Goal: Task Accomplishment & Management: Use online tool/utility

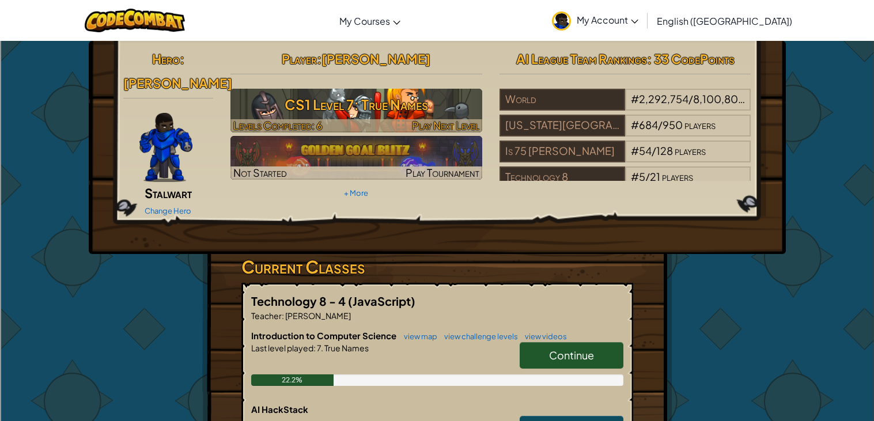
click at [456, 104] on h3 "CS1 Level 7: True Names" at bounding box center [357, 105] width 252 height 26
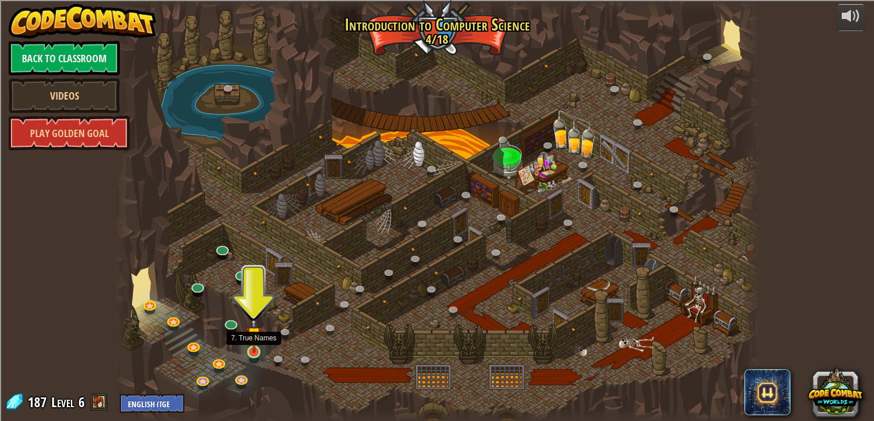
click at [252, 346] on img at bounding box center [254, 334] width 16 height 37
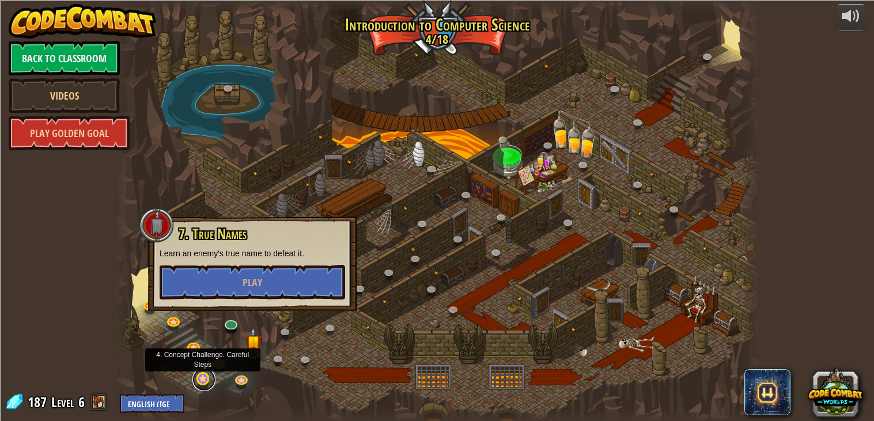
click at [205, 380] on link at bounding box center [204, 379] width 23 height 23
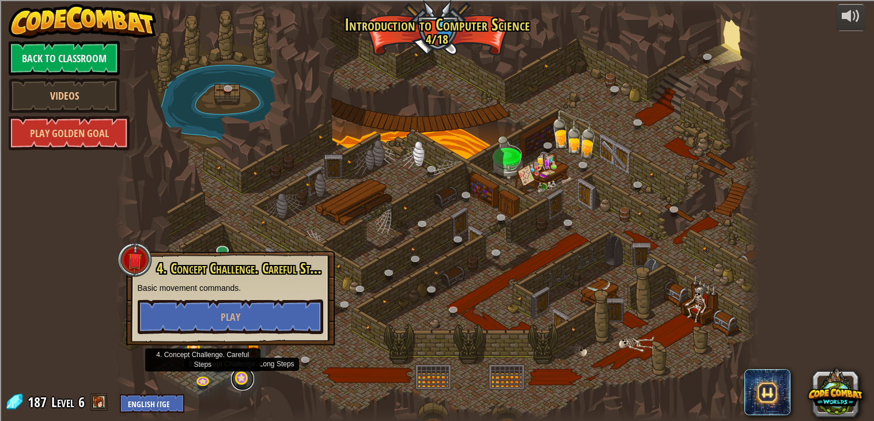
click at [234, 377] on link at bounding box center [242, 379] width 23 height 23
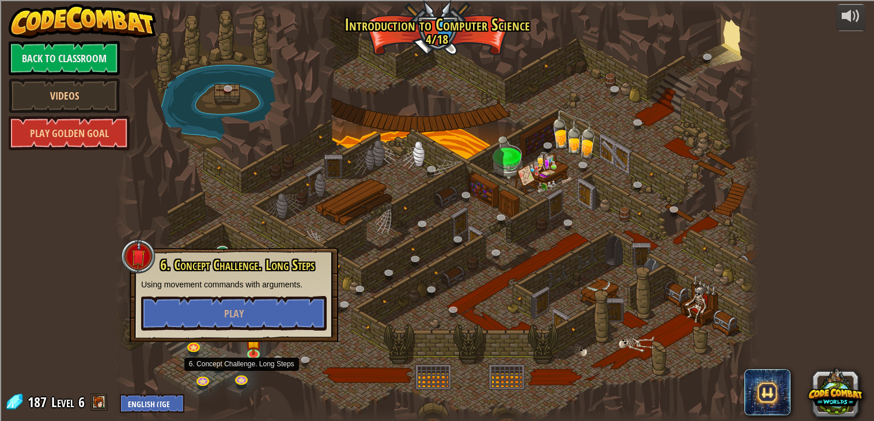
click at [286, 380] on div at bounding box center [438, 211] width 646 height 422
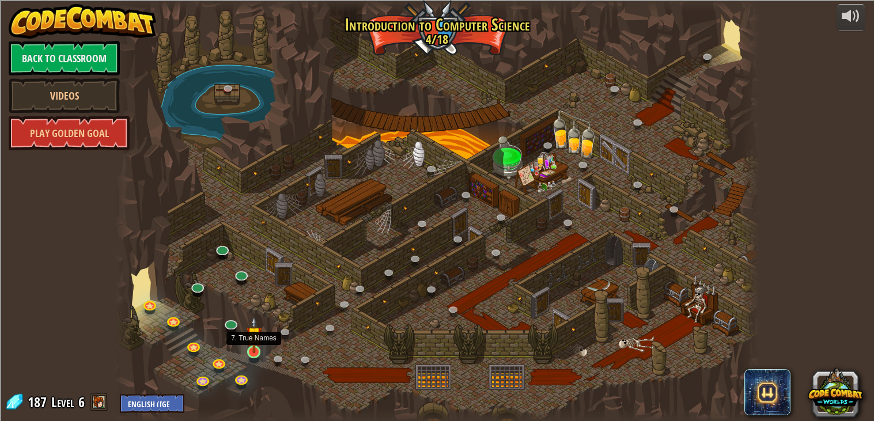
click at [257, 350] on img at bounding box center [254, 334] width 16 height 37
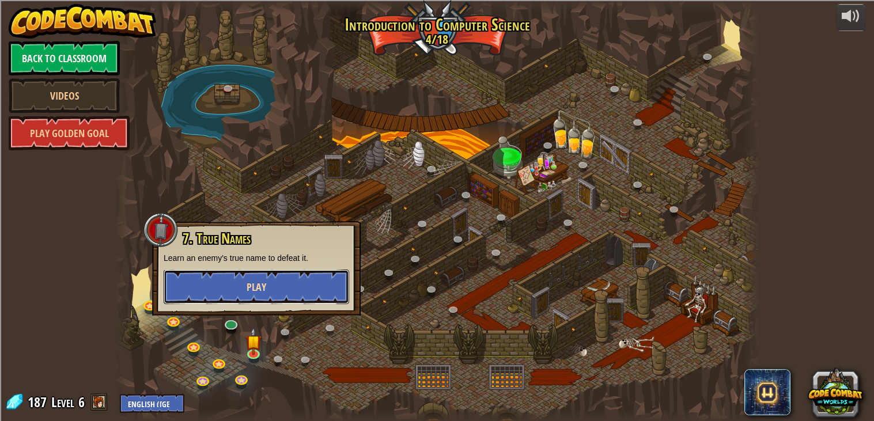
click at [238, 289] on button "Play" at bounding box center [257, 287] width 186 height 35
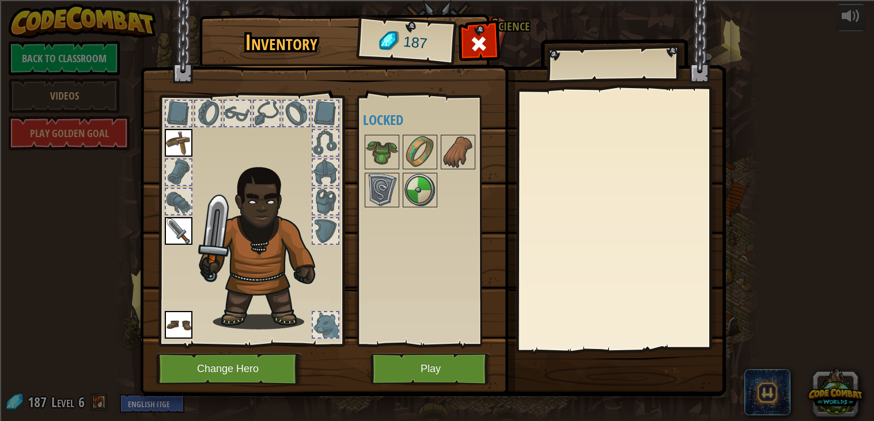
click at [417, 345] on div "Available Equip Equip Equip (double-click to equip) Locked" at bounding box center [428, 221] width 141 height 251
click at [433, 372] on button "Play" at bounding box center [431, 369] width 120 height 32
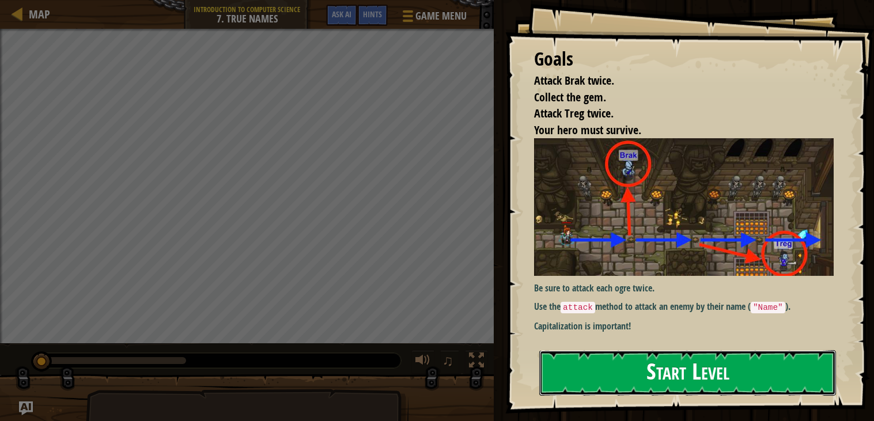
click at [673, 367] on button "Start Level" at bounding box center [688, 373] width 297 height 46
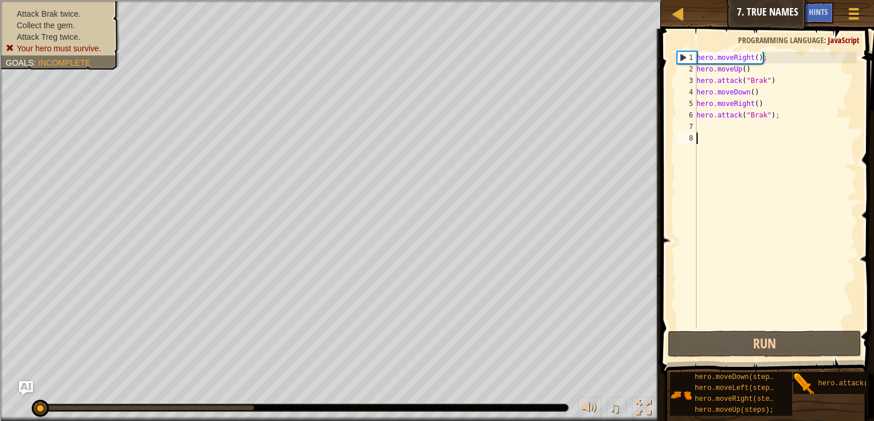
click at [777, 74] on div "hero . moveRight ( ) ; hero . moveUp ( ) hero . attack ( "Brak" ) hero . moveDo…" at bounding box center [776, 202] width 163 height 300
click at [744, 66] on div "hero . moveRight ( ) ; hero . moveUp ( ) hero . attack ( "Brak" ) hero . moveDo…" at bounding box center [776, 202] width 163 height 300
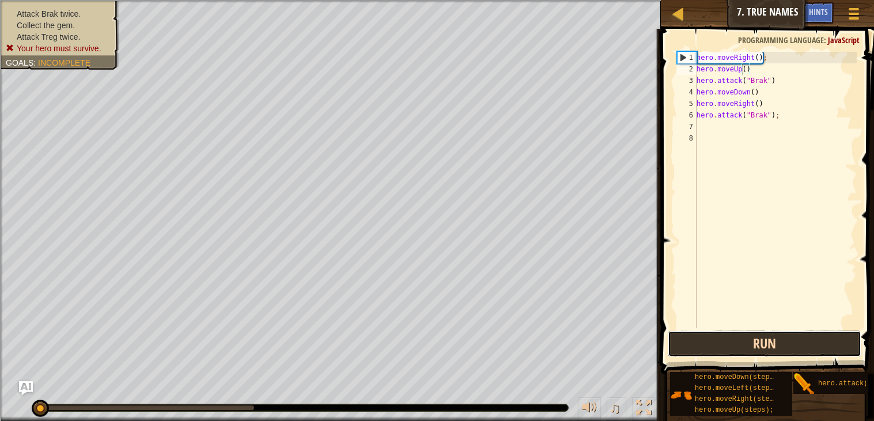
click at [779, 343] on button "Run" at bounding box center [765, 344] width 194 height 27
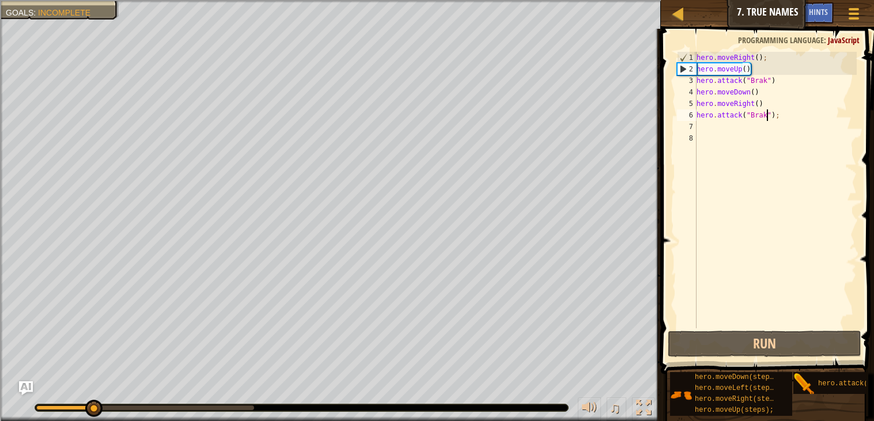
click at [768, 116] on div "hero . moveRight ( ) ; hero . moveUp ( ) hero . attack ( "Brak" ) hero . moveDo…" at bounding box center [776, 202] width 163 height 300
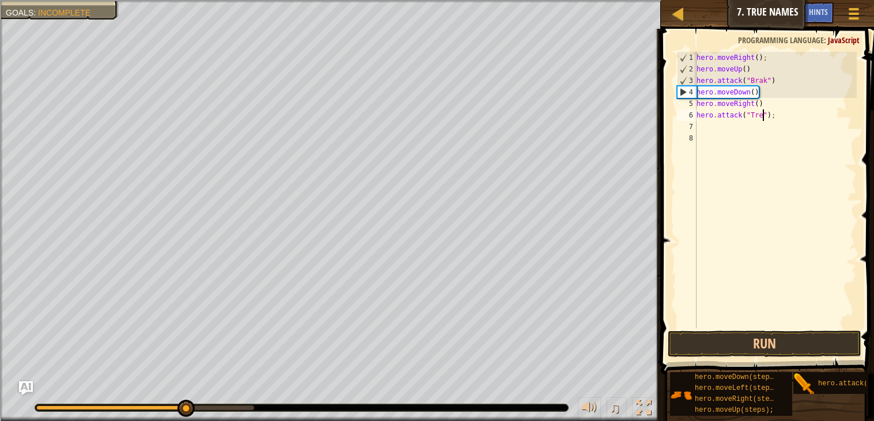
scroll to position [5, 5]
click at [721, 94] on div "hero . moveRight ( ) ; hero . moveUp ( ) hero . attack ( "Brak" ) hero . moveDo…" at bounding box center [776, 202] width 163 height 300
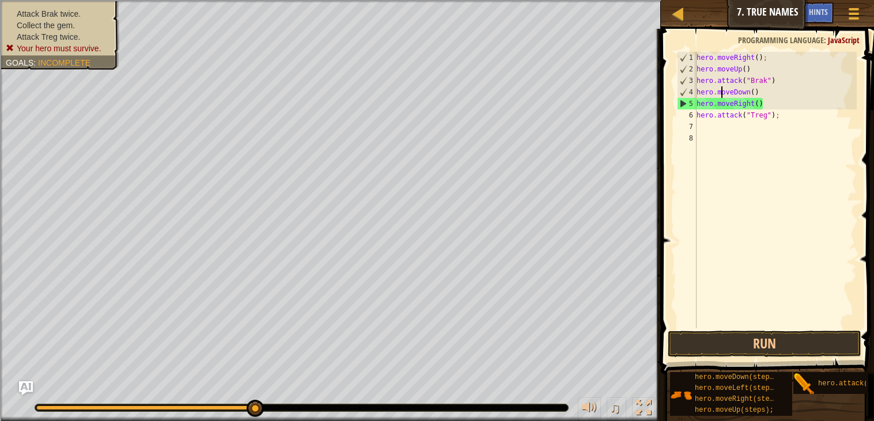
click at [716, 90] on div "hero . moveRight ( ) ; hero . moveUp ( ) hero . attack ( "Brak" ) hero . moveDo…" at bounding box center [776, 202] width 163 height 300
drag, startPoint x: 751, startPoint y: 92, endPoint x: 719, endPoint y: 88, distance: 32.0
click at [719, 88] on div "hero . moveRight ( ) ; hero . moveUp ( ) hero . attack ( "Brak" ) hero . moveDo…" at bounding box center [776, 202] width 163 height 300
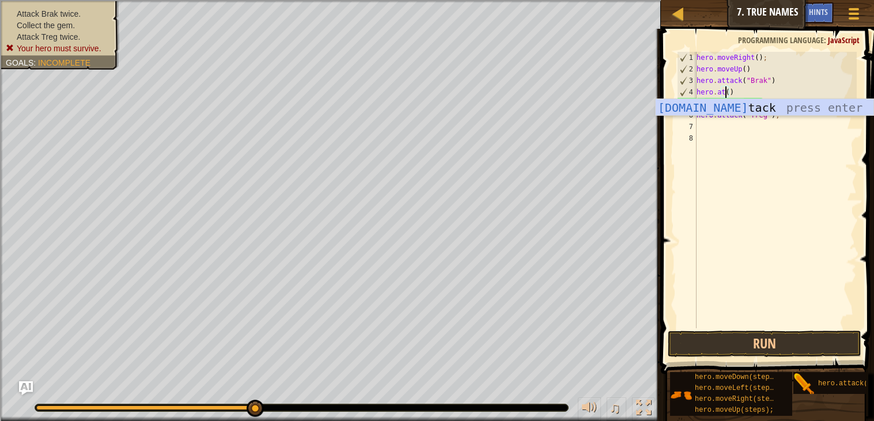
scroll to position [5, 2]
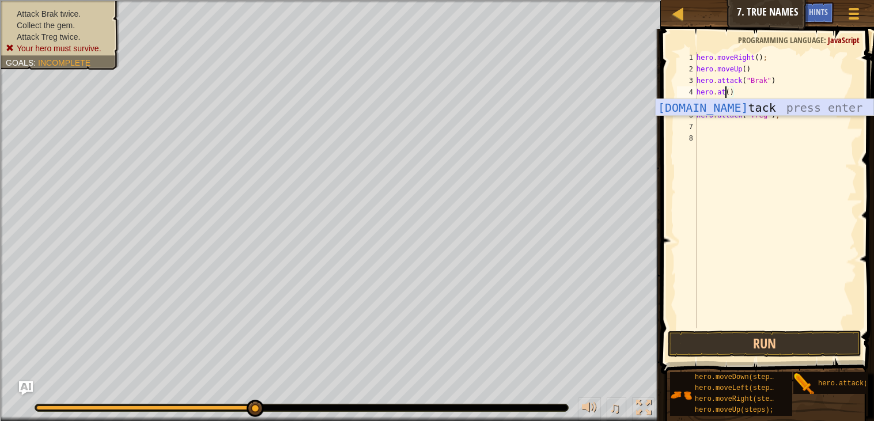
click at [753, 109] on div "[DOMAIN_NAME] tack press enter" at bounding box center [765, 125] width 218 height 52
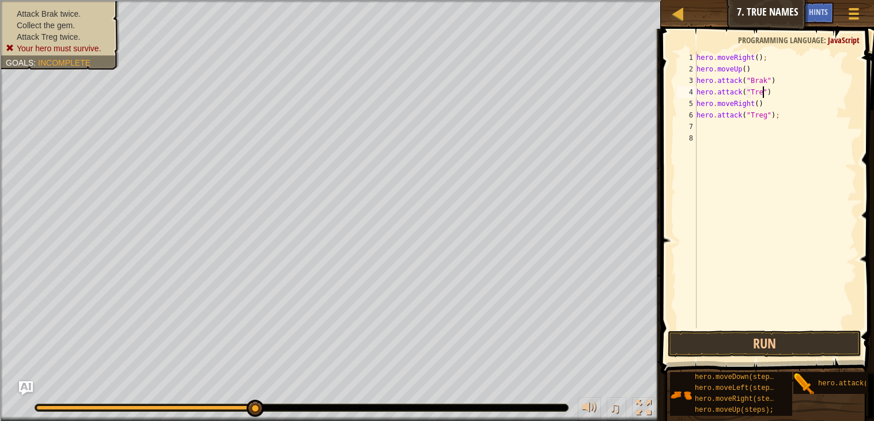
scroll to position [5, 5]
drag, startPoint x: 784, startPoint y: 114, endPoint x: 699, endPoint y: 116, distance: 84.8
click at [699, 116] on div "hero . moveRight ( ) ; hero . moveUp ( ) hero . attack ( "Brak" ) hero . attack…" at bounding box center [776, 202] width 163 height 300
type textarea "h"
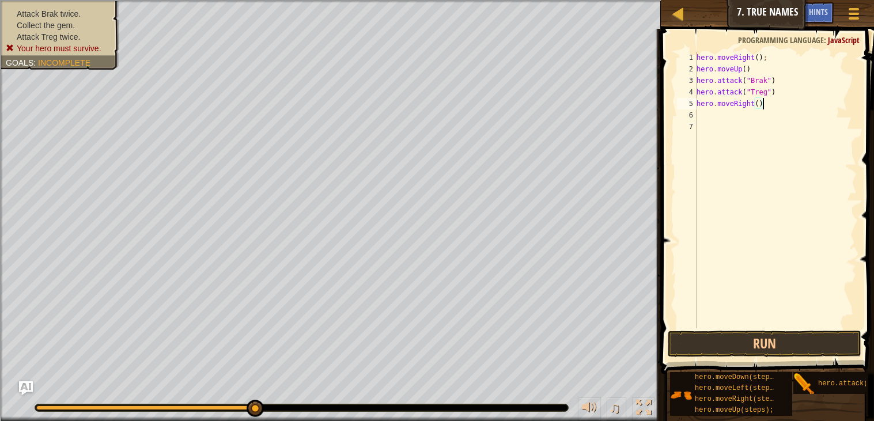
click at [741, 105] on div "hero . moveRight ( ) ; hero . moveUp ( ) hero . attack ( "Brak" ) hero . attack…" at bounding box center [776, 202] width 163 height 300
click at [737, 100] on div "hero . moveRight ( ) ; hero . moveUp ( ) hero . attack ( "Brak" ) hero . attack…" at bounding box center [776, 190] width 163 height 277
drag, startPoint x: 736, startPoint y: 101, endPoint x: 755, endPoint y: 101, distance: 19.0
click at [755, 101] on div "hero . moveRight ( ) ; hero . moveUp ( ) hero . attack ( "Brak" ) hero . attack…" at bounding box center [776, 202] width 163 height 300
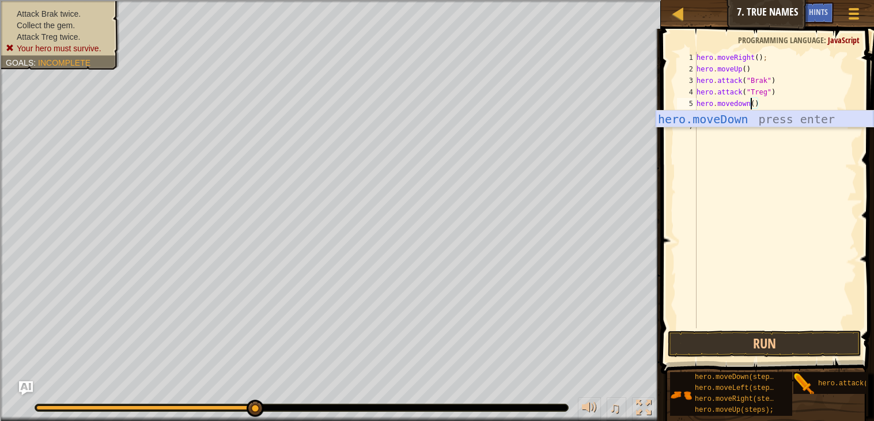
click at [771, 115] on div "hero.moveDown press enter" at bounding box center [765, 137] width 218 height 52
type textarea "hero.moveDown"
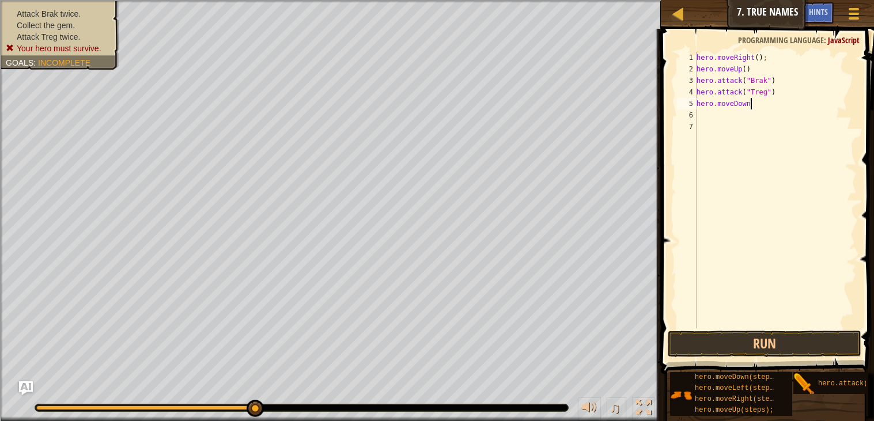
scroll to position [5, 3]
click at [736, 114] on div "hero . moveRight ( ) ; hero . moveUp ( ) hero . attack ( "Brak" ) hero . attack…" at bounding box center [776, 202] width 163 height 300
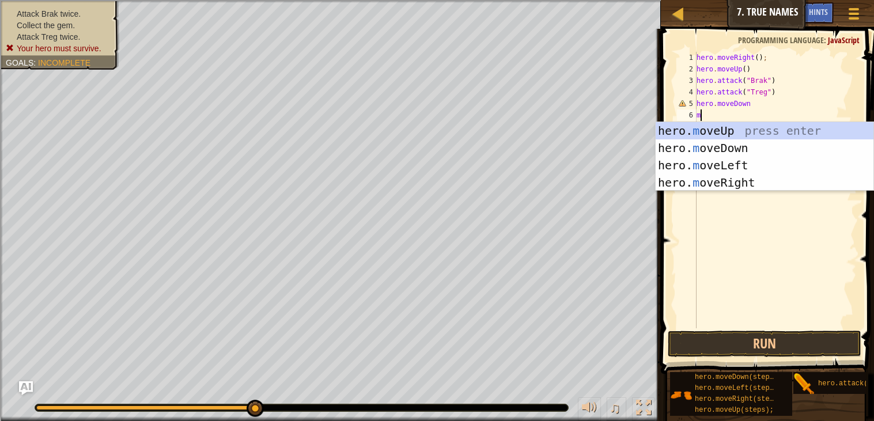
type textarea "mo"
click at [768, 188] on div "hero. mo veUp press enter hero. mo veDown press enter hero. mo veLeft press ent…" at bounding box center [765, 174] width 218 height 104
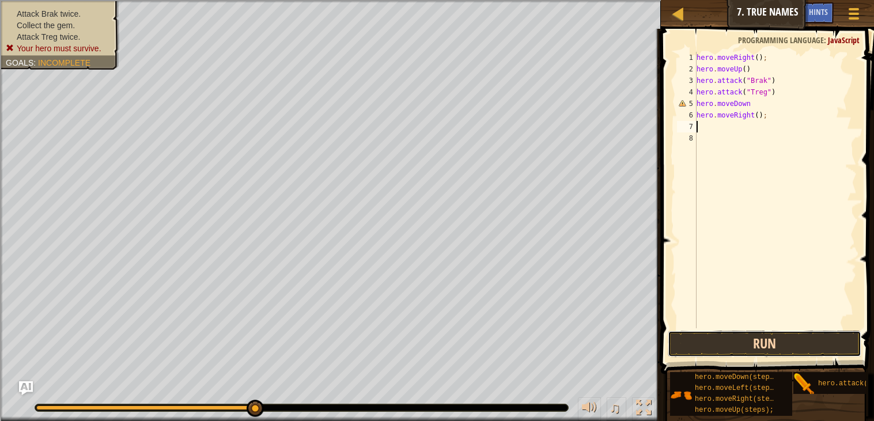
click at [801, 353] on button "Run" at bounding box center [765, 344] width 194 height 27
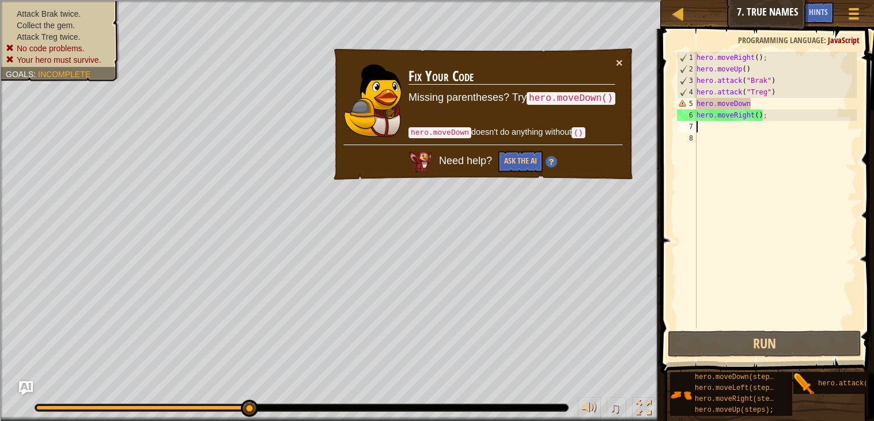
click at [853, 249] on div "hero . moveRight ( ) ; hero . moveUp ( ) hero . attack ( "Brak" ) hero . attack…" at bounding box center [776, 202] width 163 height 300
click at [749, 101] on div "hero . moveRight ( ) ; hero . moveUp ( ) hero . attack ( "Brak" ) hero . attack…" at bounding box center [776, 202] width 163 height 300
click at [736, 100] on div "hero . moveRight ( ) ; hero . moveUp ( ) hero . attack ( "Brak" ) hero . attack…" at bounding box center [776, 202] width 163 height 300
click at [755, 103] on div "hero . moveRight ( ) ; hero . moveUp ( ) hero . attack ( "Brak" ) hero . attack…" at bounding box center [776, 202] width 163 height 300
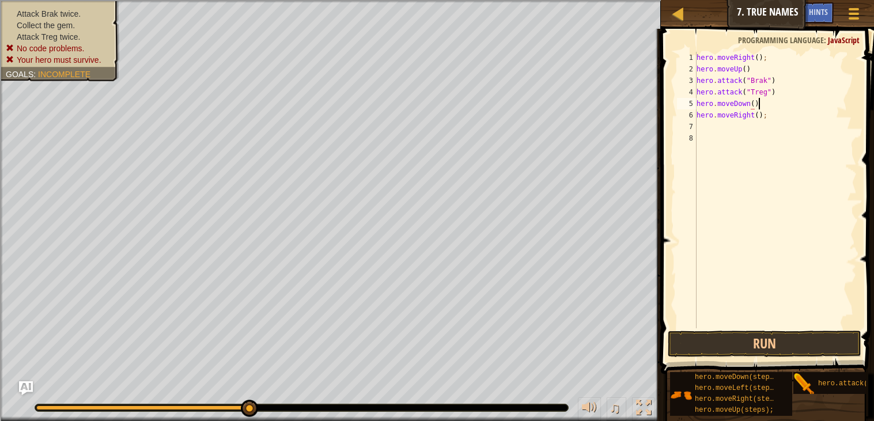
scroll to position [5, 4]
click at [695, 345] on button "Run" at bounding box center [765, 344] width 194 height 27
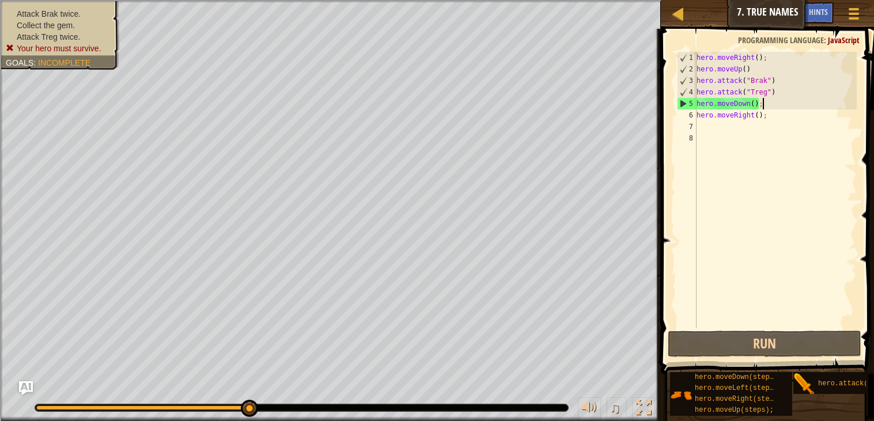
click at [741, 78] on div "hero . moveRight ( ) ; hero . moveUp ( ) hero . attack ( "Brak" ) hero . attack…" at bounding box center [776, 202] width 163 height 300
click at [769, 79] on div "hero . moveRight ( ) ; hero . moveUp ( ) hero . attack ( "Brak" ) hero . attack…" at bounding box center [776, 202] width 163 height 300
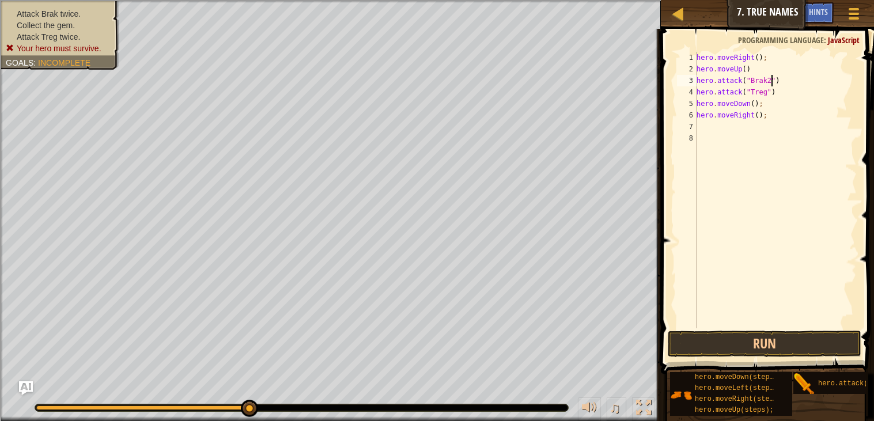
scroll to position [5, 5]
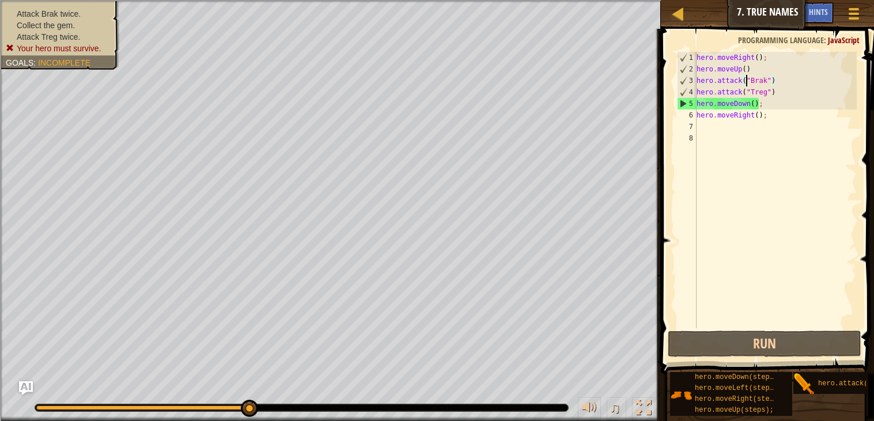
click at [745, 80] on div "hero . moveRight ( ) ; hero . moveUp ( ) hero . attack ( "Brak" ) hero . attack…" at bounding box center [776, 202] width 163 height 300
click at [744, 82] on div "hero . moveRight ( ) ; hero . moveUp ( ) hero . attack ( "Brak" ) hero . attack…" at bounding box center [776, 202] width 163 height 300
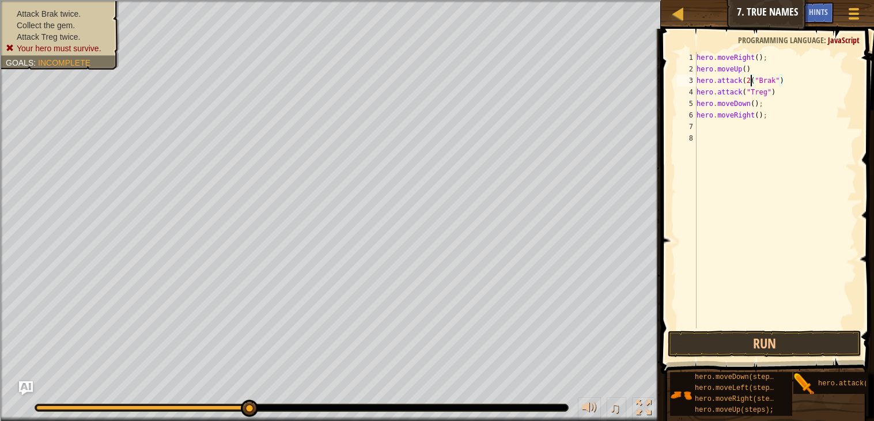
scroll to position [5, 5]
click at [744, 90] on div "hero . moveRight ( ) ; hero . moveUp ( ) hero . attack ( 2 ) ( "Brak" ) hero . …" at bounding box center [776, 202] width 163 height 300
click at [790, 348] on button "Run" at bounding box center [765, 344] width 194 height 27
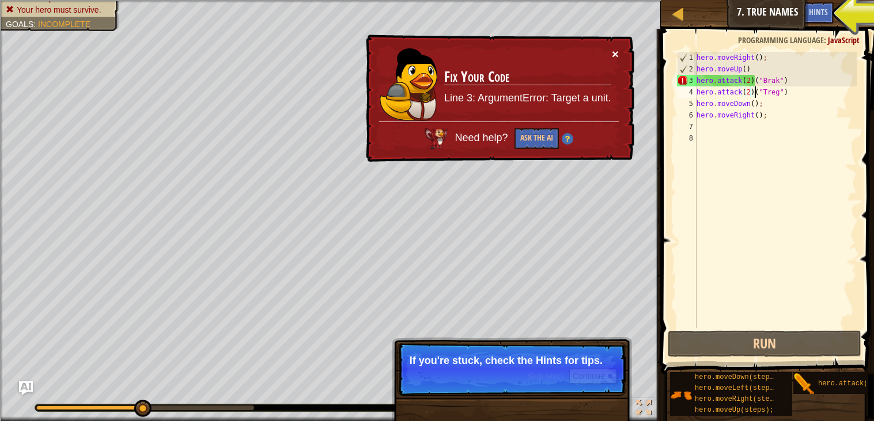
click at [617, 54] on button "×" at bounding box center [615, 54] width 7 height 12
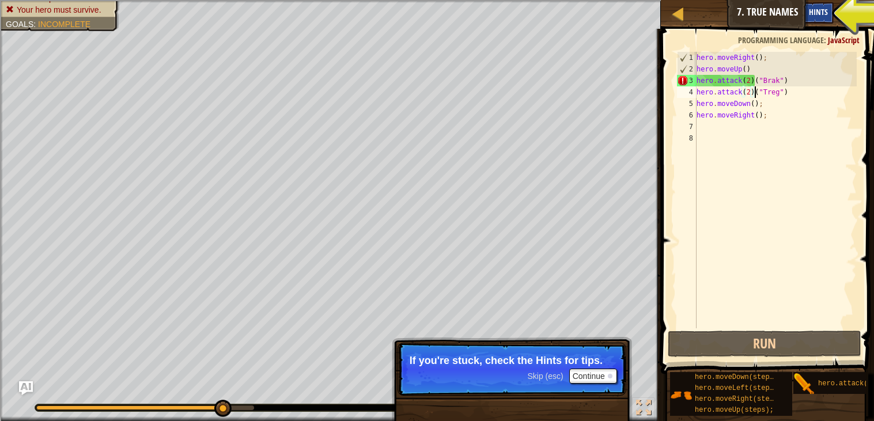
click at [831, 9] on div "Hints" at bounding box center [819, 12] width 31 height 21
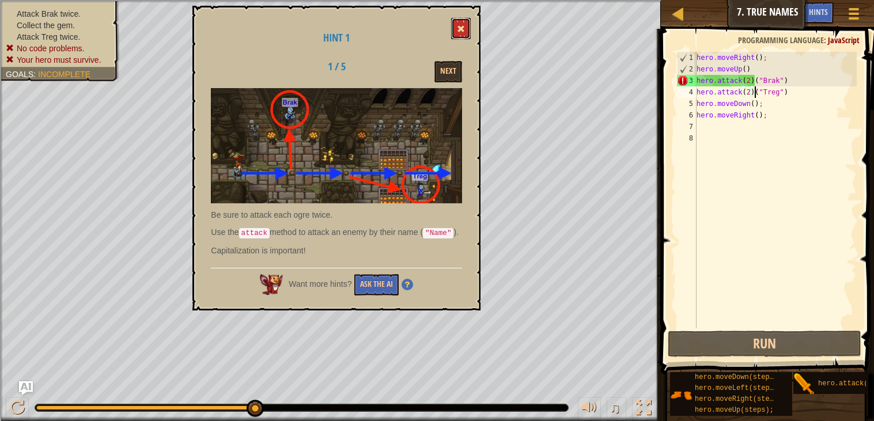
click at [465, 25] on span at bounding box center [461, 29] width 8 height 8
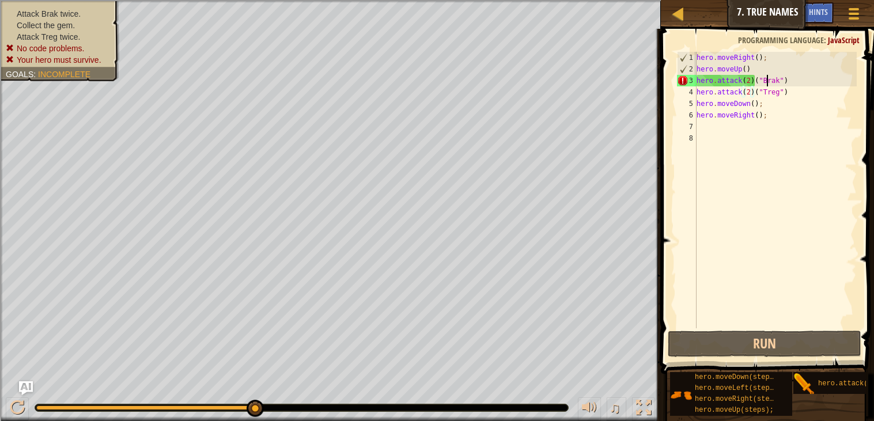
click at [766, 85] on div "hero . moveRight ( ) ; hero . moveUp ( ) hero . attack ( 2 ) ( "Brak" ) hero . …" at bounding box center [776, 202] width 163 height 300
click at [755, 81] on div "hero . moveRight ( ) ; hero . moveUp ( ) hero . attack ( 2 ) ( "Brak" ) hero . …" at bounding box center [776, 202] width 163 height 300
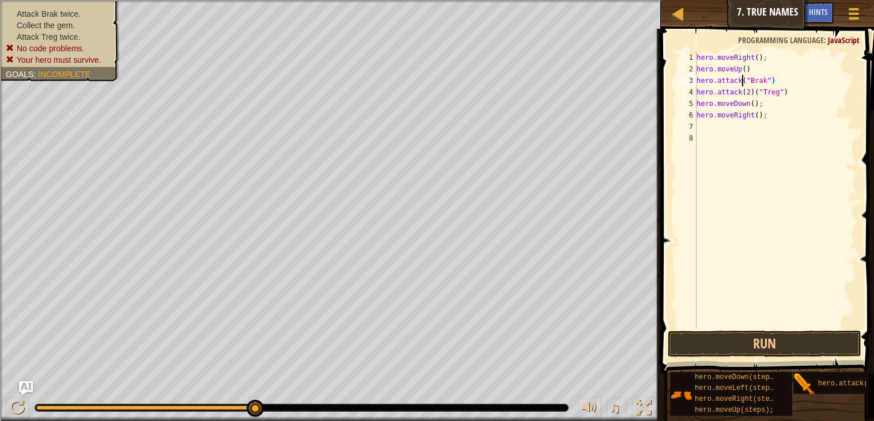
click at [751, 80] on div "hero . moveRight ( ) ; hero . moveUp ( ) hero . attack ( "Brak" ) hero . attack…" at bounding box center [776, 202] width 163 height 300
click at [767, 78] on div "hero . moveRight ( ) ; hero . moveUp ( ) hero . attack ( "Brak" ) hero . attack…" at bounding box center [776, 202] width 163 height 300
click at [783, 93] on div "hero . moveRight ( ) ; hero . moveUp ( ) hero . attack ( "Brak2" ) hero . attac…" at bounding box center [776, 202] width 163 height 300
click at [781, 92] on div "hero . moveRight ( ) ; hero . moveUp ( ) hero . attack ( "Brak2" ) hero . attac…" at bounding box center [776, 202] width 163 height 300
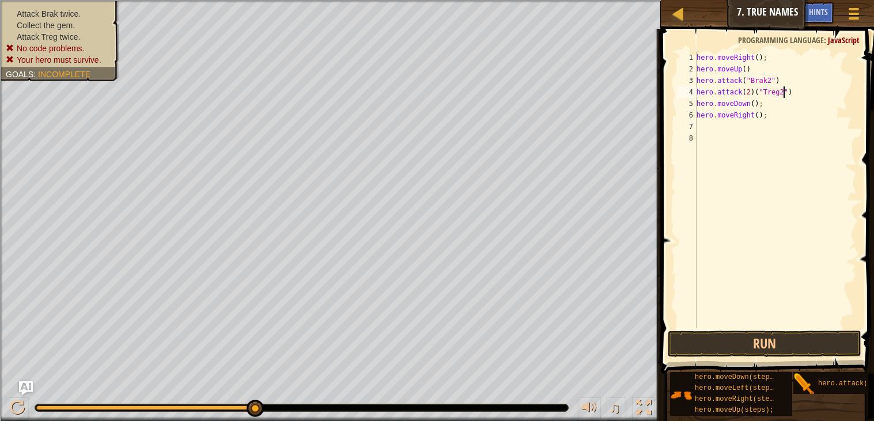
scroll to position [5, 7]
click at [755, 89] on div "hero . moveRight ( ) ; hero . moveUp ( ) hero . attack ( "Brak2" ) hero . attac…" at bounding box center [776, 202] width 163 height 300
click at [802, 349] on button "Run" at bounding box center [765, 344] width 194 height 27
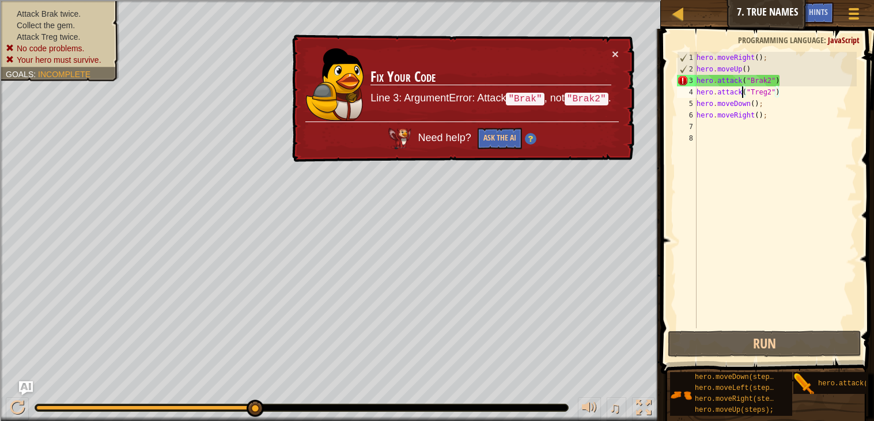
click at [605, 65] on td "Fix Your Code Line 3: ArgumentError: Attack "Brak" , not "Brak2" ." at bounding box center [491, 85] width 242 height 74
click at [608, 62] on td "Fix Your Code Line 3: ArgumentError: Attack "Brak" , not "Brak2" ." at bounding box center [491, 85] width 242 height 74
click at [617, 60] on div "× Fix Your Code Line 3: ArgumentError: Attack "Brak" , not "Brak2" . Need help?…" at bounding box center [462, 99] width 345 height 128
click at [616, 51] on button "×" at bounding box center [615, 54] width 7 height 12
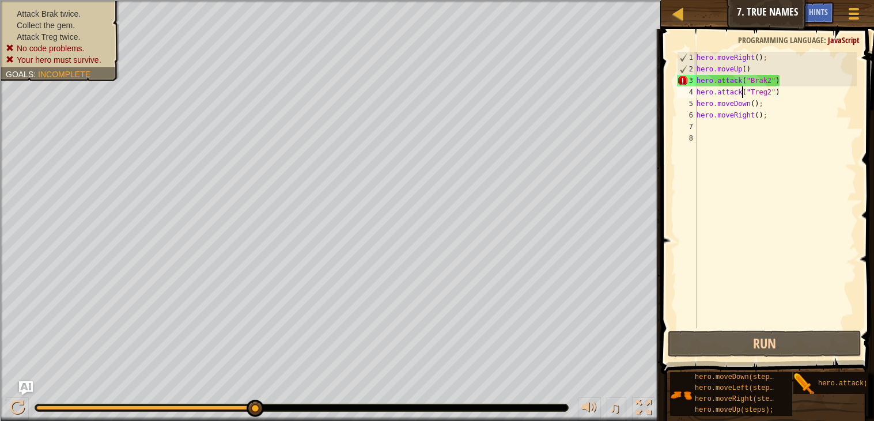
click at [729, 84] on div "hero . moveRight ( ) ; hero . moveUp ( ) hero . attack ( "Brak2" ) hero . attac…" at bounding box center [776, 202] width 163 height 300
click at [771, 82] on div "hero . moveRight ( ) ; hero . moveUp ( ) hero . attack ( "Brak2" ) hero . attac…" at bounding box center [776, 202] width 163 height 300
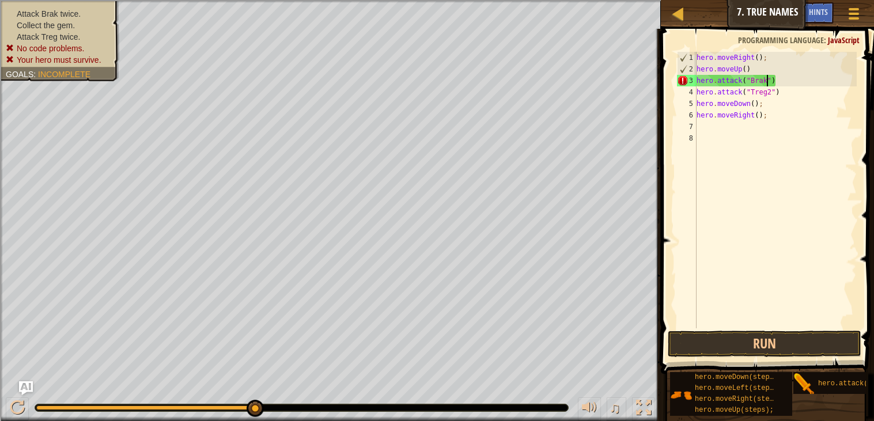
scroll to position [5, 5]
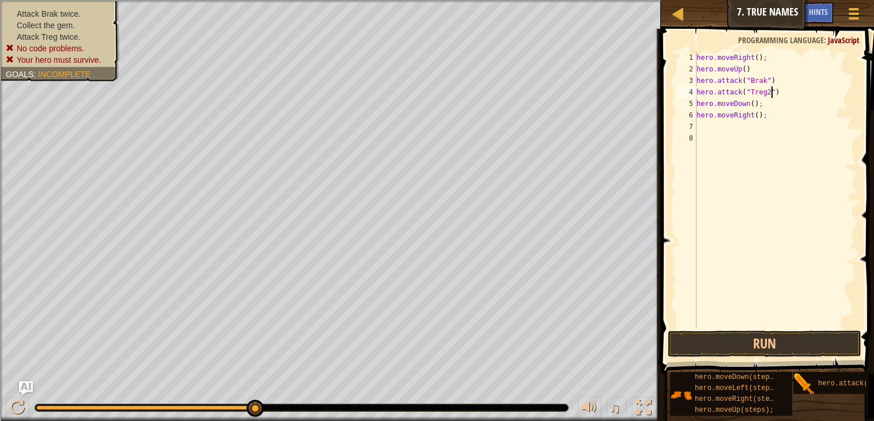
click at [771, 91] on div "hero . moveRight ( ) ; hero . moveUp ( ) hero . attack ( "Brak" ) hero . attack…" at bounding box center [776, 202] width 163 height 300
click at [801, 94] on div "hero . moveRight ( ) ; hero . moveUp ( ) hero . attack ( "Brak" ) hero . attack…" at bounding box center [776, 202] width 163 height 300
click at [699, 91] on div "hero . moveRight ( ) ; hero . moveUp ( ) hero . attack ( "Brak" ) hero . attack…" at bounding box center [776, 202] width 163 height 300
click at [697, 92] on div "hero . moveRight ( ) ; hero . moveUp ( ) hero . attack ( "Brak" ) hero . attack…" at bounding box center [776, 202] width 163 height 300
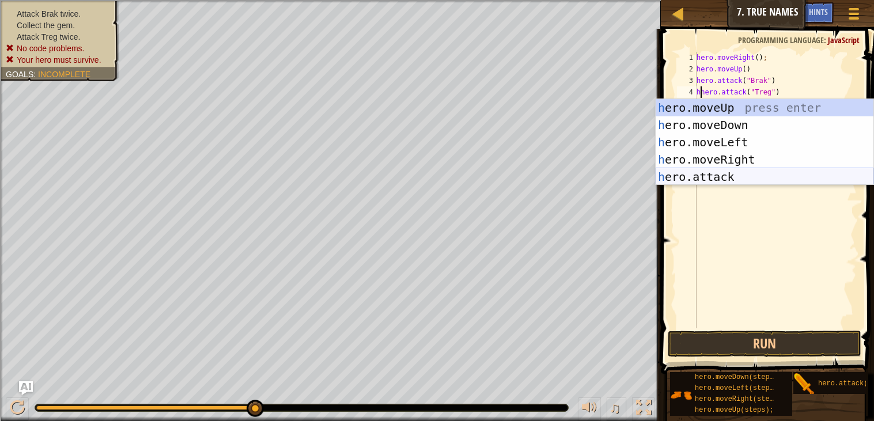
click at [748, 177] on div "h ero.moveUp press enter h ero.moveDown press enter h ero.moveLeft press enter …" at bounding box center [765, 159] width 218 height 121
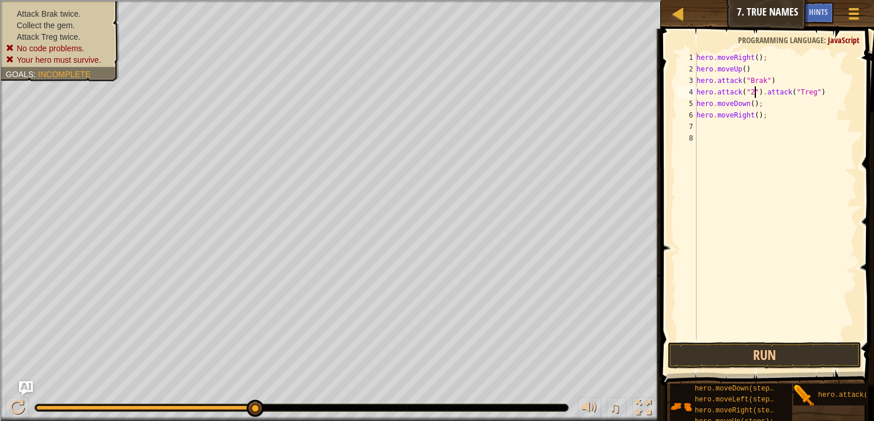
scroll to position [5, 5]
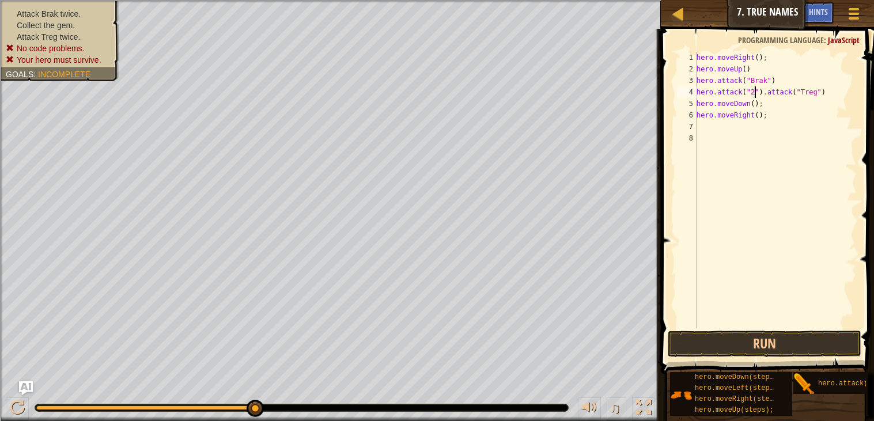
click at [770, 89] on div "hero . moveRight ( ) ; hero . moveUp ( ) hero . attack ( "Brak" ) hero . attack…" at bounding box center [776, 202] width 163 height 300
click at [763, 90] on div "hero . moveRight ( ) ; hero . moveUp ( ) hero . attack ( "Brak" ) hero . attack…" at bounding box center [776, 202] width 163 height 300
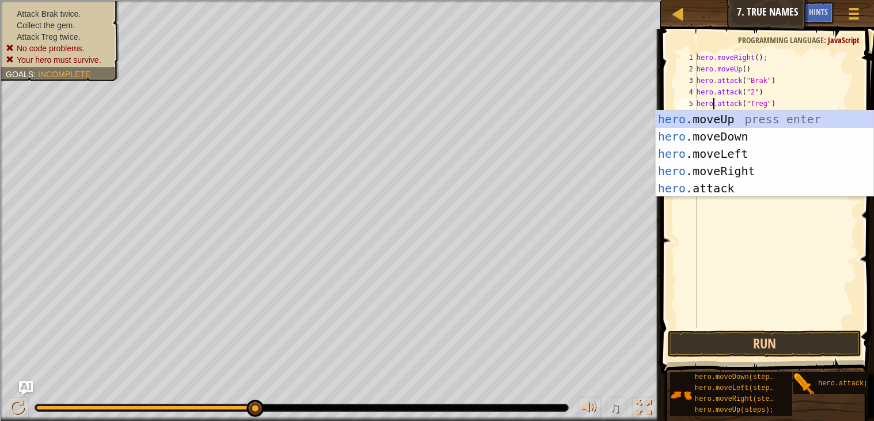
scroll to position [5, 2]
click at [783, 182] on div "hero .moveUp press enter hero .moveDown press enter hero .moveLeft press enter …" at bounding box center [765, 171] width 218 height 121
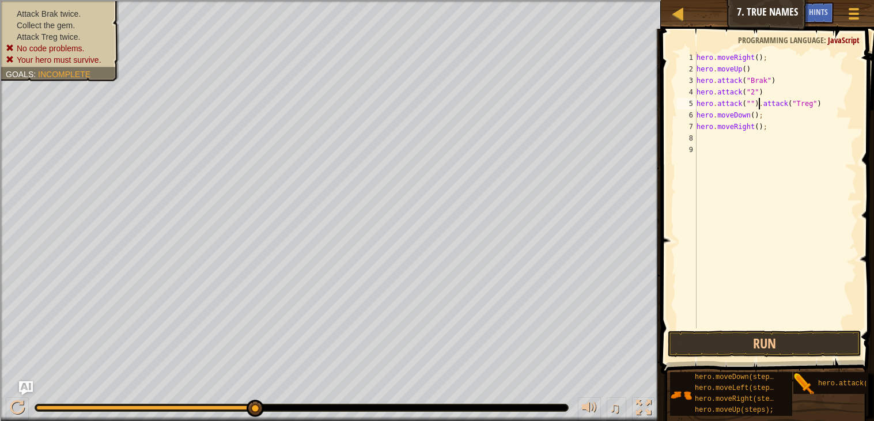
click at [759, 104] on div "hero . moveRight ( ) ; hero . moveUp ( ) hero . attack ( "Brak" ) hero . attack…" at bounding box center [776, 202] width 163 height 300
click at [770, 104] on div "hero . moveRight ( ) ; hero . moveUp ( ) hero . attack ( "Brak" ) hero . attack…" at bounding box center [776, 202] width 163 height 300
click at [700, 114] on div "hero . moveRight ( ) ; hero . moveUp ( ) hero . attack ( "Brak" ) hero . attack…" at bounding box center [776, 202] width 163 height 300
click at [737, 340] on button "Run" at bounding box center [765, 344] width 194 height 27
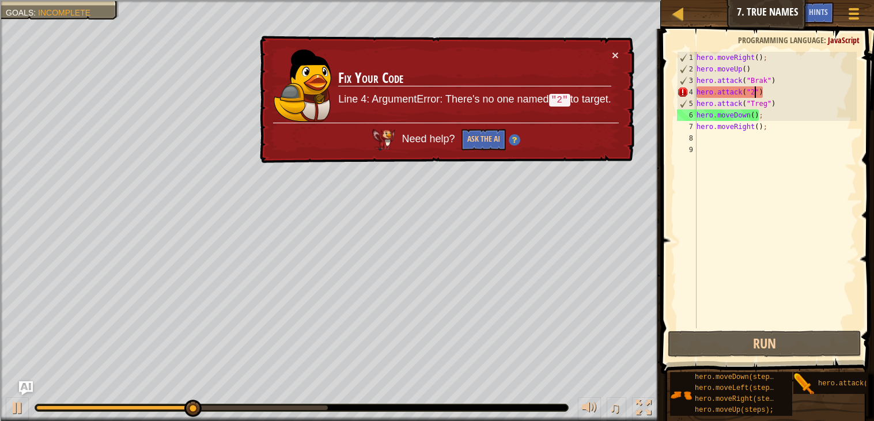
click at [756, 91] on div "hero . moveRight ( ) ; hero . moveUp ( ) hero . attack ( "Brak" ) hero . attack…" at bounding box center [776, 202] width 163 height 300
click at [760, 90] on div "hero . moveRight ( ) ; hero . moveUp ( ) hero . attack ( "Brak" ) hero . attack…" at bounding box center [776, 202] width 163 height 300
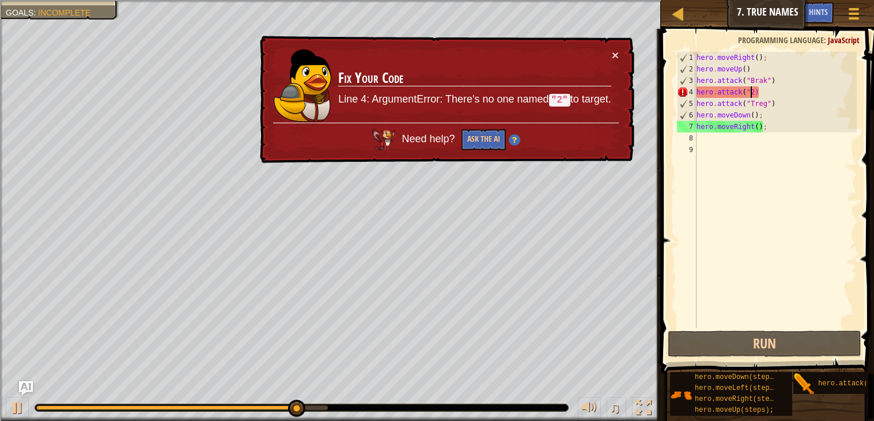
type textarea "hero.attack(2)"
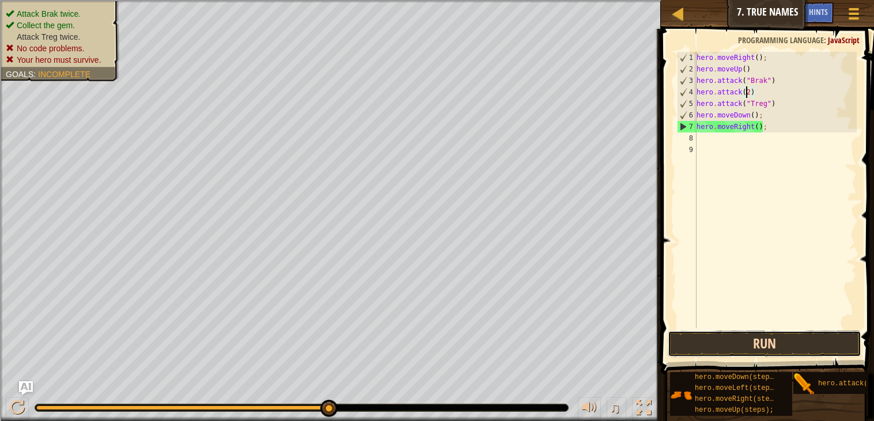
click at [783, 349] on button "Run" at bounding box center [765, 344] width 194 height 27
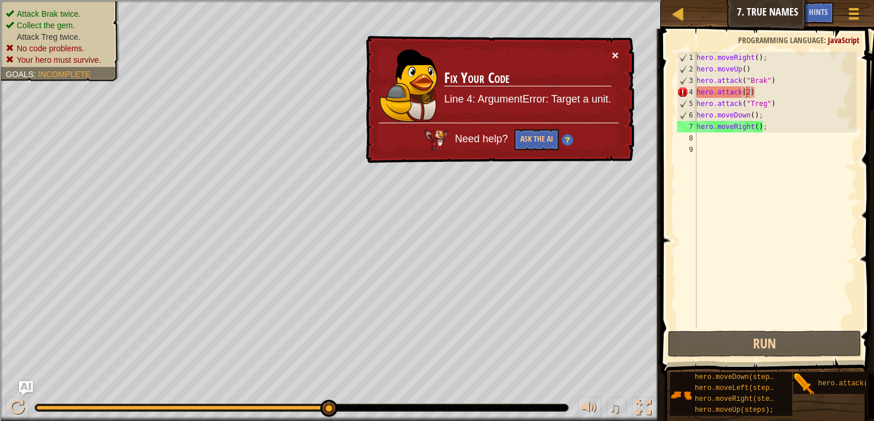
click at [613, 50] on button "×" at bounding box center [615, 55] width 7 height 12
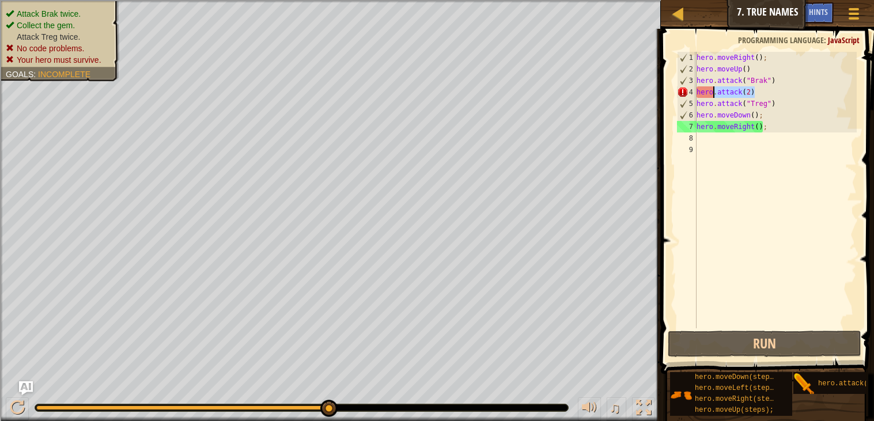
drag, startPoint x: 767, startPoint y: 94, endPoint x: 717, endPoint y: 96, distance: 49.6
click at [717, 96] on div "hero . moveRight ( ) ; hero . moveUp ( ) hero . attack ( "Brak" ) hero . attack…" at bounding box center [776, 202] width 163 height 300
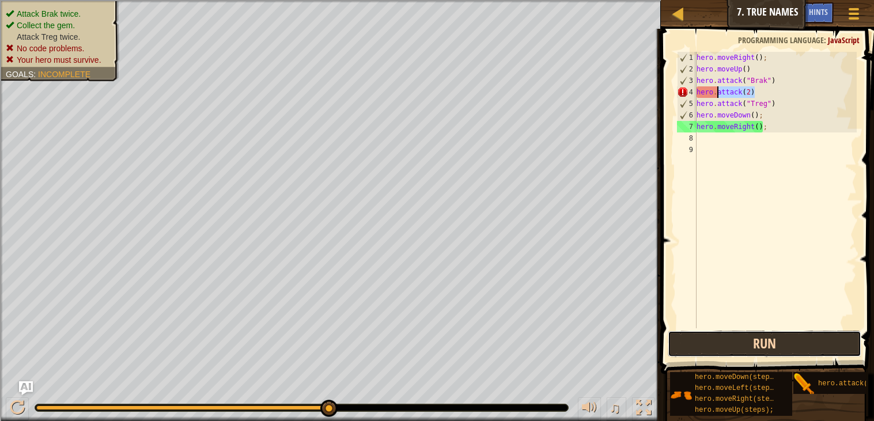
click at [697, 351] on button "Run" at bounding box center [765, 344] width 194 height 27
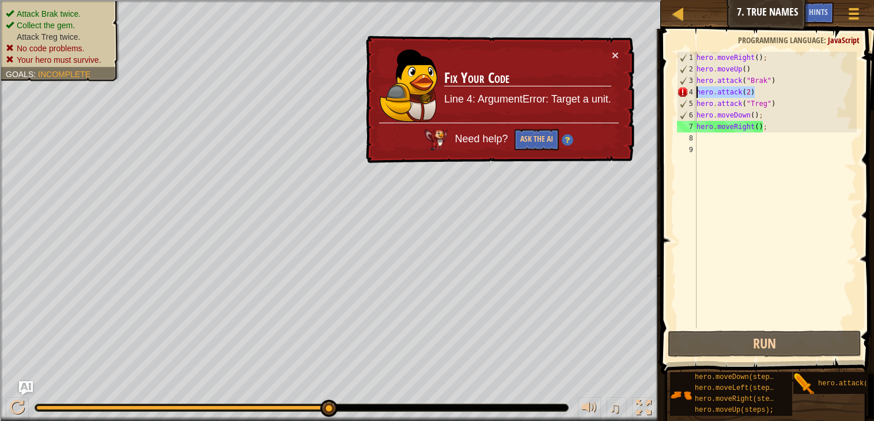
drag, startPoint x: 760, startPoint y: 95, endPoint x: 692, endPoint y: 96, distance: 68.6
click at [692, 96] on div "hero.attack(2) 1 2 3 4 5 6 7 8 9 hero . moveRight ( ) ; hero . moveUp ( ) hero …" at bounding box center [766, 190] width 182 height 277
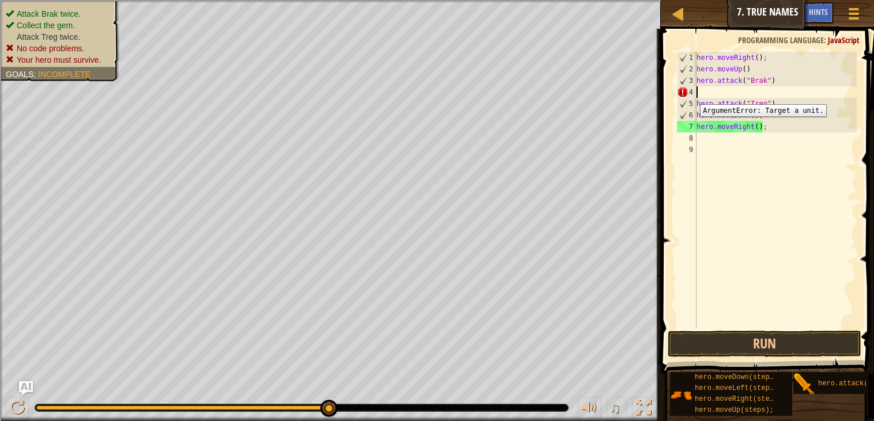
scroll to position [5, 0]
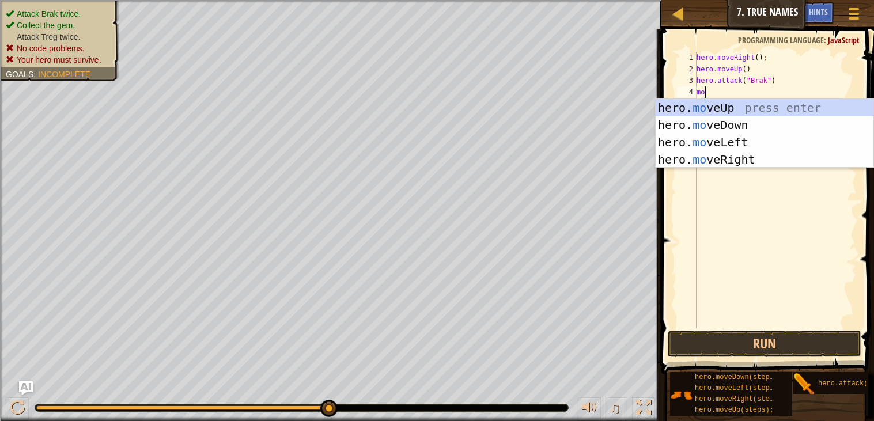
type textarea "mo"
click at [792, 127] on div "hero. mo veUp press enter hero. mo veDown press enter hero. mo veLeft press ent…" at bounding box center [765, 151] width 218 height 104
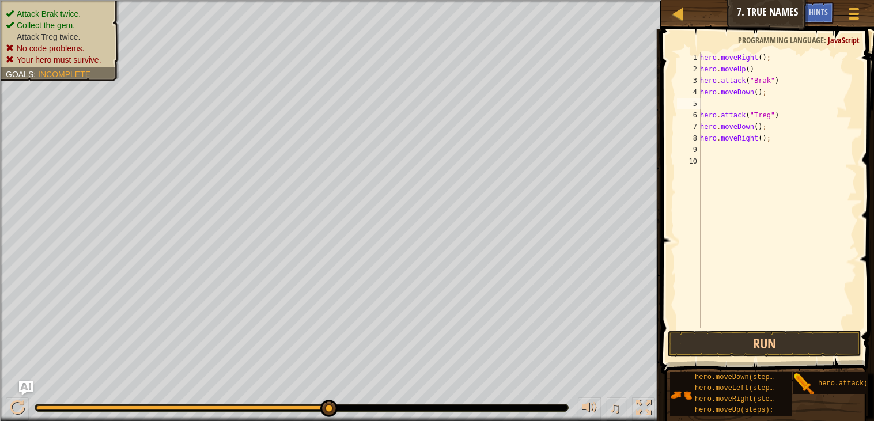
click at [710, 114] on div "hero . moveRight ( ) ; hero . moveUp ( ) hero . attack ( "Brak" ) hero . moveDo…" at bounding box center [777, 202] width 159 height 300
click at [809, 348] on button "Run" at bounding box center [765, 344] width 194 height 27
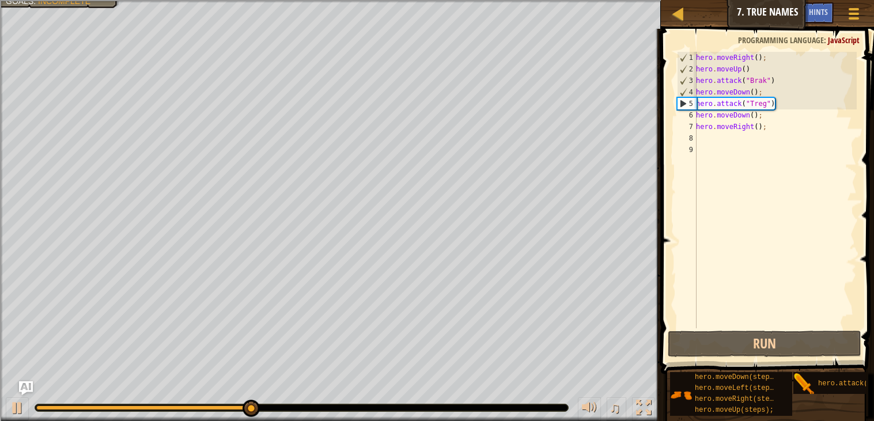
click at [766, 99] on div "hero . moveRight ( ) ; hero . moveUp ( ) hero . attack ( "Brak" ) hero . moveDo…" at bounding box center [775, 202] width 163 height 300
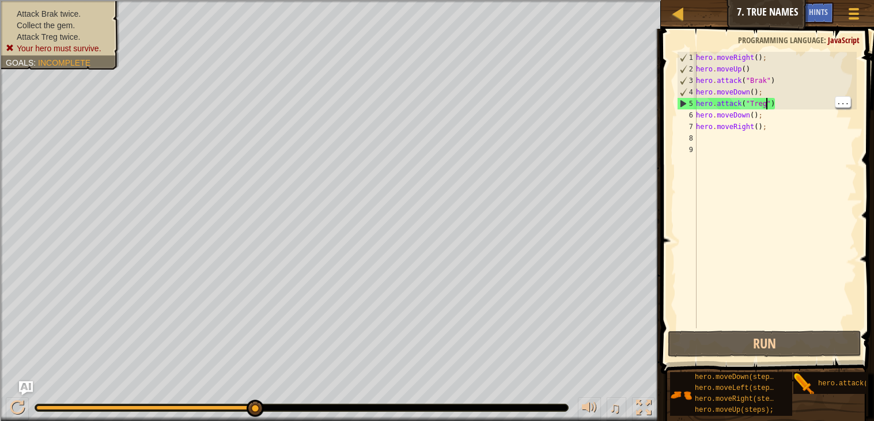
click at [780, 125] on div "hero . moveRight ( ) ; hero . moveUp ( ) hero . attack ( "Brak" ) hero . moveDo…" at bounding box center [775, 202] width 163 height 300
click at [786, 107] on div "hero . moveRight ( ) ; hero . moveUp ( ) hero . attack ( "Brak" ) hero . moveDo…" at bounding box center [775, 202] width 163 height 300
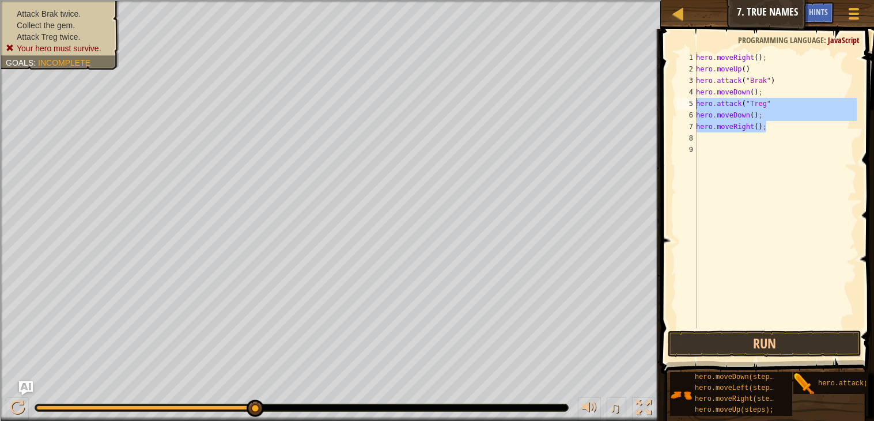
drag, startPoint x: 768, startPoint y: 125, endPoint x: 692, endPoint y: 103, distance: 79.2
click at [692, 103] on div "hero.attack("Treg" 1 2 3 4 5 6 7 8 9 hero . moveRight ( ) ; hero . moveUp ( ) h…" at bounding box center [766, 190] width 182 height 277
type textarea "hero.attack("Treg" hero.moveDown();"
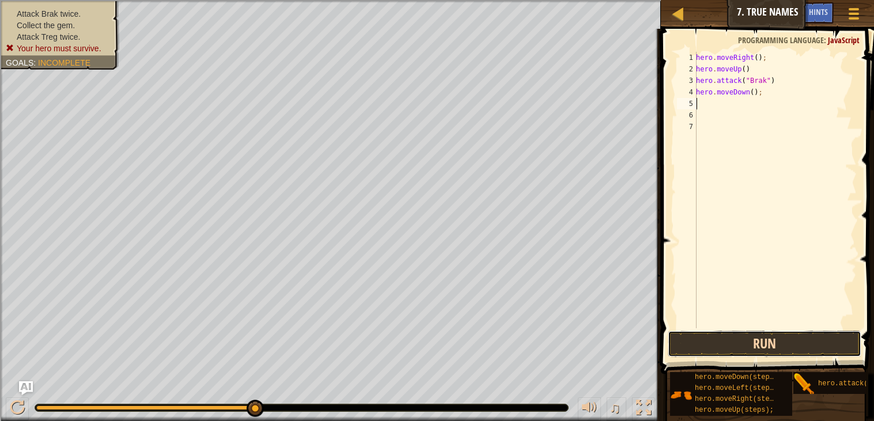
click at [791, 342] on button "Run" at bounding box center [765, 344] width 194 height 27
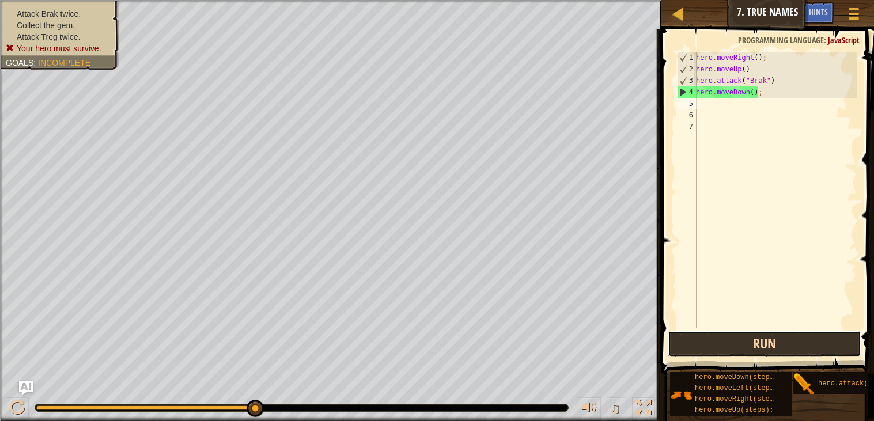
click at [767, 345] on button "Run" at bounding box center [765, 344] width 194 height 27
click at [707, 349] on button "Run" at bounding box center [765, 344] width 194 height 27
click at [775, 96] on div "hero . moveRight ( ) ; hero . moveUp ( ) hero . attack ( "Brak" ) hero . moveDo…" at bounding box center [775, 202] width 163 height 300
type textarea "h"
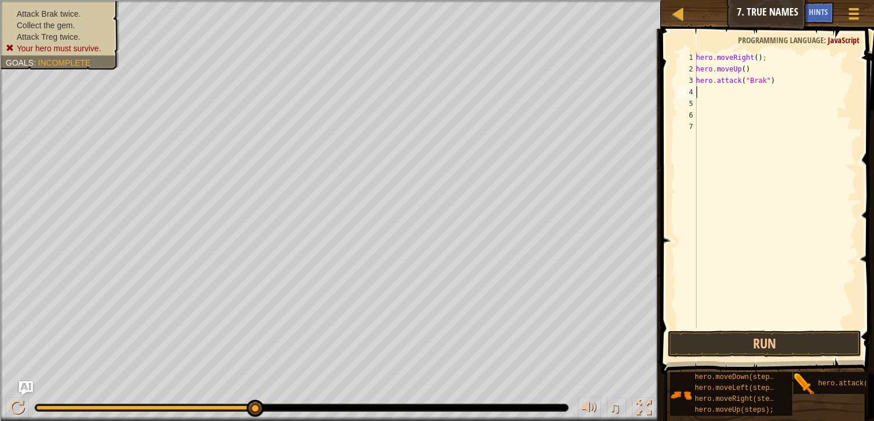
click at [787, 81] on div "hero . moveRight ( ) ; hero . moveUp ( ) hero . attack ( "Brak" )" at bounding box center [775, 202] width 163 height 300
type textarea "h"
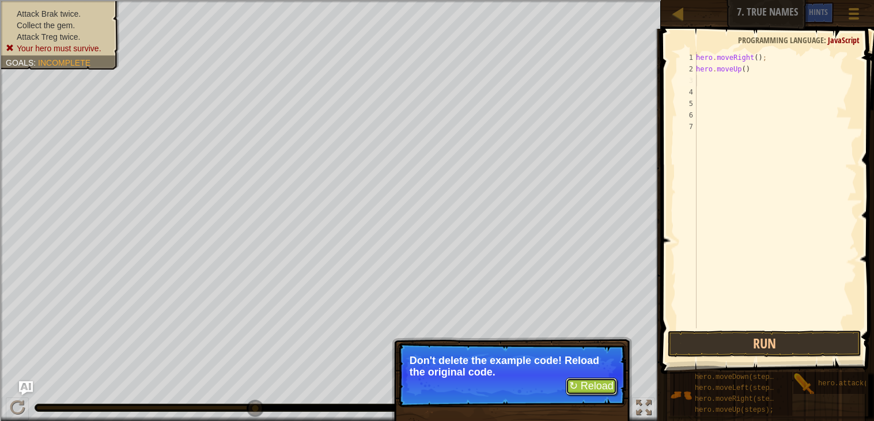
click at [587, 381] on button "↻ Reload" at bounding box center [591, 386] width 51 height 17
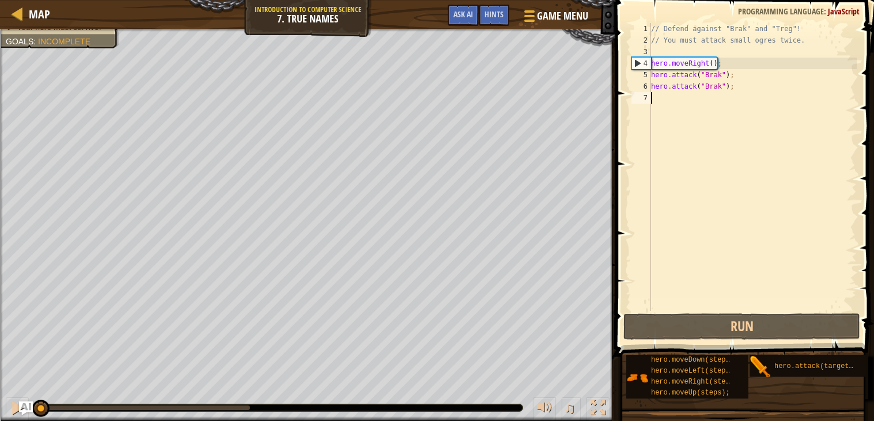
click at [661, 56] on div "// Defend against "Brak" and "Treg"! // You must attack small ogres twice. hero…" at bounding box center [753, 178] width 208 height 311
click at [651, 58] on div "4" at bounding box center [641, 64] width 19 height 12
click at [654, 66] on div "// Defend against "Brak" and "Treg"! // You must attack small ogres twice. hero…" at bounding box center [753, 178] width 208 height 311
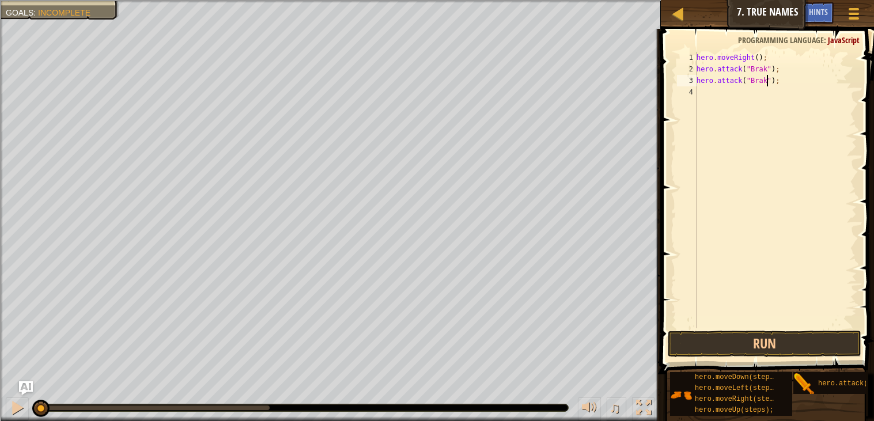
click at [768, 82] on div "hero . moveRight ( ) ; hero . attack ( "Brak" ) ; hero . attack ( "Brak" ) ;" at bounding box center [776, 202] width 163 height 300
click at [698, 67] on div "hero . moveRight ( ) ; hero . attack ( "Brak" ) ; hero . attack ( "[PERSON_NAME…" at bounding box center [776, 202] width 163 height 300
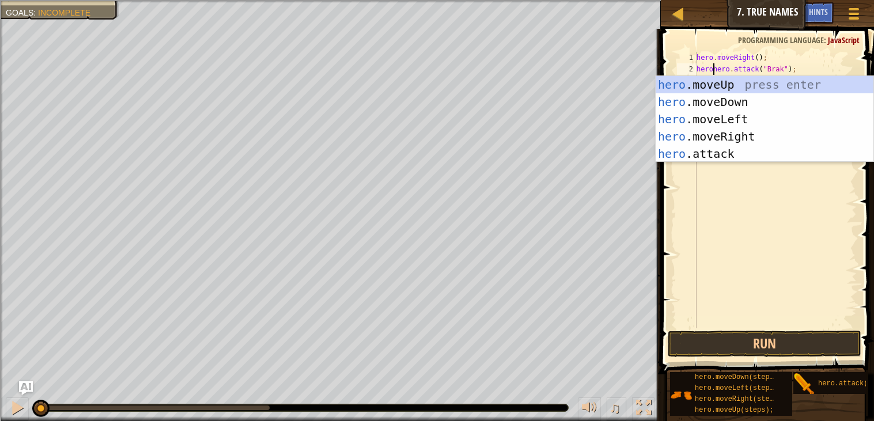
scroll to position [5, 2]
click at [777, 80] on div "hero .moveUp press enter hero .moveDown press enter hero .moveLeft press enter …" at bounding box center [765, 136] width 218 height 121
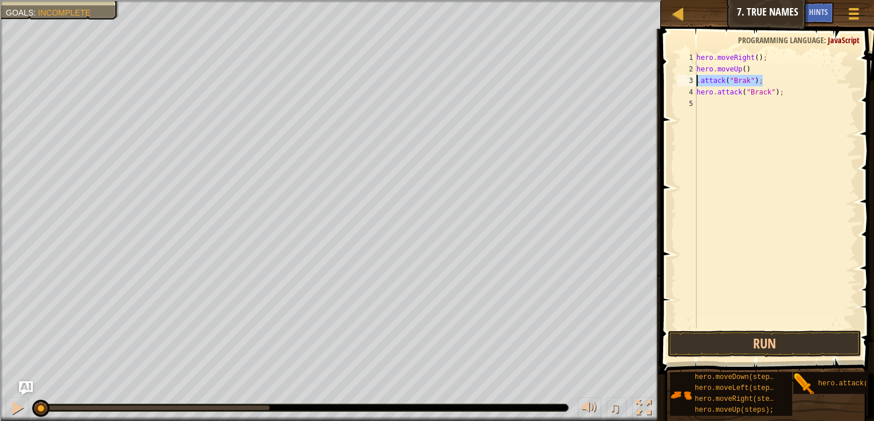
drag, startPoint x: 770, startPoint y: 80, endPoint x: 696, endPoint y: 78, distance: 73.2
click at [696, 78] on div ".attack("Brak"); 1 2 3 4 5 hero . moveRight ( ) ; hero . moveUp ( ) . attack ( …" at bounding box center [766, 190] width 182 height 277
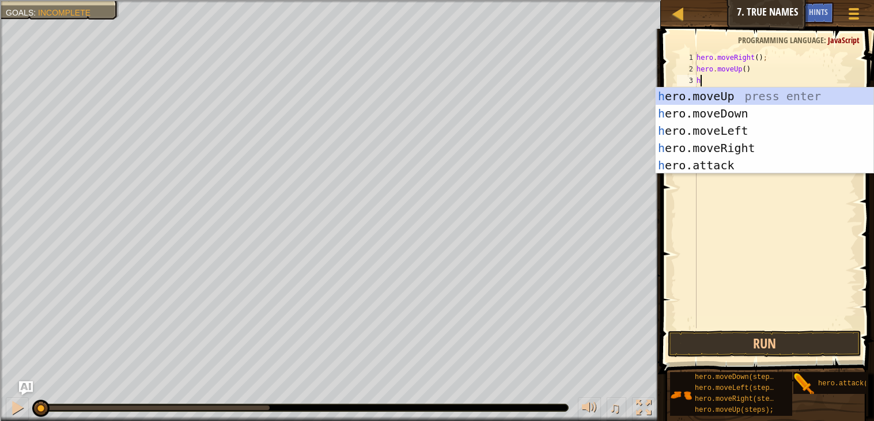
scroll to position [5, 0]
click at [755, 163] on div "he ro.moveUp press enter he ro.moveDown press enter he ro.moveLeft press enter …" at bounding box center [765, 148] width 218 height 121
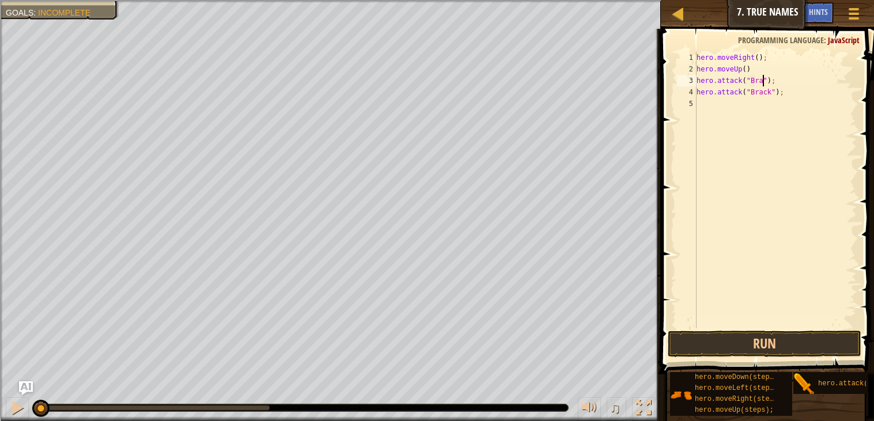
scroll to position [5, 5]
type textarea "hero.attack("Brak");"
click at [741, 107] on div "hero . moveRight ( ) ; hero . moveUp ( ) hero . attack ( "Brak" ) ; hero . atta…" at bounding box center [776, 202] width 163 height 300
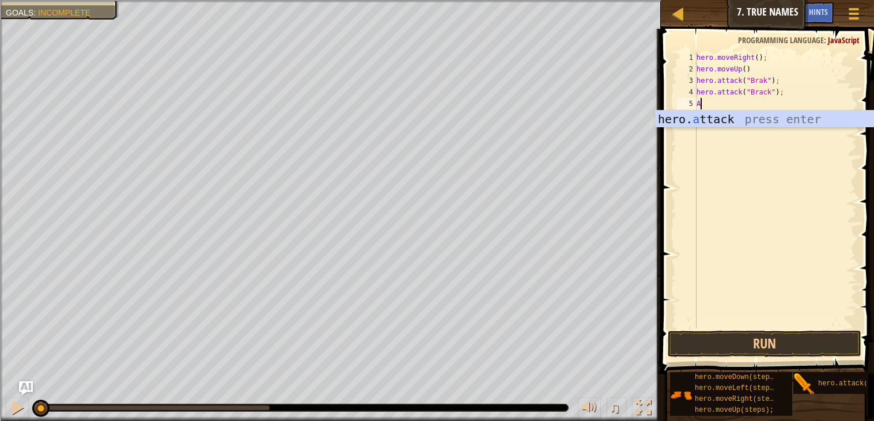
click at [829, 122] on div "hero. a ttack press enter" at bounding box center [765, 137] width 218 height 52
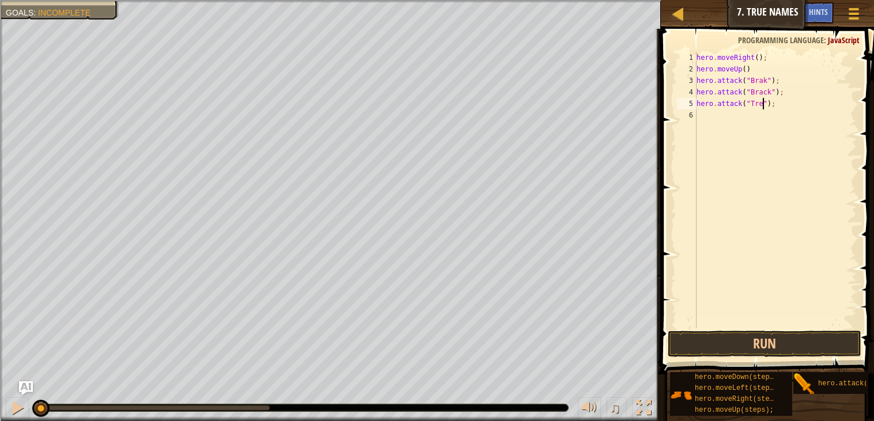
scroll to position [5, 5]
type textarea "hero.attack("Treg");"
click at [763, 120] on div "hero . moveRight ( ) ; hero . moveUp ( ) hero . attack ( "Brak" ) ; hero . atta…" at bounding box center [776, 202] width 163 height 300
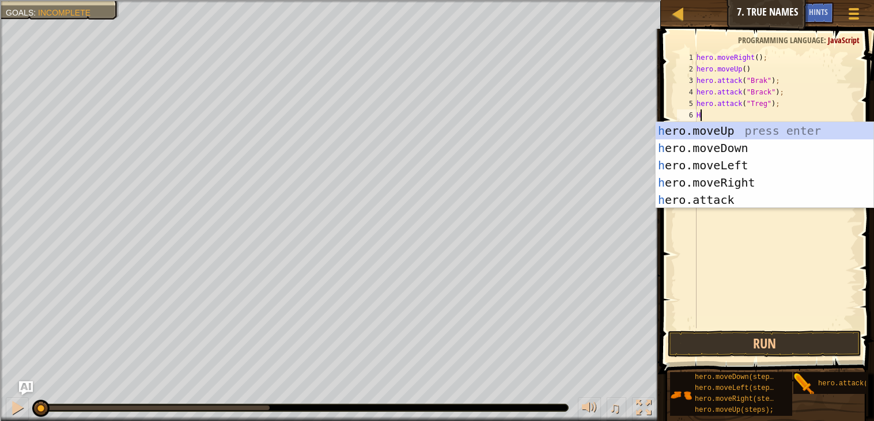
click at [771, 203] on div "h ero.moveUp press enter h ero.moveDown press enter h ero.moveLeft press enter …" at bounding box center [765, 182] width 218 height 121
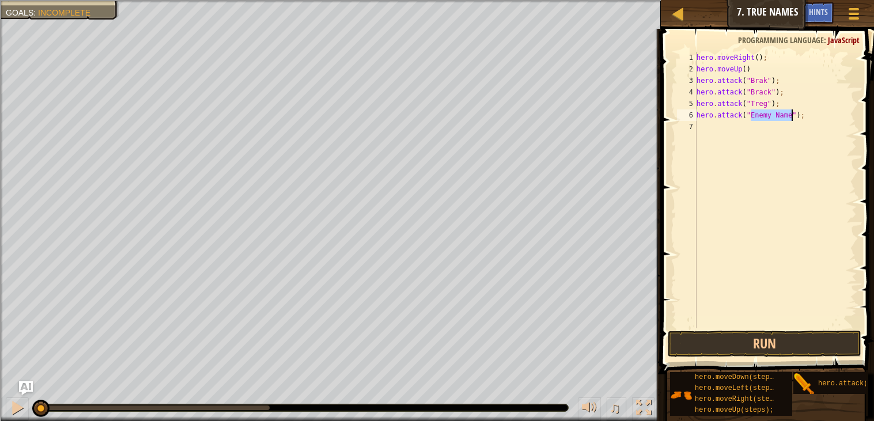
click at [792, 116] on div "hero . moveRight ( ) ; hero . moveUp ( ) hero . attack ( "Brak" ) ; hero . atta…" at bounding box center [776, 190] width 163 height 277
type textarea "hero.attack("Treg");"
click at [780, 125] on div "hero . moveRight ( ) ; hero . moveUp ( ) hero . attack ( "Brak" ) ; hero . atta…" at bounding box center [776, 202] width 163 height 300
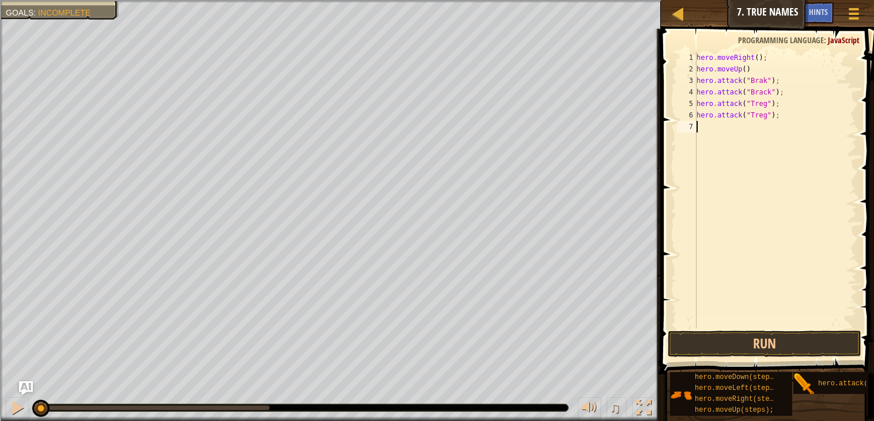
type textarea "H"
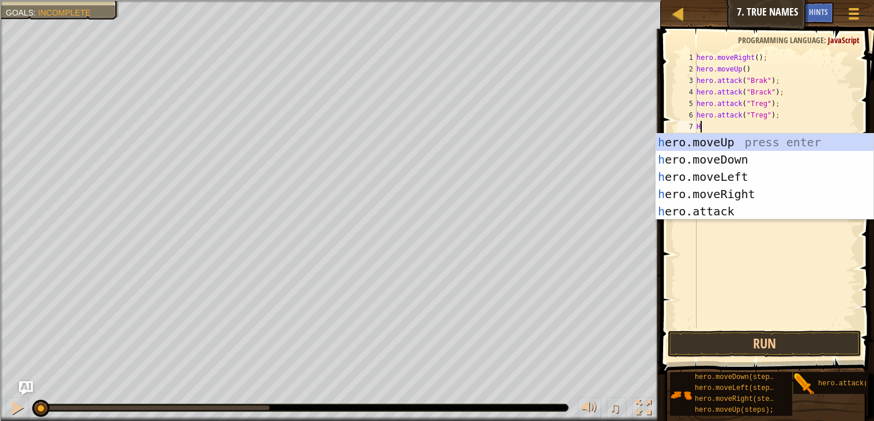
click at [772, 164] on div "h ero.moveUp press enter h ero.moveDown press enter h ero.moveLeft press enter …" at bounding box center [765, 194] width 218 height 121
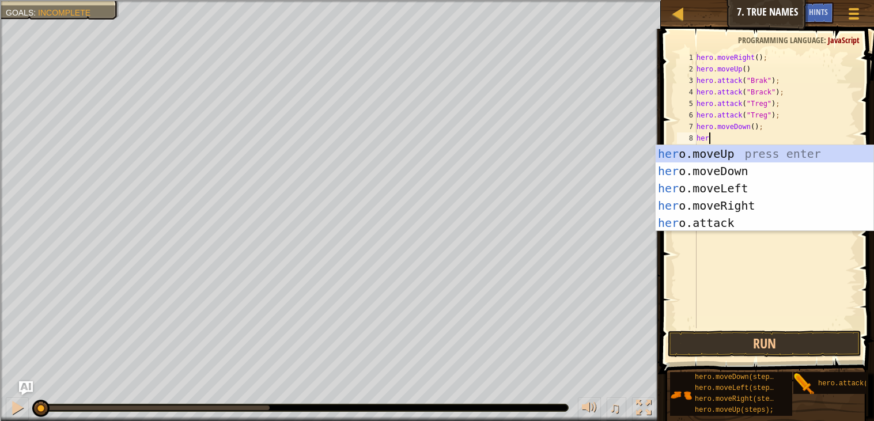
scroll to position [5, 1]
type textarea "hero"
click at [765, 199] on div "hero .moveUp press enter hero .moveDown press enter hero .moveLeft press enter …" at bounding box center [765, 205] width 218 height 121
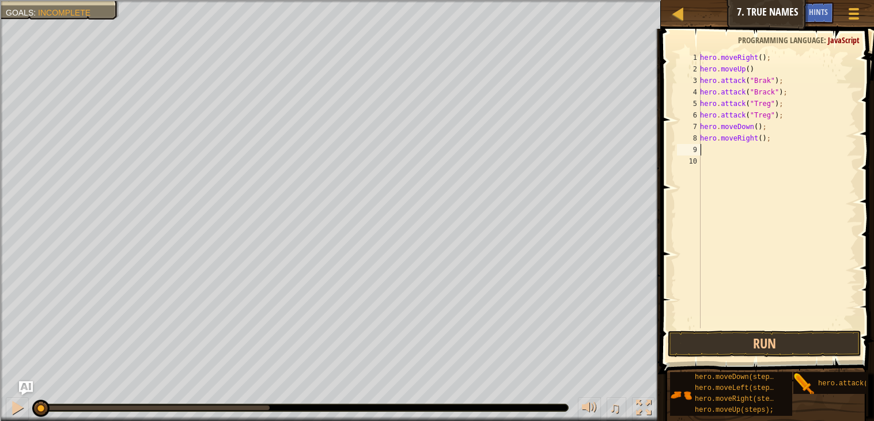
scroll to position [5, 0]
click at [794, 346] on button "Run" at bounding box center [765, 344] width 194 height 27
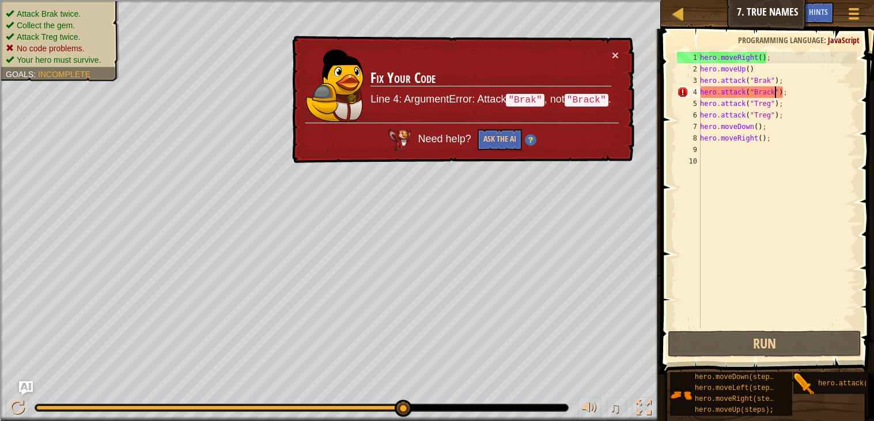
click at [776, 92] on div "hero . moveRight ( ) ; hero . moveUp ( ) hero . attack ( "Brak" ) ; hero . atta…" at bounding box center [777, 202] width 159 height 300
click at [616, 50] on button "×" at bounding box center [615, 55] width 7 height 12
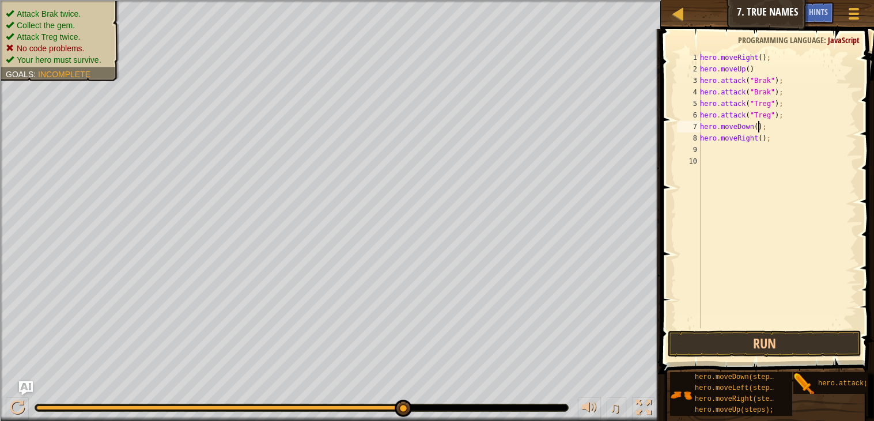
click at [760, 126] on div "hero . moveRight ( ) ; hero . moveUp ( ) hero . attack ( "Brak" ) ; hero . atta…" at bounding box center [777, 202] width 159 height 300
type textarea "hero.moveDown(1);"
click at [806, 345] on button "Run" at bounding box center [765, 344] width 194 height 27
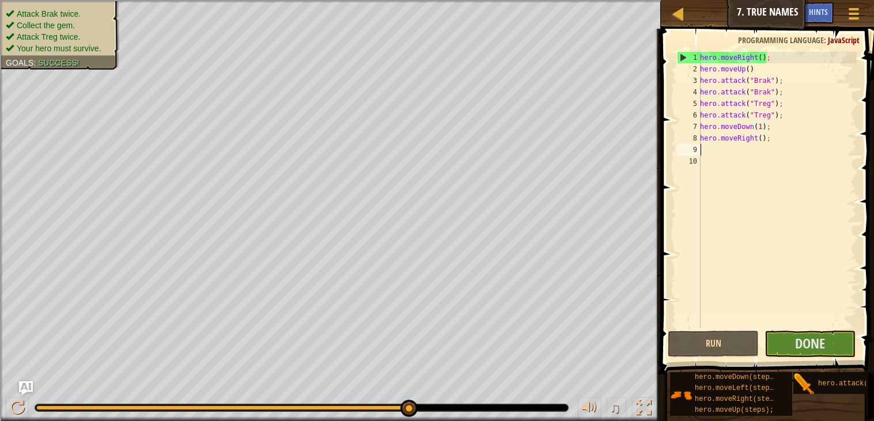
click at [753, 149] on div "hero . moveRight ( ) ; hero . moveUp ( ) hero . attack ( "Brak" ) ; hero . atta…" at bounding box center [777, 202] width 159 height 300
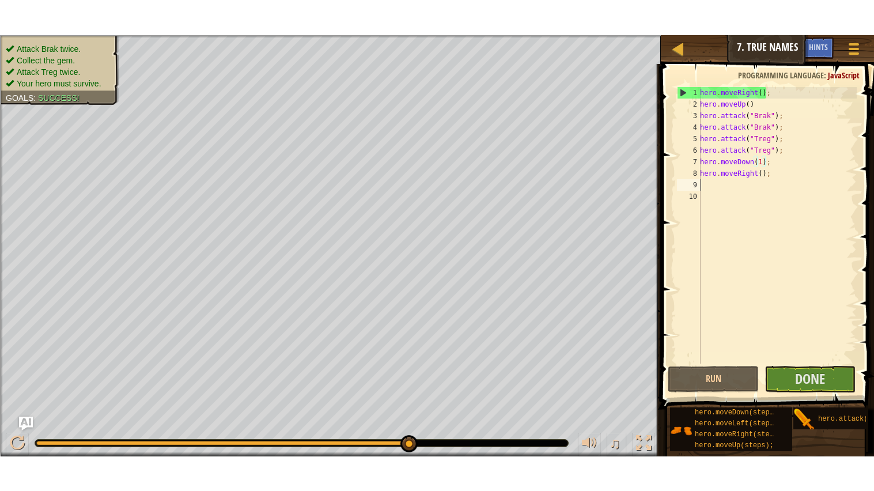
scroll to position [5, 0]
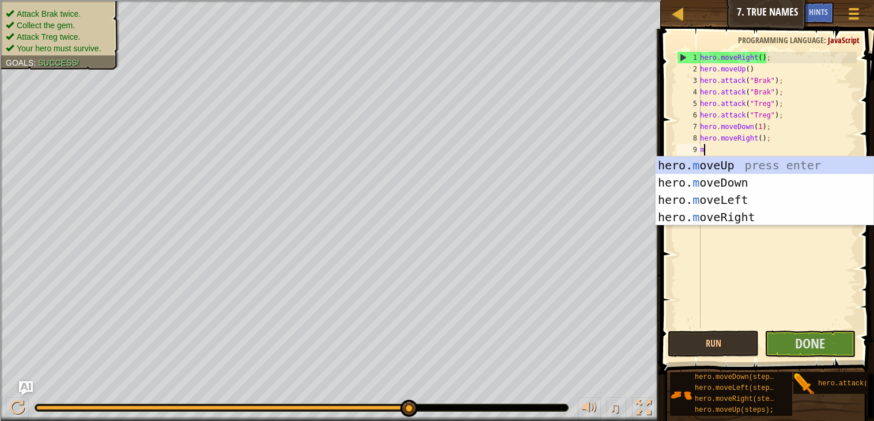
type textarea "mo"
click at [774, 163] on div "hero. mo veUp press enter hero. mo veDown press enter hero. mo veLeft press ent…" at bounding box center [765, 209] width 218 height 104
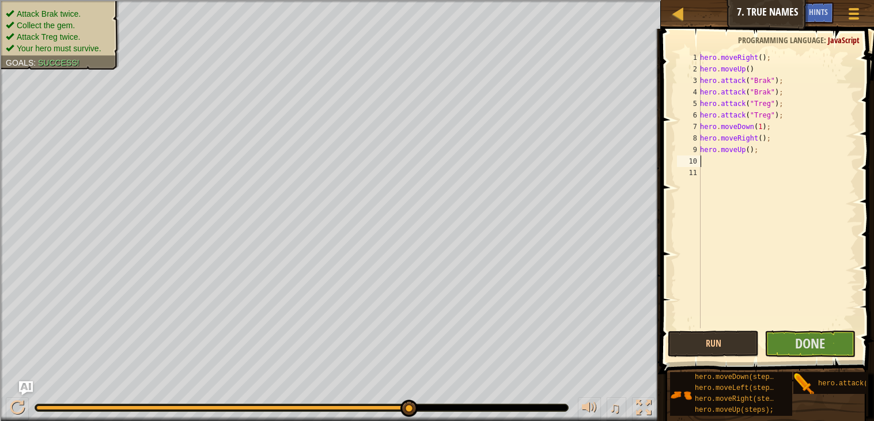
type textarea "mo"
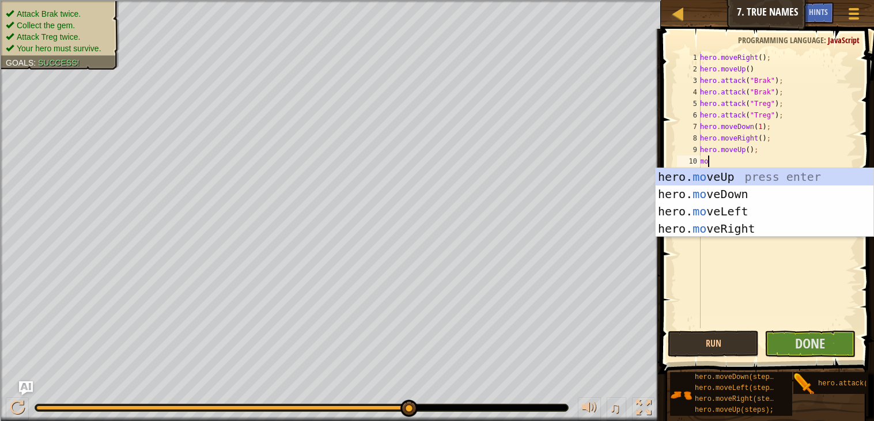
click at [754, 229] on div "hero. mo veUp press enter hero. mo veDown press enter hero. mo veLeft press ent…" at bounding box center [765, 220] width 218 height 104
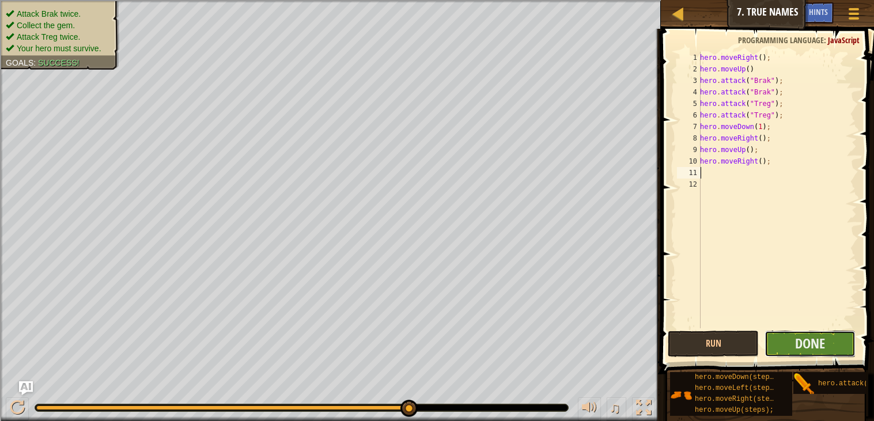
click at [837, 341] on button "Done" at bounding box center [810, 344] width 91 height 27
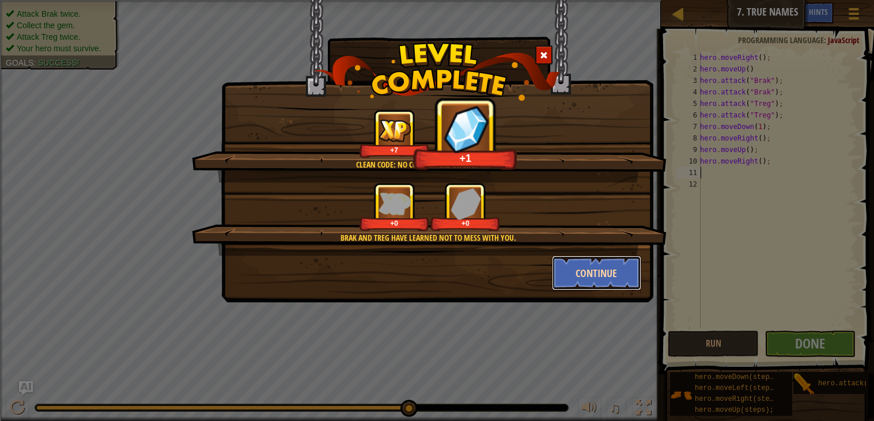
click at [614, 280] on button "Continue" at bounding box center [596, 273] width 89 height 35
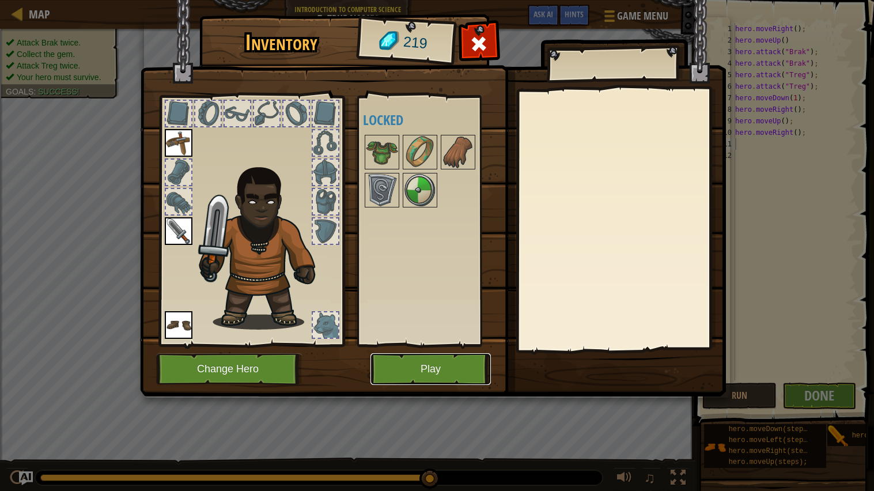
click at [389, 367] on button "Play" at bounding box center [431, 369] width 120 height 32
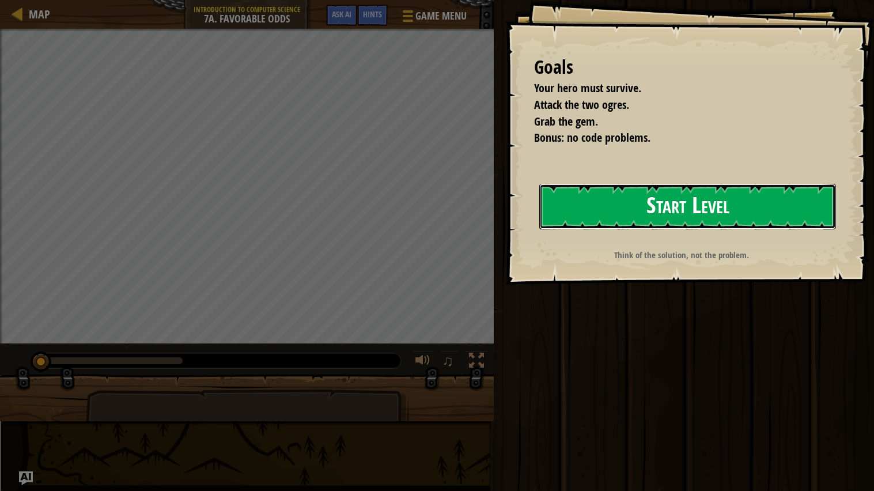
click at [780, 198] on button "Start Level" at bounding box center [688, 207] width 297 height 46
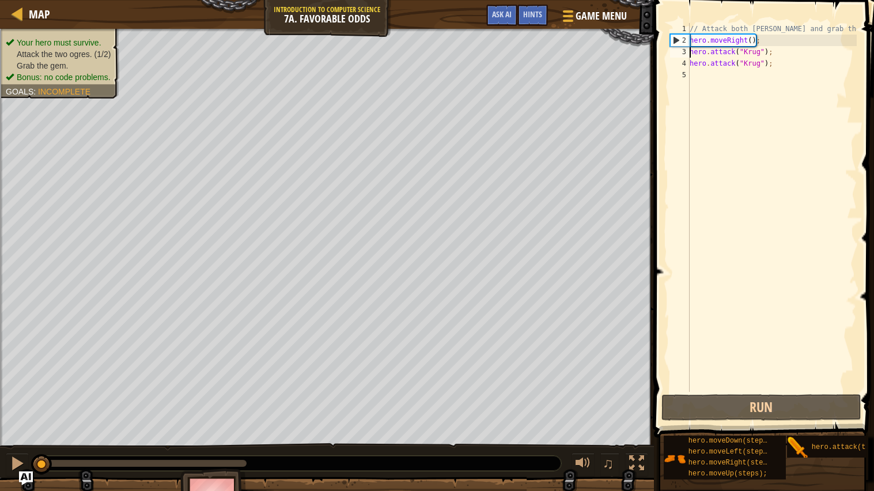
click at [691, 52] on div "// Attack both [PERSON_NAME] and grab the gem. hero . moveRight ( ) ; hero . at…" at bounding box center [772, 219] width 169 height 392
click at [690, 38] on div "// Attack both [PERSON_NAME] and grab the gem. hero . moveRight ( ) ; hero . at…" at bounding box center [772, 219] width 169 height 392
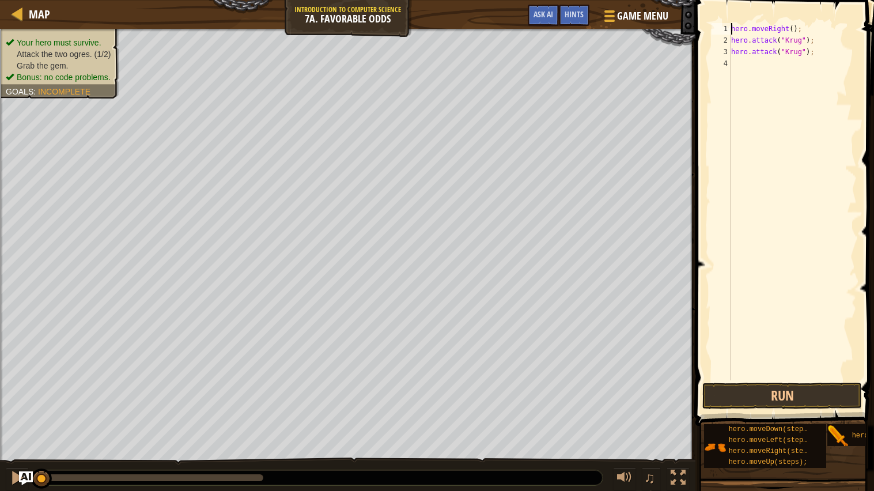
click at [731, 40] on div "hero . moveRight ( ) ; hero . attack ( "[PERSON_NAME]" ) ; hero . attack ( "[PE…" at bounding box center [793, 213] width 128 height 380
type textarea "hero.attack("[PERSON_NAME]");"
click at [796, 120] on div "hero . moveRight ( ) ; hero . attack ( "[PERSON_NAME]" ) ; hero . attack ( "[PE…" at bounding box center [793, 213] width 128 height 380
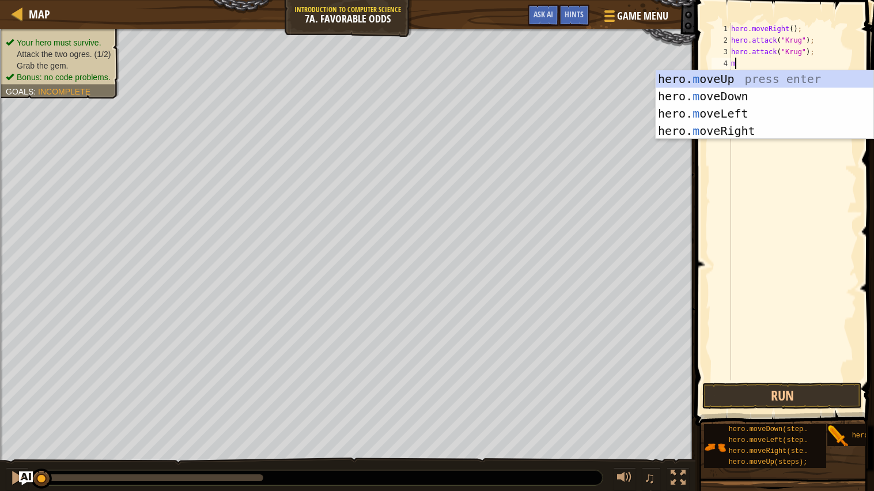
scroll to position [5, 0]
type textarea "m"
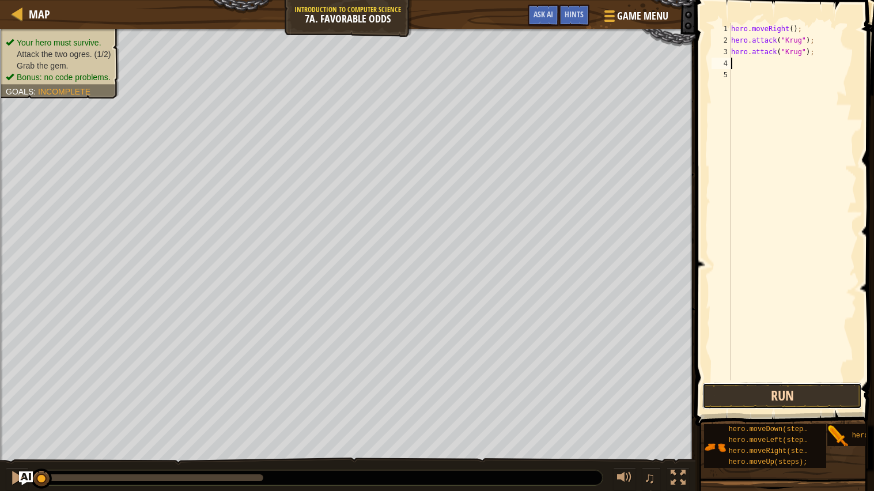
click at [806, 402] on button "Run" at bounding box center [783, 396] width 160 height 27
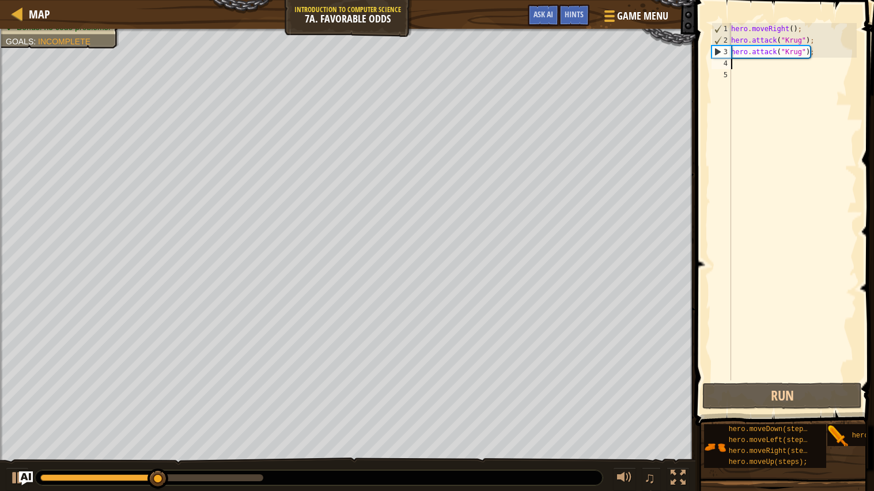
click at [793, 74] on div "hero . moveRight ( ) ; hero . attack ( "[PERSON_NAME]" ) ; hero . attack ( "[PE…" at bounding box center [793, 213] width 128 height 380
click at [791, 66] on div "hero . moveRight ( ) ; hero . attack ( "[PERSON_NAME]" ) ; hero . attack ( "[PE…" at bounding box center [793, 213] width 128 height 380
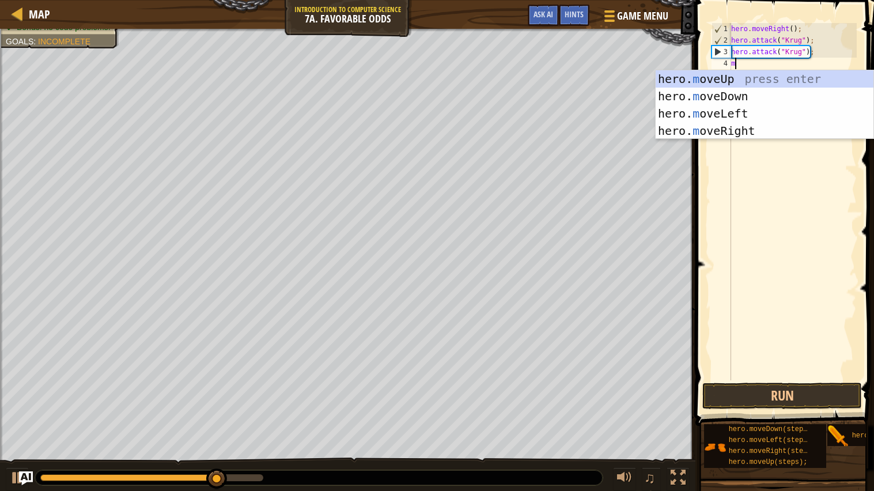
type textarea "mo"
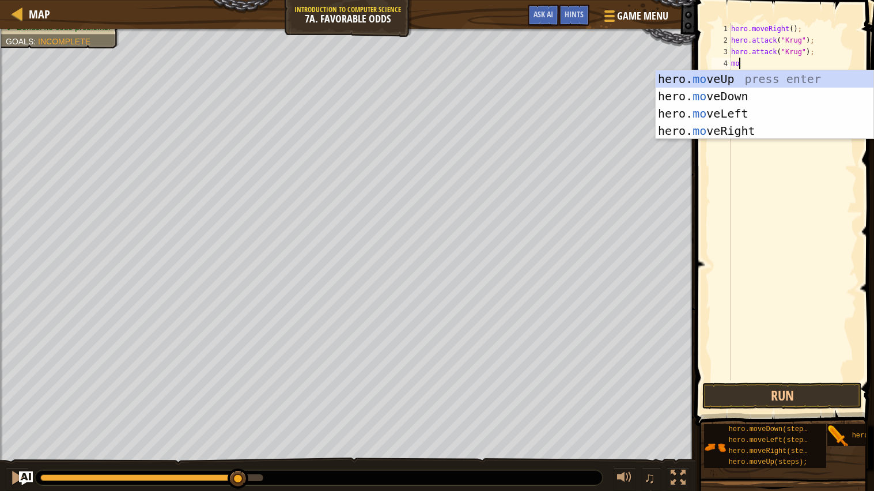
click at [761, 132] on div "hero. mo veUp press enter hero. mo veDown press enter hero. mo veLeft press ent…" at bounding box center [765, 122] width 218 height 104
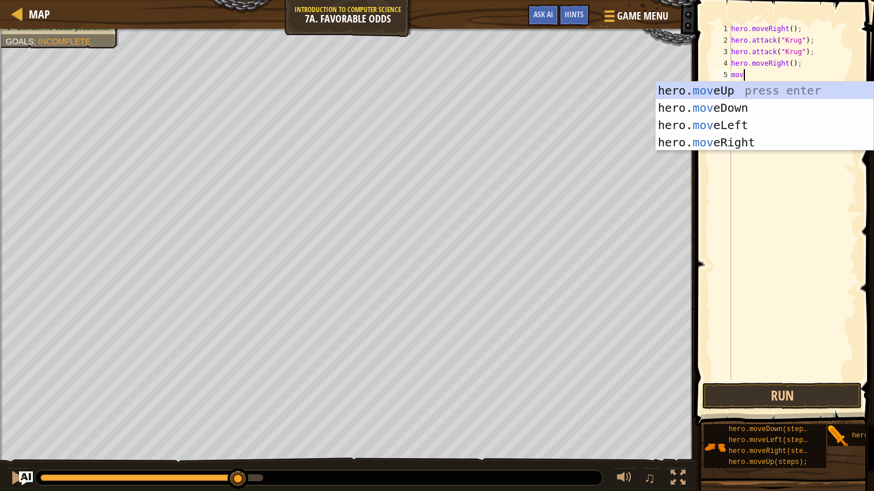
type textarea "move"
click at [794, 87] on div "hero. move Up press enter hero. move Down press enter hero. move Left press ent…" at bounding box center [765, 134] width 218 height 104
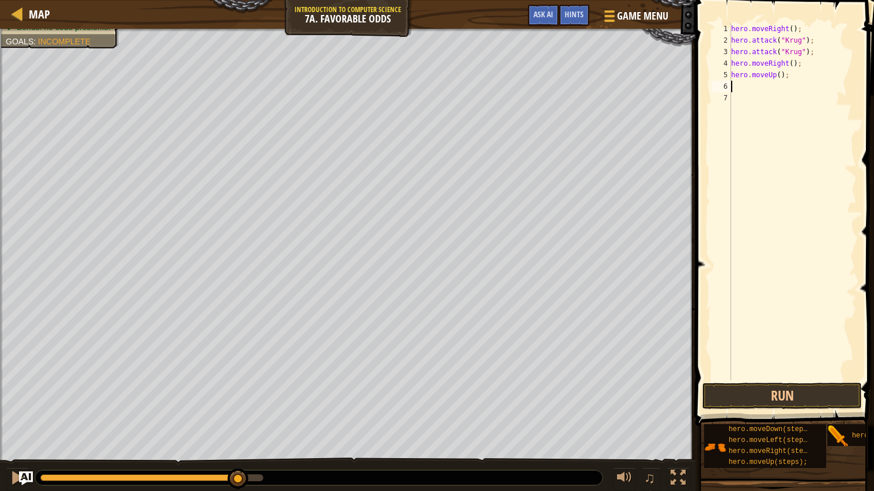
scroll to position [5, 0]
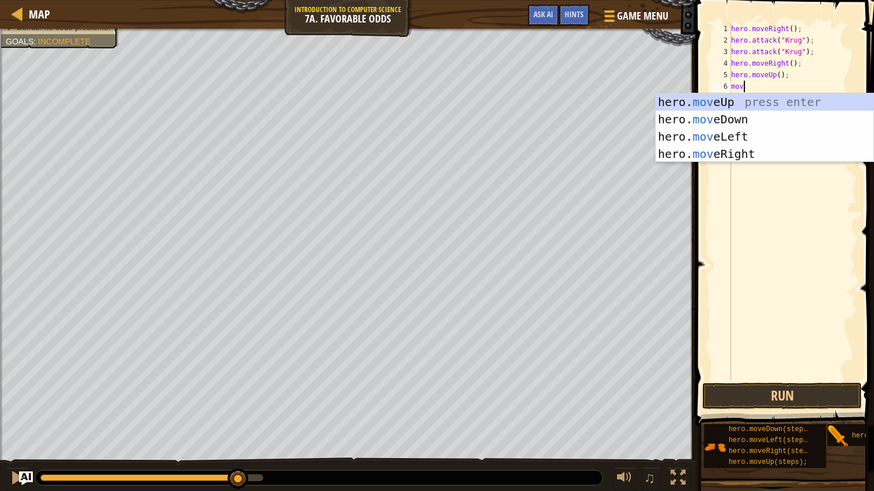
type textarea "move"
click at [760, 131] on div "hero. move Up press enter hero. move Down press enter hero. move Left press ent…" at bounding box center [765, 145] width 218 height 104
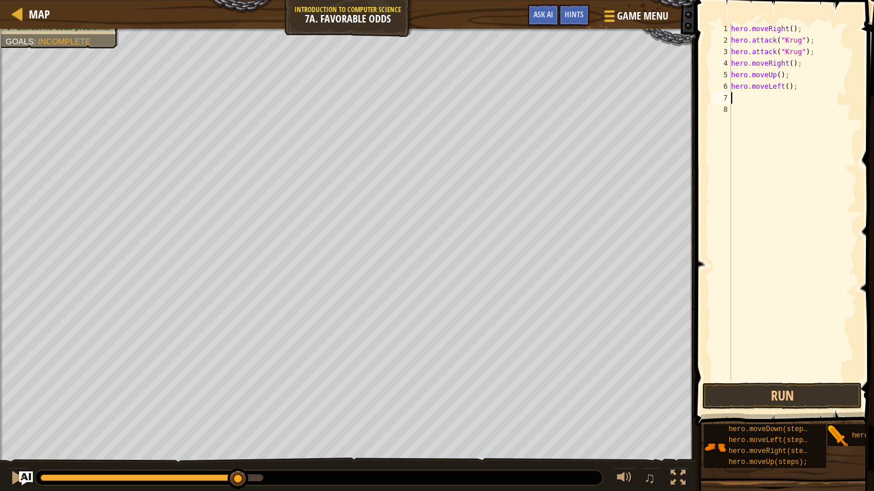
scroll to position [5, 0]
click at [792, 407] on button "Run" at bounding box center [783, 396] width 160 height 27
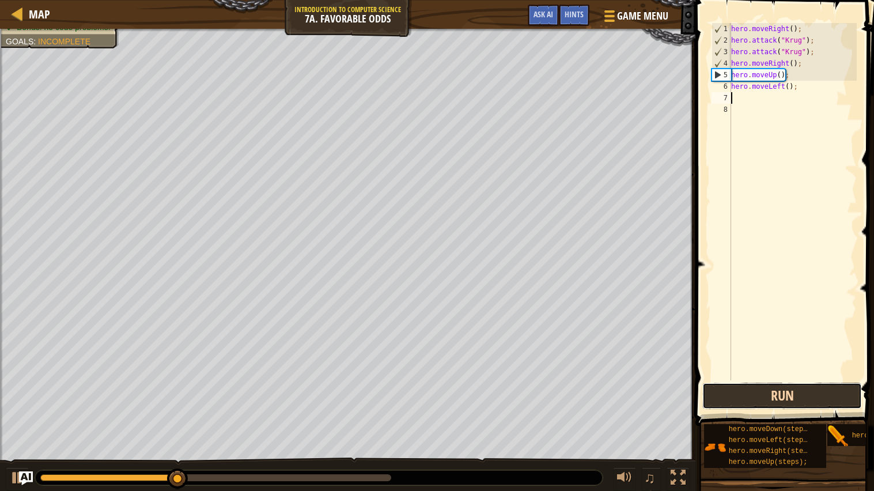
click at [814, 405] on button "Run" at bounding box center [783, 396] width 160 height 27
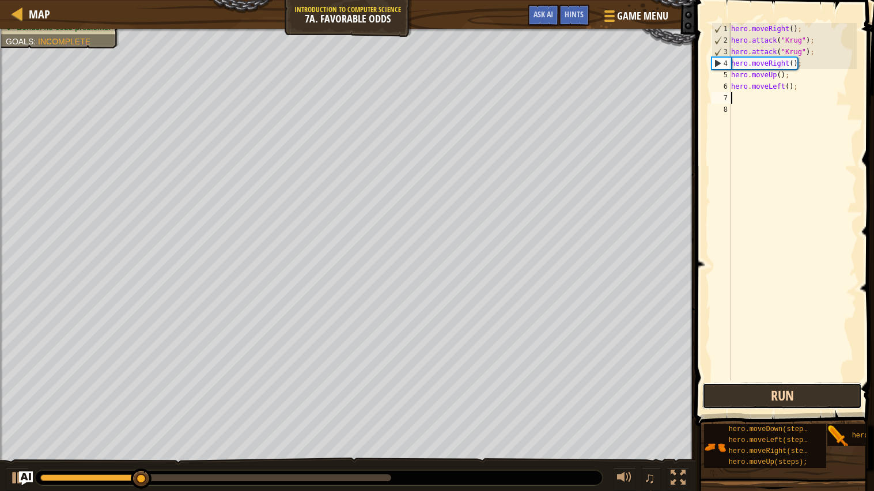
click at [801, 398] on button "Run" at bounding box center [783, 396] width 160 height 27
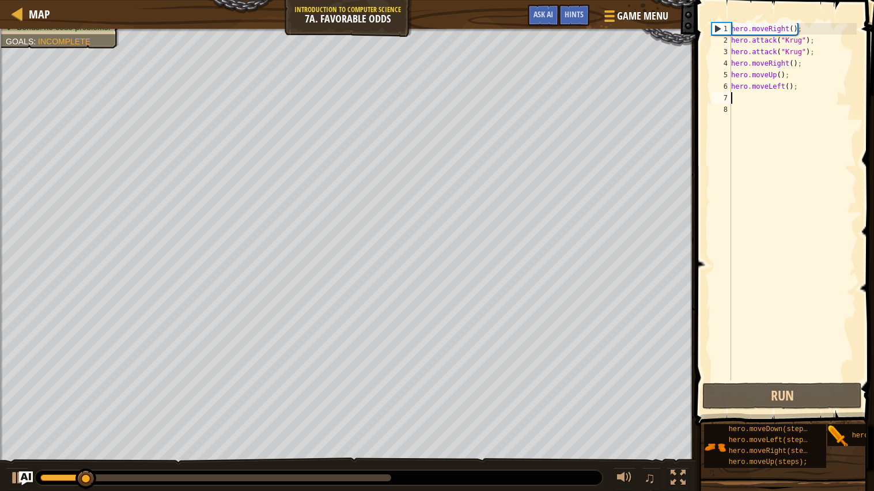
click at [787, 105] on div "hero . moveRight ( ) ; hero . attack ( "[PERSON_NAME]" ) ; hero . attack ( "[PE…" at bounding box center [793, 213] width 128 height 380
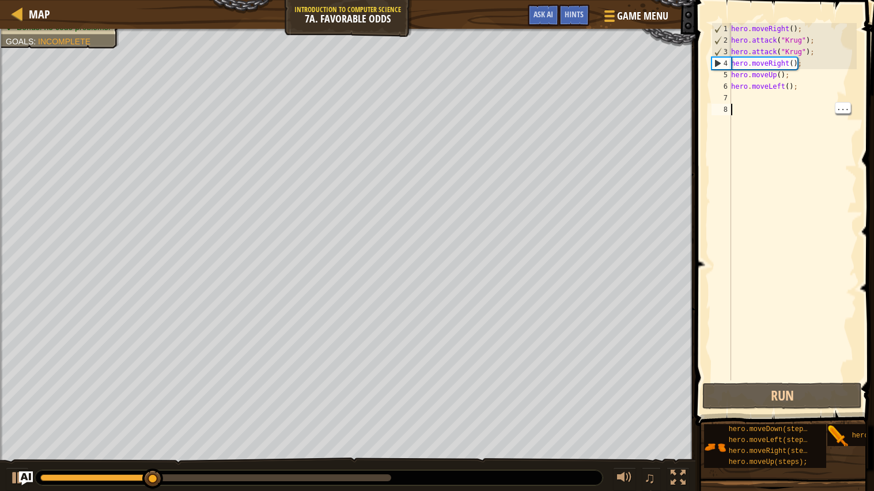
click at [768, 99] on div "hero . moveRight ( ) ; hero . attack ( "[PERSON_NAME]" ) ; hero . attack ( "[PE…" at bounding box center [793, 213] width 128 height 380
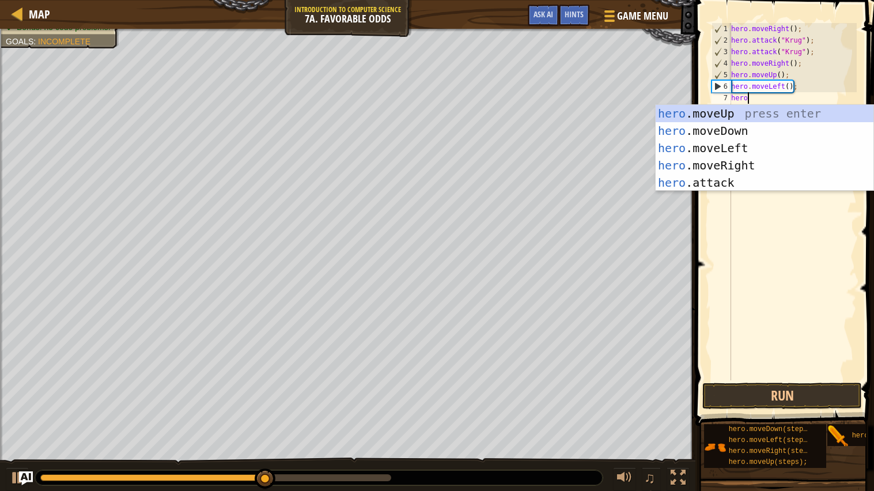
scroll to position [5, 1]
click at [761, 183] on div "hero .moveUp press enter hero .moveDown press enter hero .moveLeft press enter …" at bounding box center [765, 165] width 218 height 121
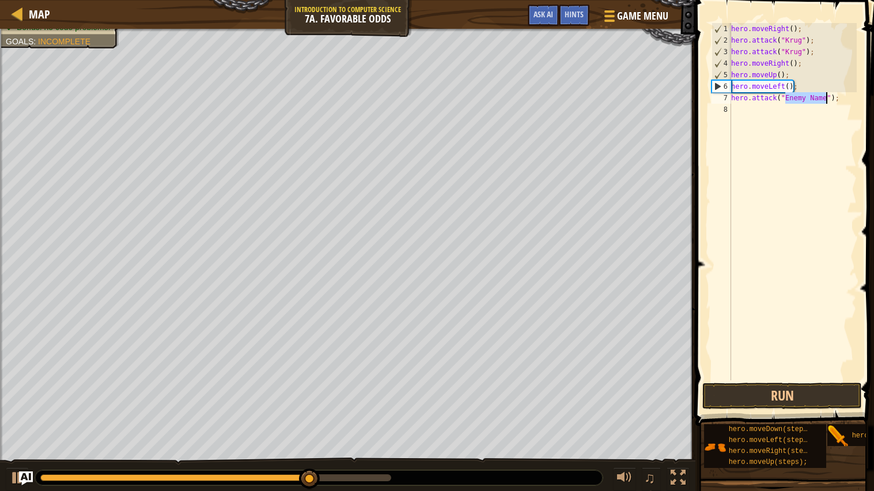
click at [804, 96] on div "hero . moveRight ( ) ; hero . attack ( "[PERSON_NAME]" ) ; hero . attack ( "[PE…" at bounding box center [793, 213] width 128 height 380
click at [820, 99] on div "hero . moveRight ( ) ; hero . attack ( "[PERSON_NAME]" ) ; hero . attack ( "[PE…" at bounding box center [793, 213] width 128 height 380
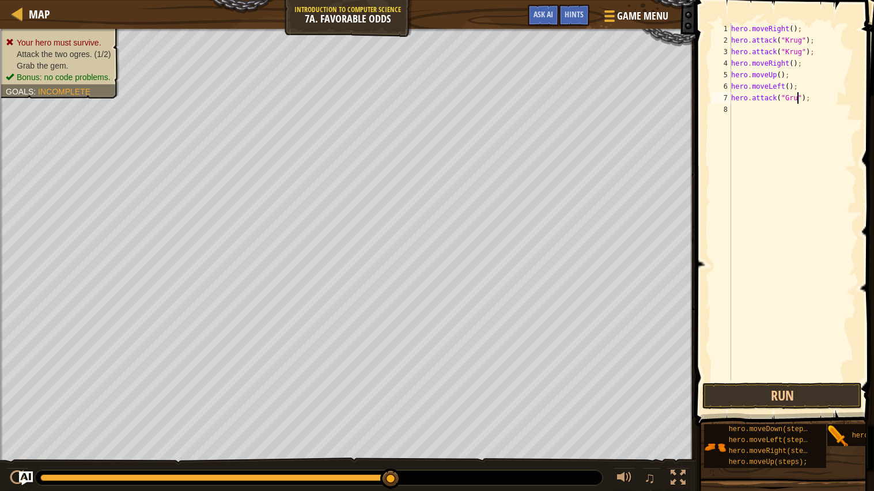
scroll to position [5, 6]
type textarea "hero.attack("Grump");"
click at [761, 113] on div "hero . moveRight ( ) ; hero . attack ( "[PERSON_NAME]" ) ; hero . attack ( "[PE…" at bounding box center [793, 213] width 128 height 380
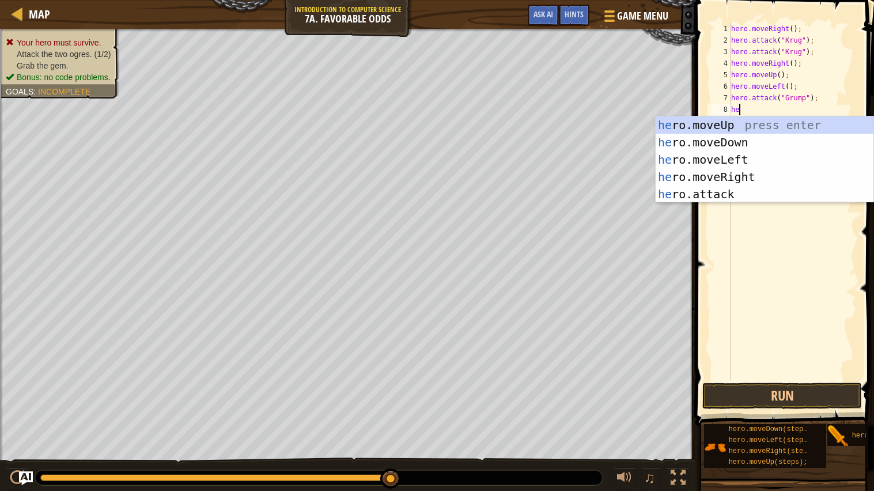
click at [755, 194] on div "he ro.moveUp press enter he ro.moveDown press enter he ro.moveLeft press enter …" at bounding box center [765, 176] width 218 height 121
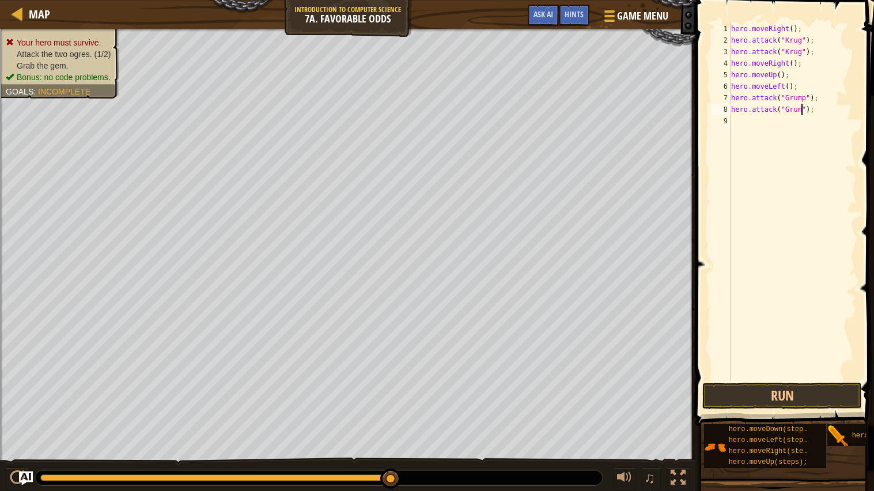
type textarea "hero.attack("Grump");"
click at [782, 130] on div "hero . moveRight ( ) ; hero . attack ( "[PERSON_NAME]" ) ; hero . attack ( "[PE…" at bounding box center [793, 213] width 128 height 380
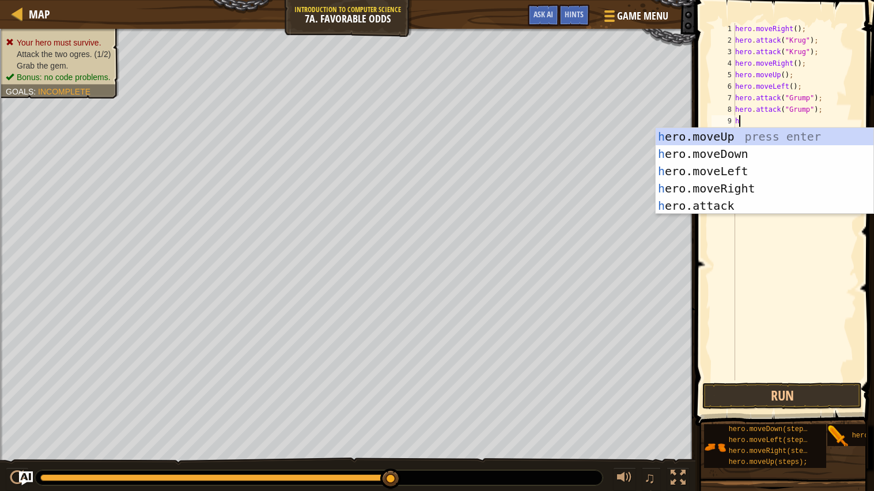
type textarea "he"
click at [746, 169] on div "he ro.moveUp press enter he ro.moveDown press enter he ro.moveLeft press enter …" at bounding box center [765, 188] width 218 height 121
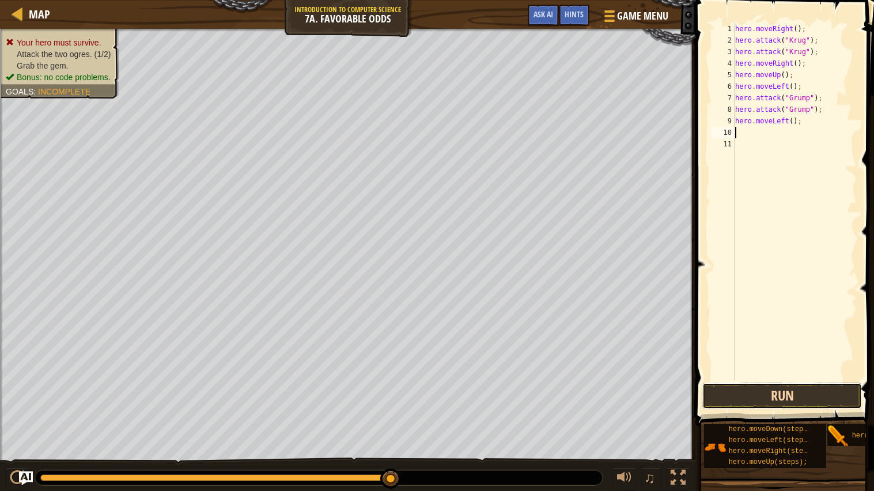
click at [796, 402] on button "Run" at bounding box center [783, 396] width 160 height 27
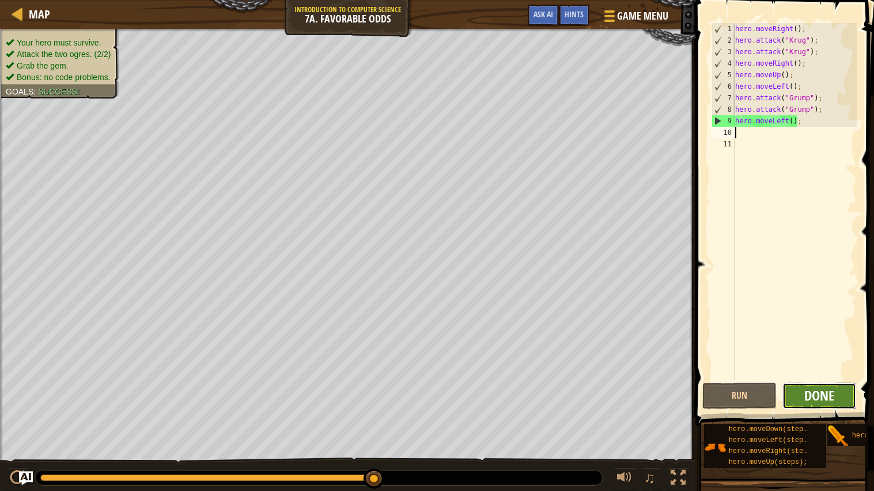
click at [812, 391] on span "Done" at bounding box center [820, 395] width 30 height 18
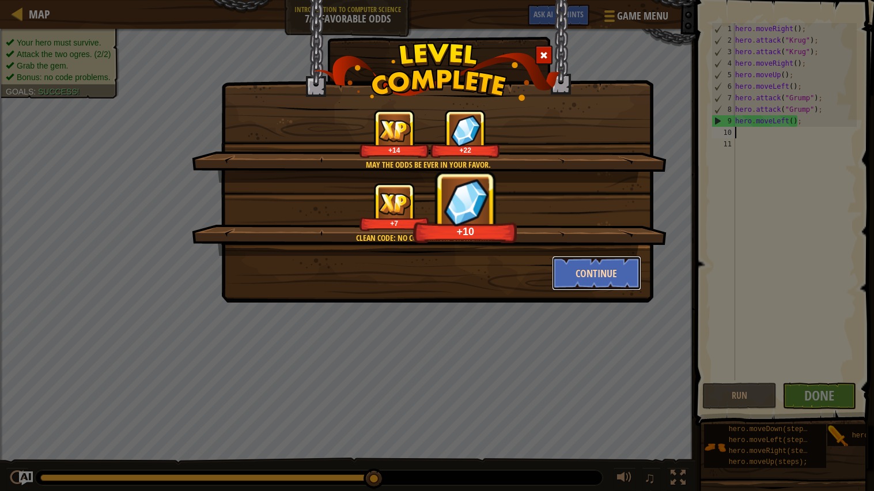
click at [581, 269] on button "Continue" at bounding box center [596, 273] width 89 height 35
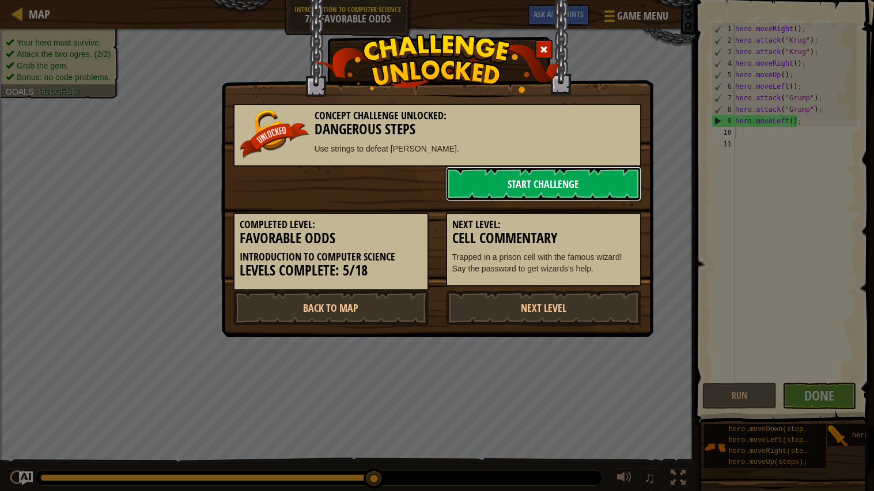
click at [519, 182] on link "Start Challenge" at bounding box center [543, 184] width 195 height 35
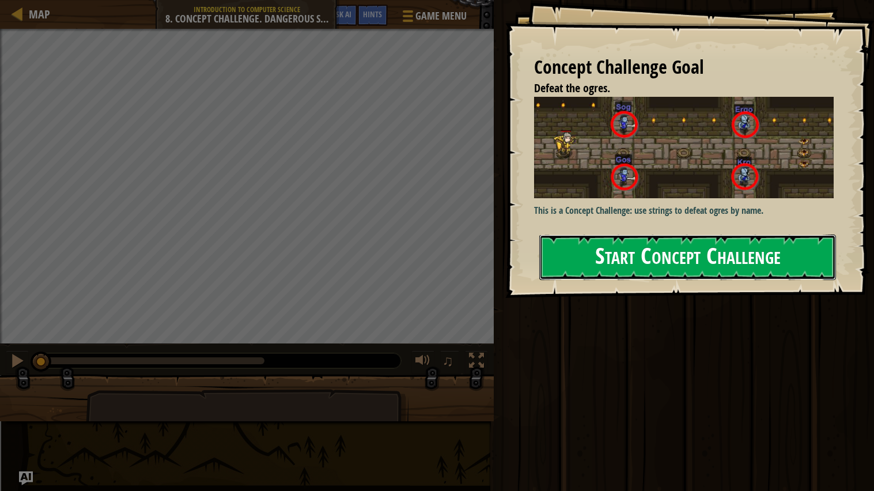
click at [635, 262] on button "Start Concept Challenge" at bounding box center [688, 258] width 297 height 46
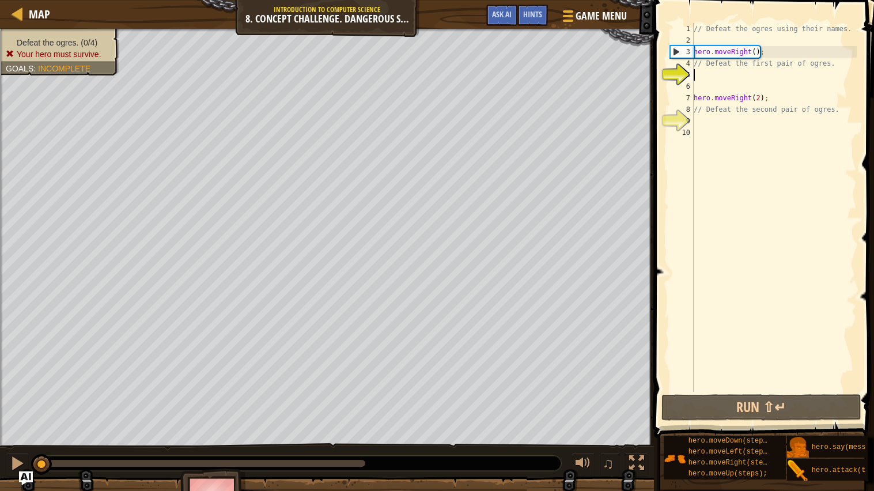
click at [693, 50] on div "3" at bounding box center [682, 52] width 23 height 12
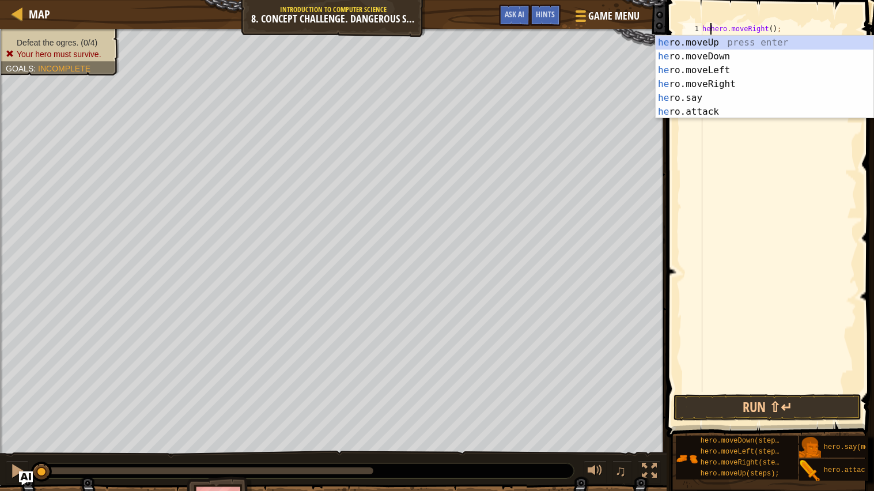
scroll to position [5, 1]
click at [742, 113] on div "he ro.moveUp press enter he ro.moveDown press enter he ro.moveLeft press enter …" at bounding box center [765, 91] width 218 height 111
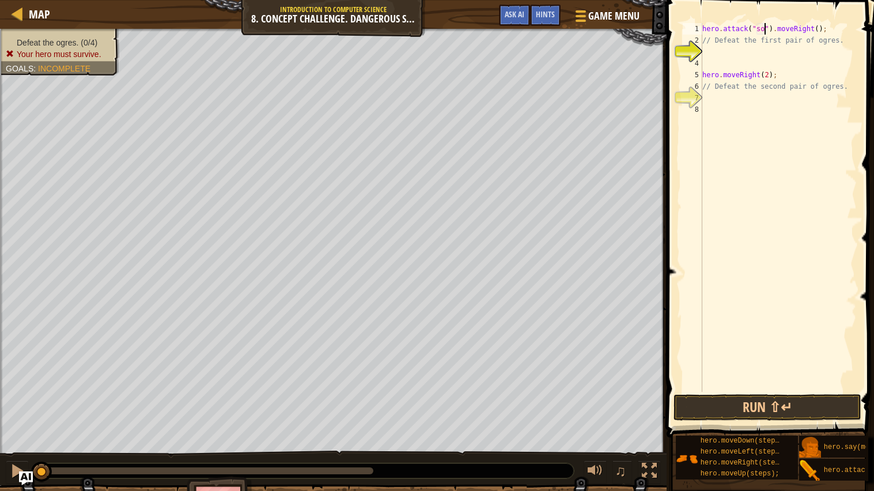
type textarea "hero.attack("sog").moveRight();"
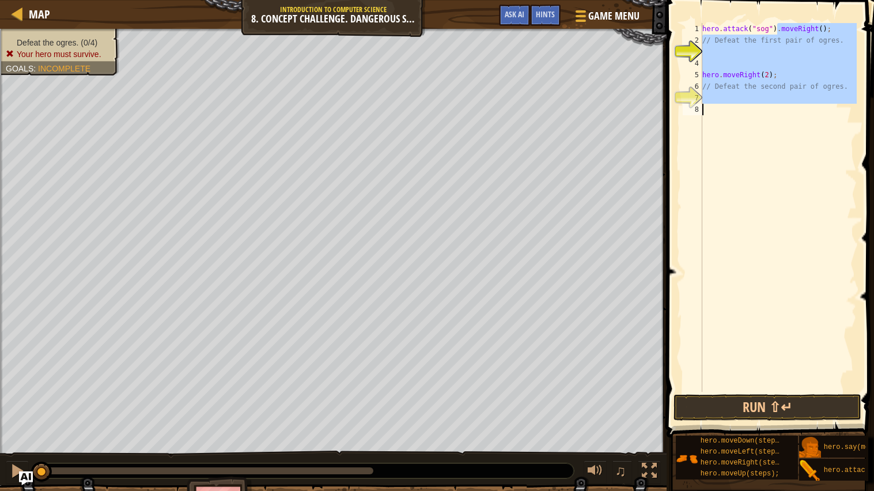
drag, startPoint x: 776, startPoint y: 28, endPoint x: 873, endPoint y: 126, distance: 137.8
click at [873, 126] on div "hero.attack("sog").moveRight(); 1 2 3 4 5 6 7 8 hero . attack ( "sog" ) . moveR…" at bounding box center [768, 242] width 211 height 472
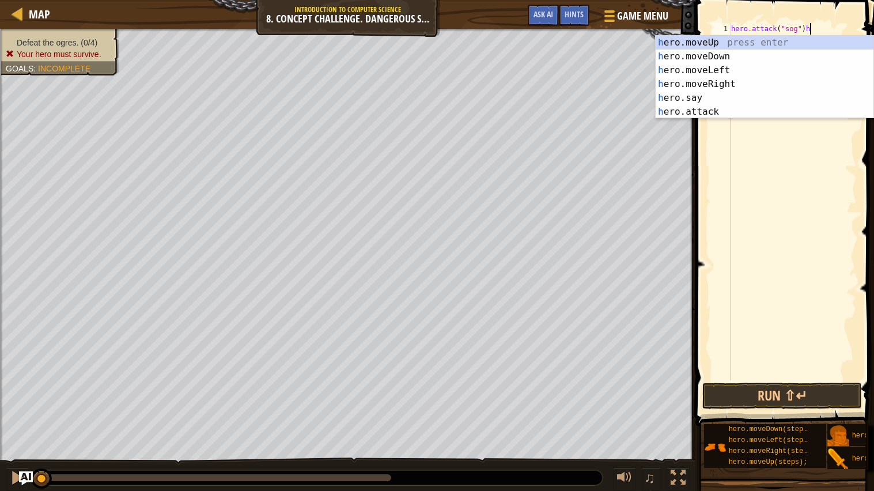
type textarea "hero.attack("sog")"
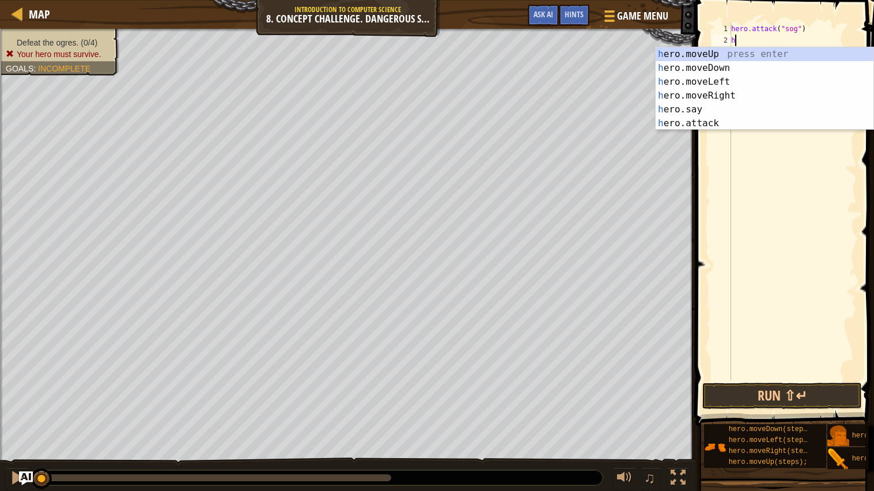
click at [740, 123] on div "h ero.moveUp press enter h ero.moveDown press enter h ero.moveLeft press enter …" at bounding box center [765, 102] width 218 height 111
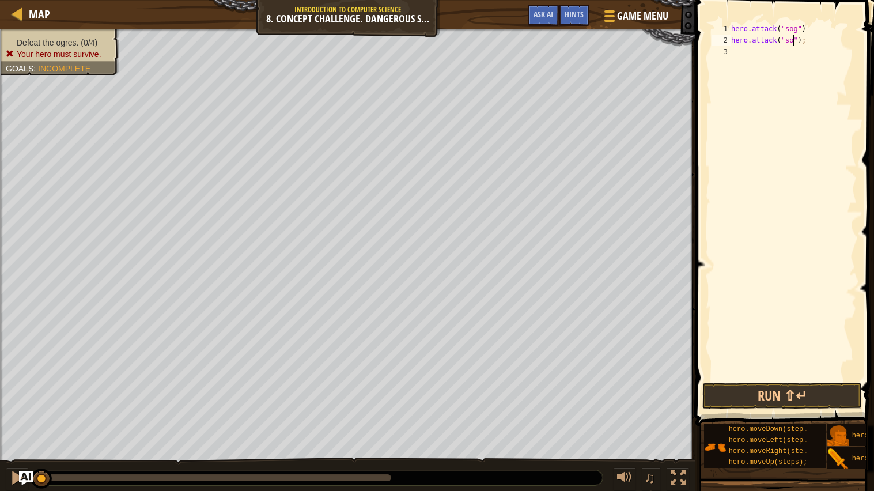
type textarea "hero.attack("sog");"
click at [774, 67] on div "hero . attack ( "sog" ) hero . attack ( "sog" ) ;" at bounding box center [793, 213] width 128 height 380
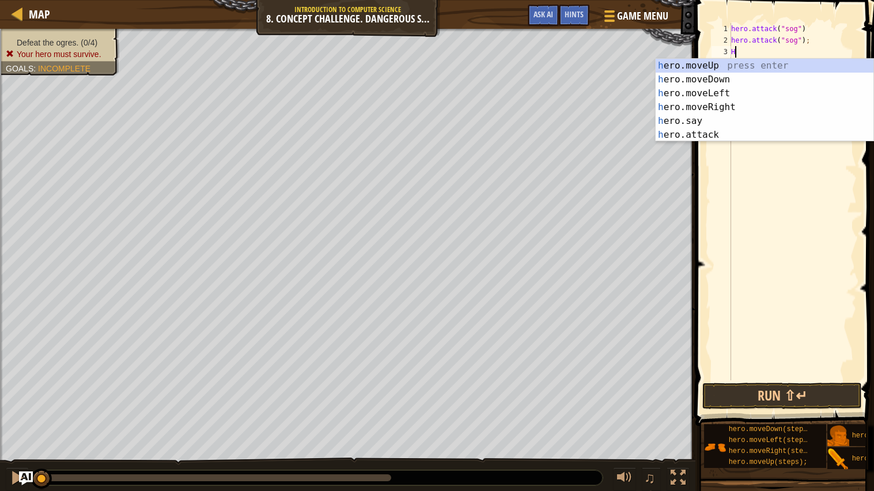
click at [748, 130] on div "h ero.moveUp press enter h ero.moveDown press enter h ero.moveLeft press enter …" at bounding box center [765, 114] width 218 height 111
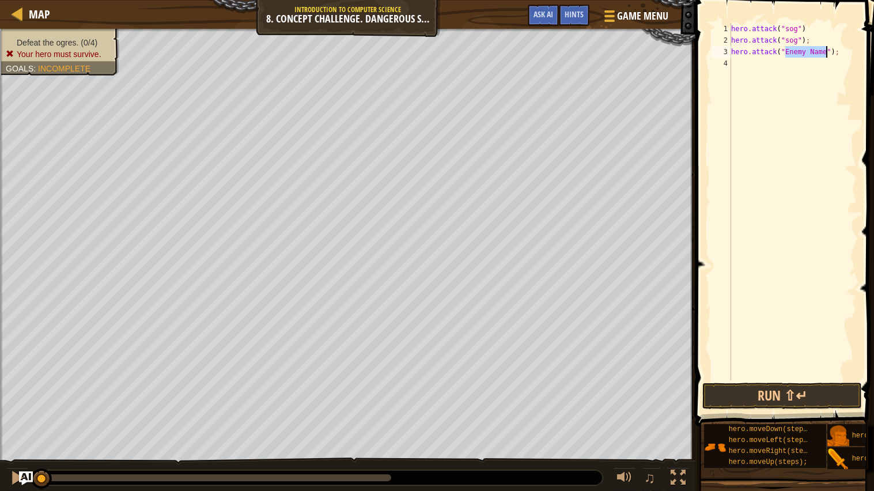
scroll to position [5, 5]
type textarea "hero.attack("Gos");"
click at [772, 73] on div "hero . attack ( "sog" ) hero . attack ( "sog" ) ; hero . attack ( "Gos" ) ;" at bounding box center [793, 213] width 128 height 380
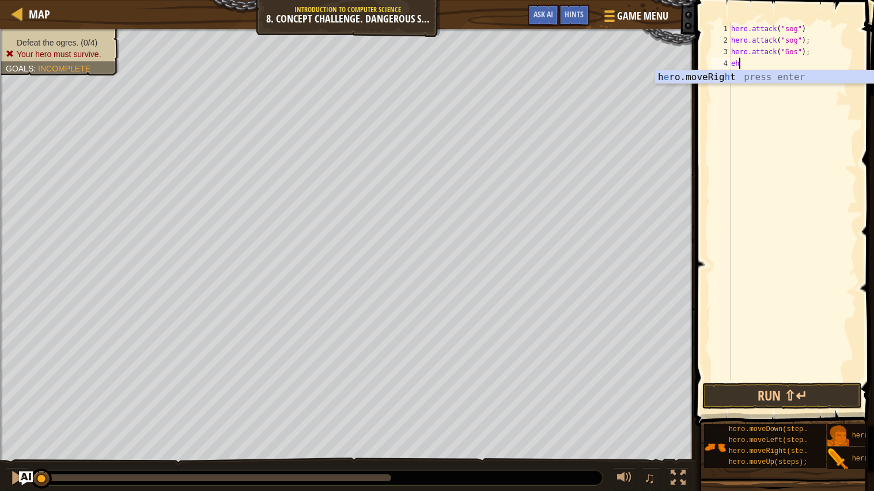
type textarea "e"
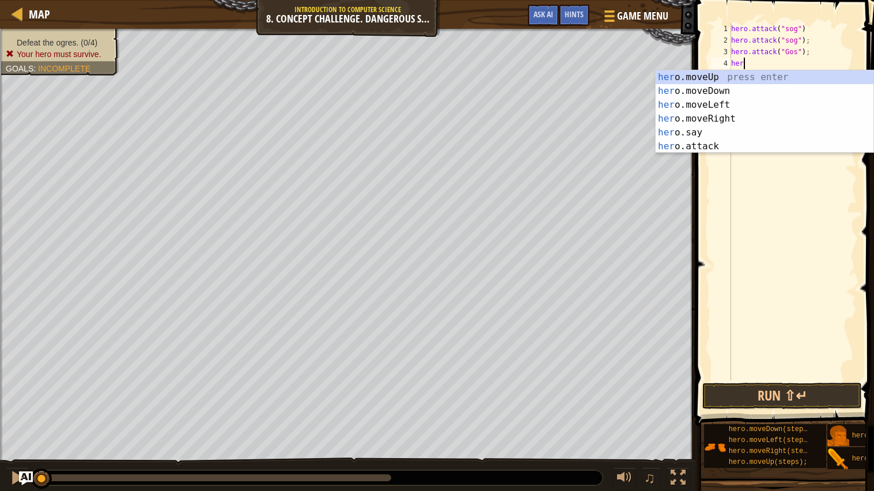
scroll to position [5, 1]
click at [762, 149] on div "hero .moveUp press enter hero .moveDown press enter hero .moveLeft press enter …" at bounding box center [765, 125] width 218 height 111
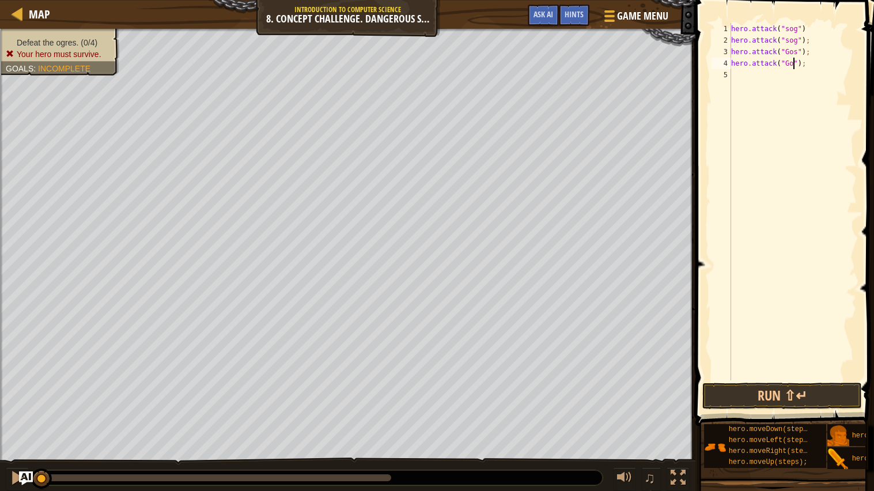
scroll to position [5, 5]
click at [819, 393] on button "Run ⇧↵" at bounding box center [783, 396] width 160 height 27
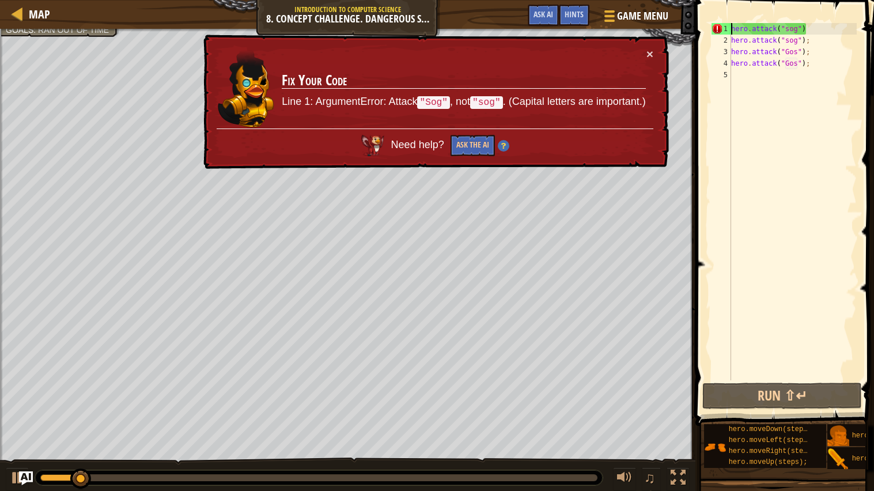
click at [731, 27] on div "hero . attack ( "sog" ) hero . attack ( "sog" ) ; hero . attack ( "Gos" ) ; her…" at bounding box center [793, 213] width 128 height 380
click at [651, 51] on button "×" at bounding box center [650, 57] width 7 height 12
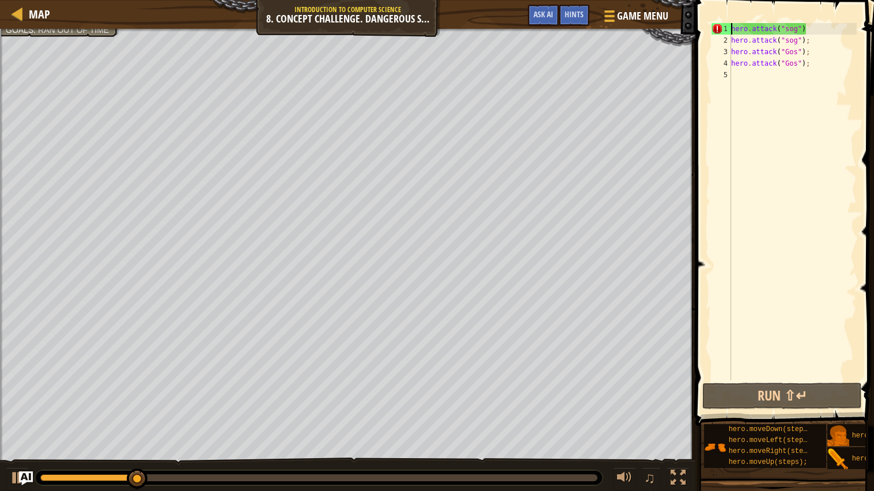
click at [789, 39] on div "hero . attack ( "sog" ) hero . attack ( "sog" ) ; hero . attack ( "Gos" ) ; her…" at bounding box center [793, 213] width 128 height 380
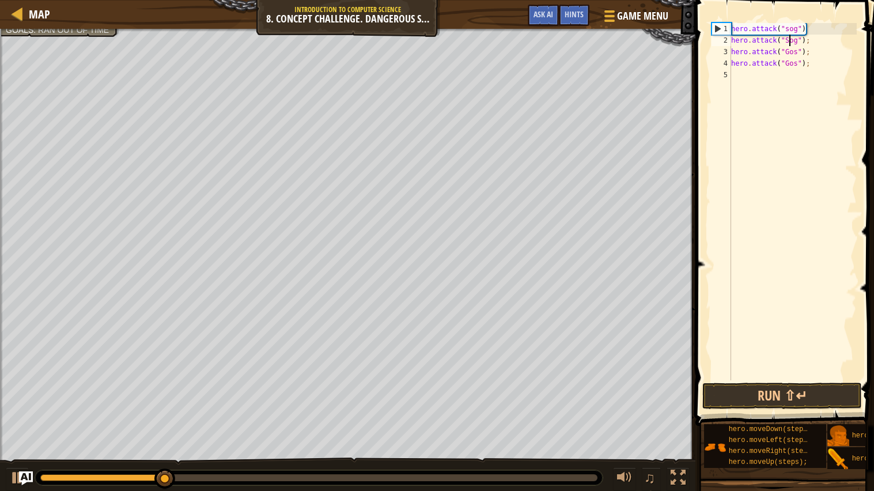
scroll to position [5, 5]
click at [790, 29] on div "hero . attack ( "sog" ) hero . attack ( "Sog" ) ; hero . attack ( "Gos" ) ; her…" at bounding box center [793, 213] width 128 height 380
click at [733, 28] on div "hero . attack ( "Sog" ) hero . attack ( "Sog" ) ; hero . attack ( "Gos" ) ; her…" at bounding box center [793, 213] width 128 height 380
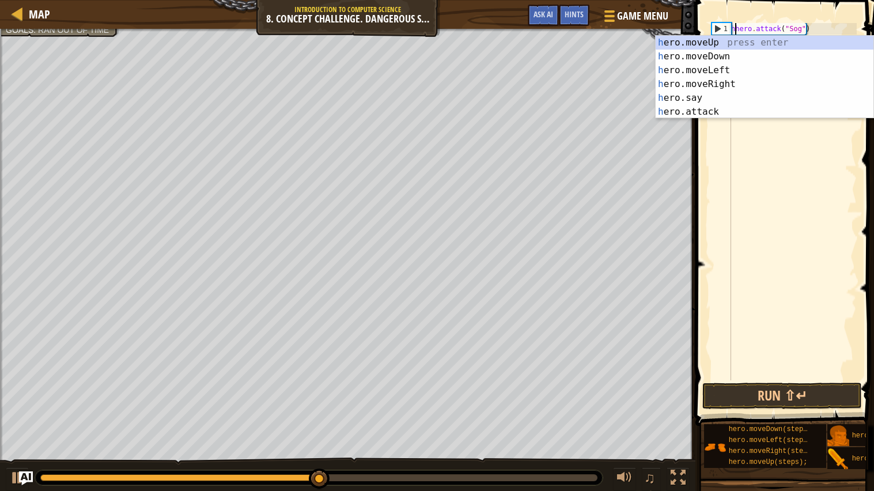
click at [754, 85] on div "h ero.moveUp press enter h ero.moveDown press enter h ero.moveLeft press enter …" at bounding box center [765, 91] width 218 height 111
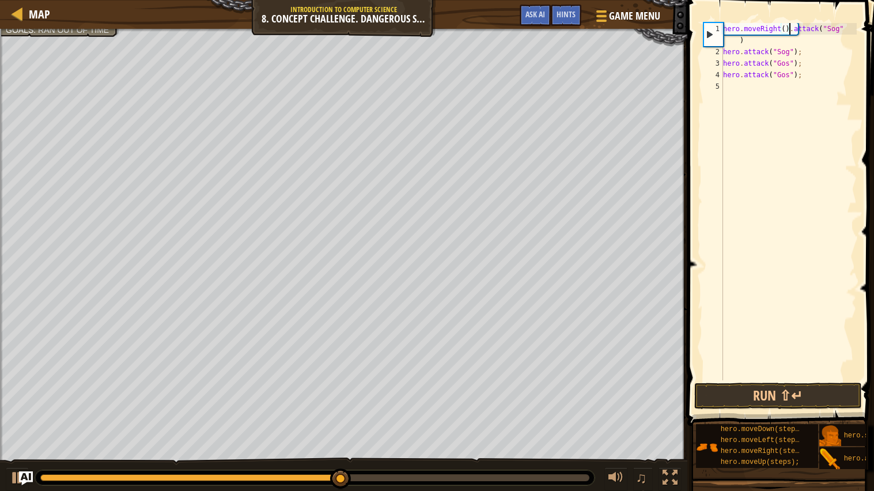
type textarea ".attack("Sog")"
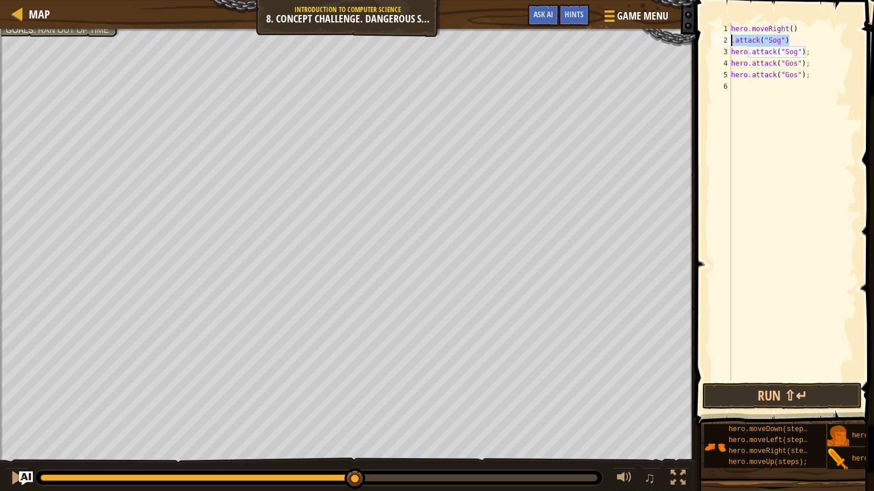
drag, startPoint x: 796, startPoint y: 39, endPoint x: 728, endPoint y: 40, distance: 68.0
click at [728, 40] on div ".attack("Sog") 1 2 3 4 5 6 hero . moveRight ( ) . attack ( "Sog" ) hero . attac…" at bounding box center [784, 201] width 148 height 357
type textarea "h"
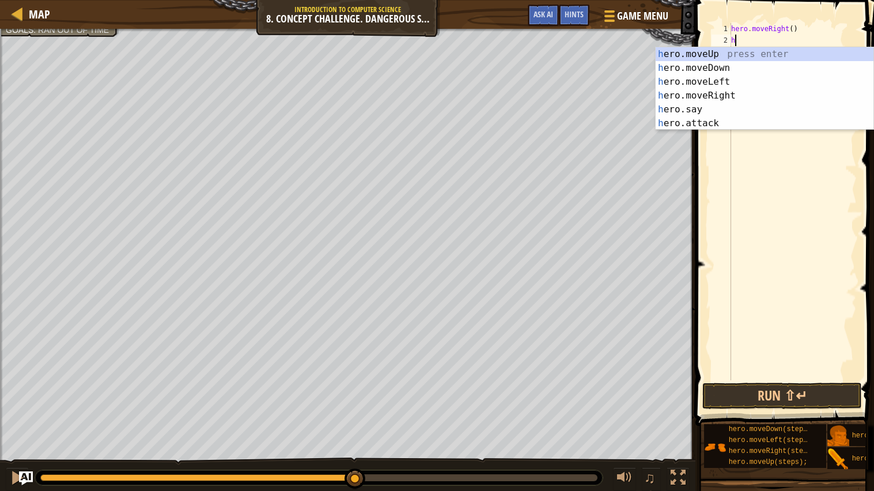
click at [785, 55] on div "h ero.moveUp press enter h ero.moveDown press enter h ero.moveLeft press enter …" at bounding box center [765, 102] width 218 height 111
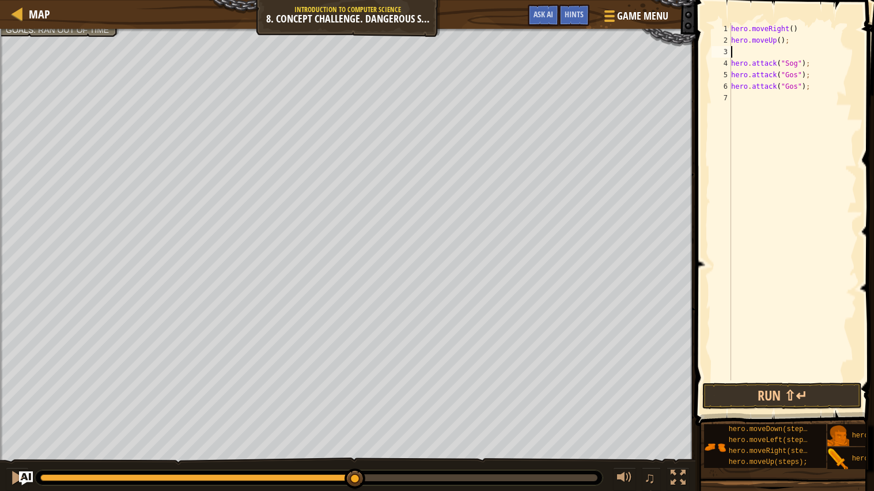
click at [737, 64] on div "hero . moveRight ( ) hero . moveUp ( ) ; hero . attack ( "Sog" ) ; hero . attac…" at bounding box center [793, 213] width 128 height 380
type textarea "hero.attack("Sog");"
click at [762, 50] on div "hero . moveRight ( ) hero . moveUp ( ) ; hero . attack ( "Sog" ) ; hero . attac…" at bounding box center [793, 213] width 128 height 380
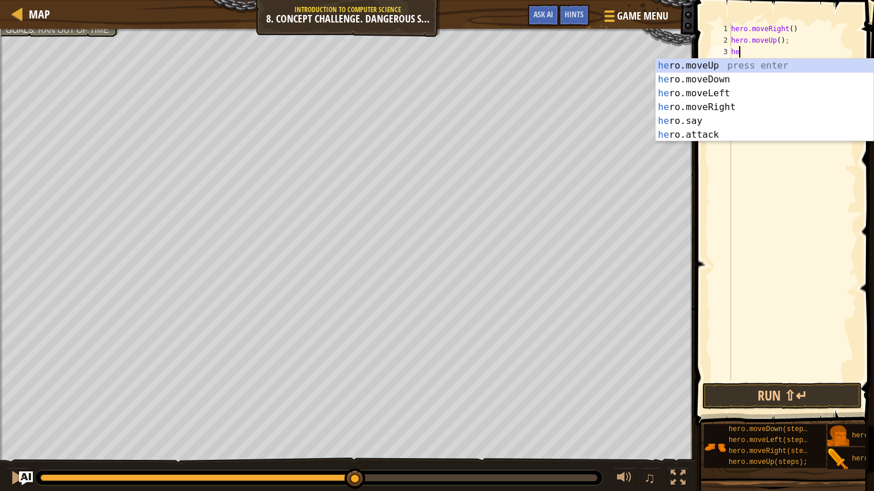
click at [738, 137] on div "he ro.moveUp press enter he ro.moveDown press enter he ro.moveLeft press enter …" at bounding box center [765, 114] width 218 height 111
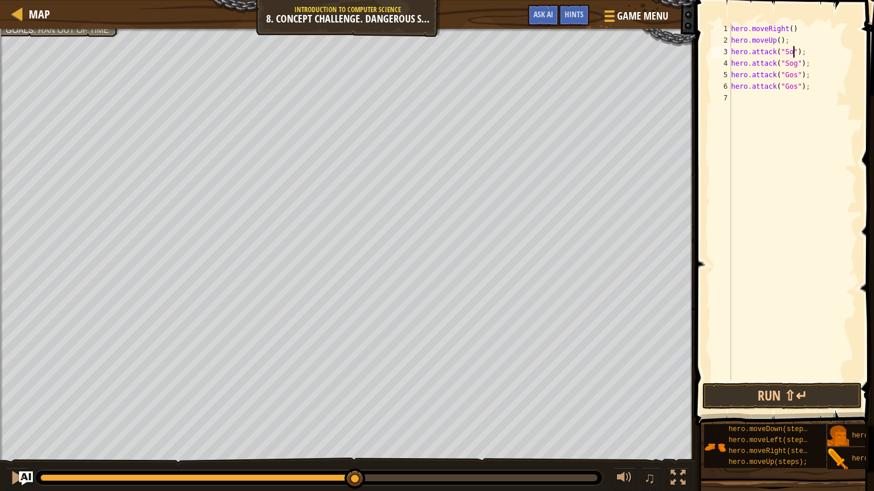
scroll to position [5, 5]
type textarea "hero.attack("Sog");"
click at [817, 392] on button "Run ⇧↵" at bounding box center [783, 396] width 160 height 27
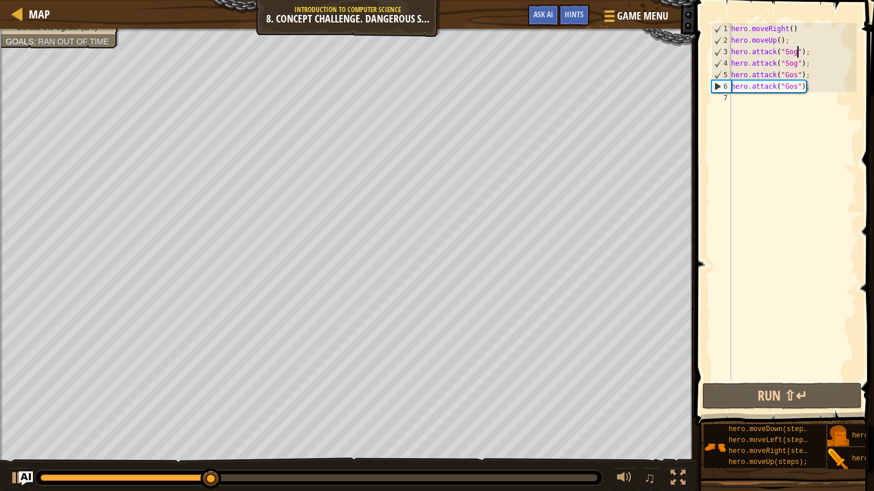
click at [763, 104] on div "hero . moveRight ( ) hero . moveUp ( ) ; hero . attack ( "Sog" ) ; hero . attac…" at bounding box center [793, 213] width 128 height 380
type textarea "m"
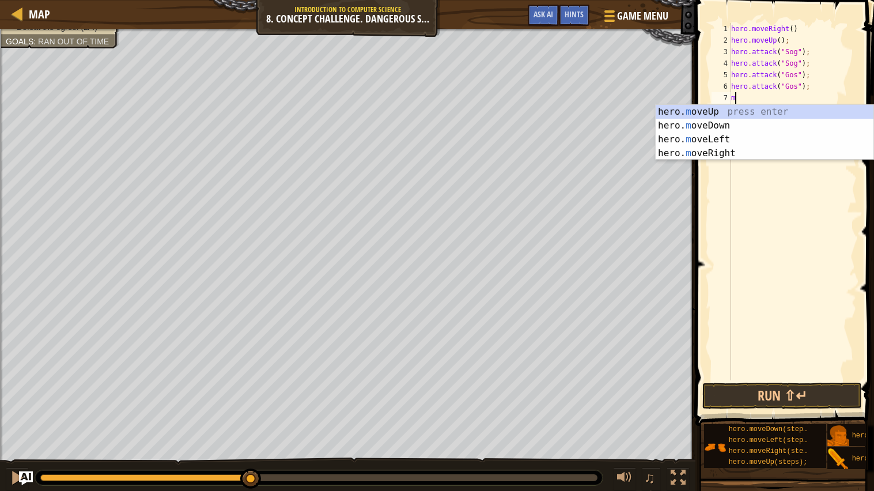
click at [760, 130] on div "hero. m oveUp press enter hero. m oveDown press enter hero. m oveLeft press ent…" at bounding box center [765, 146] width 218 height 83
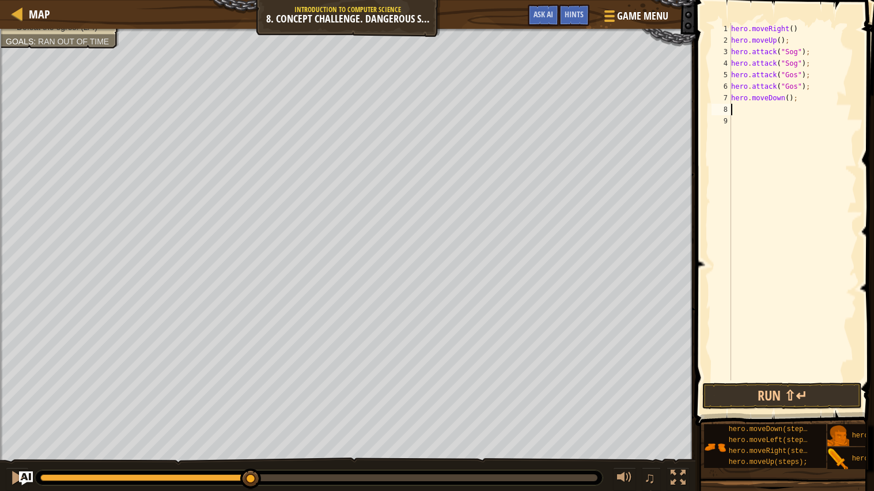
click at [779, 120] on div "hero . moveRight ( ) hero . moveUp ( ) ; hero . attack ( "Sog" ) ; hero . attac…" at bounding box center [793, 213] width 128 height 380
click at [781, 110] on div "hero . moveRight ( ) hero . moveUp ( ) ; hero . attack ( "Sog" ) ; hero . attac…" at bounding box center [793, 213] width 128 height 380
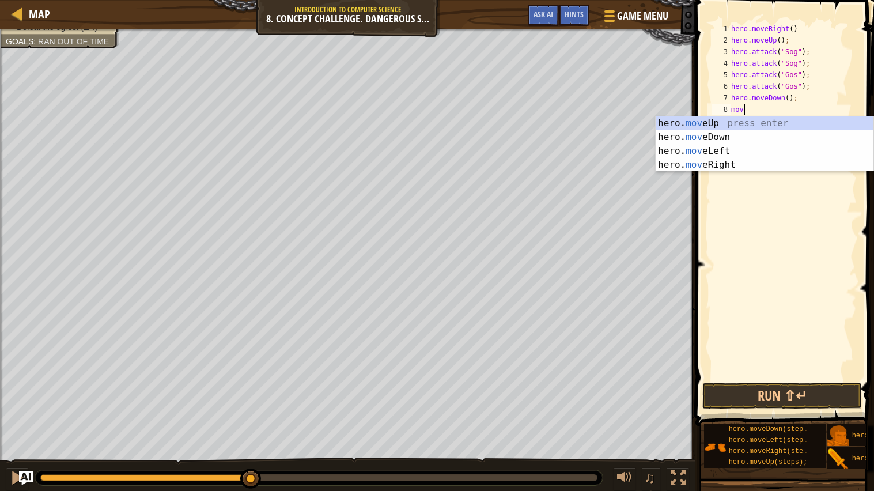
type textarea "move"
click at [767, 123] on div "hero. move Up press enter hero. move Down press enter hero. move Left press ent…" at bounding box center [765, 157] width 218 height 83
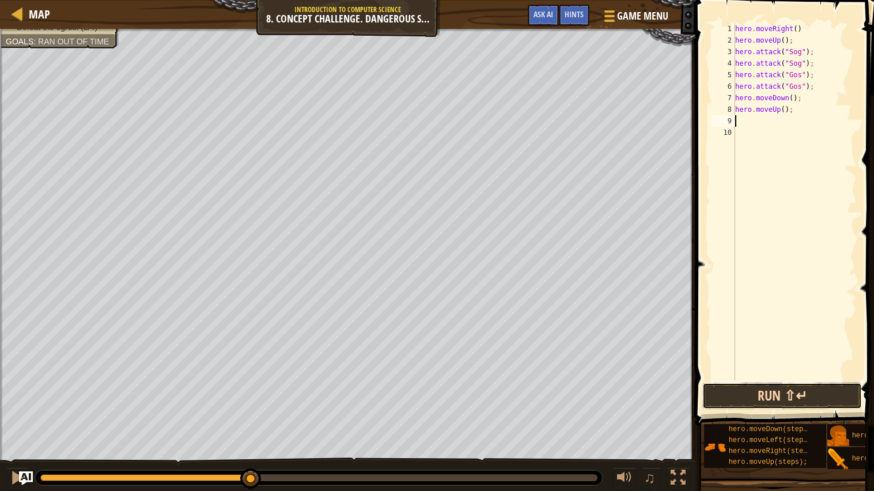
click at [805, 397] on button "Run ⇧↵" at bounding box center [783, 396] width 160 height 27
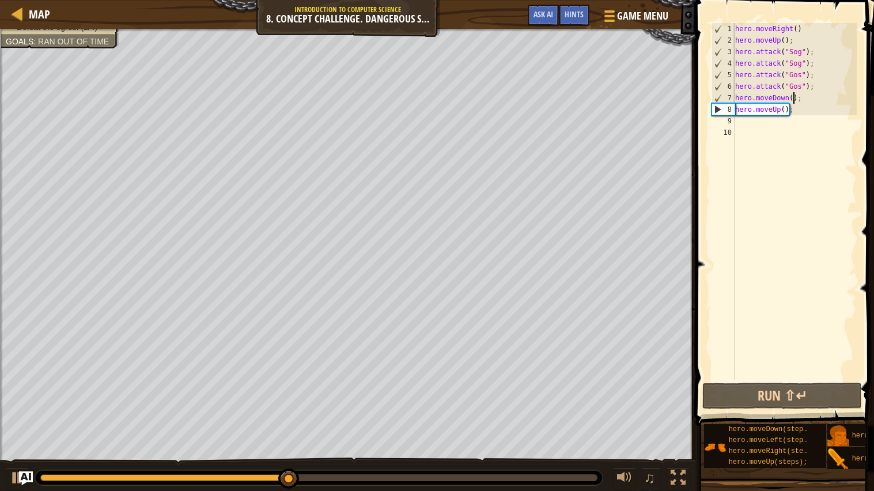
click at [795, 99] on div "hero . moveRight ( ) hero . moveUp ( ) ; hero . attack ( "Sog" ) ; hero . attac…" at bounding box center [795, 213] width 125 height 380
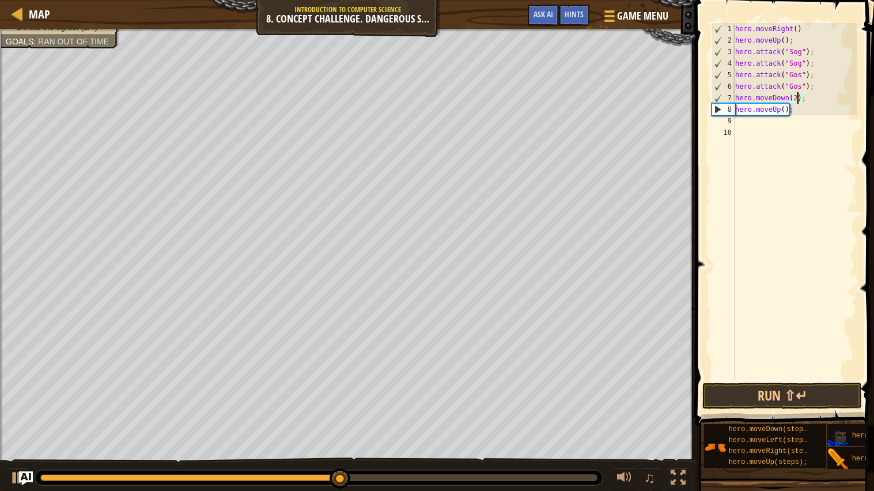
type textarea "hero.moveDown(2);"
click at [829, 421] on img at bounding box center [839, 436] width 22 height 22
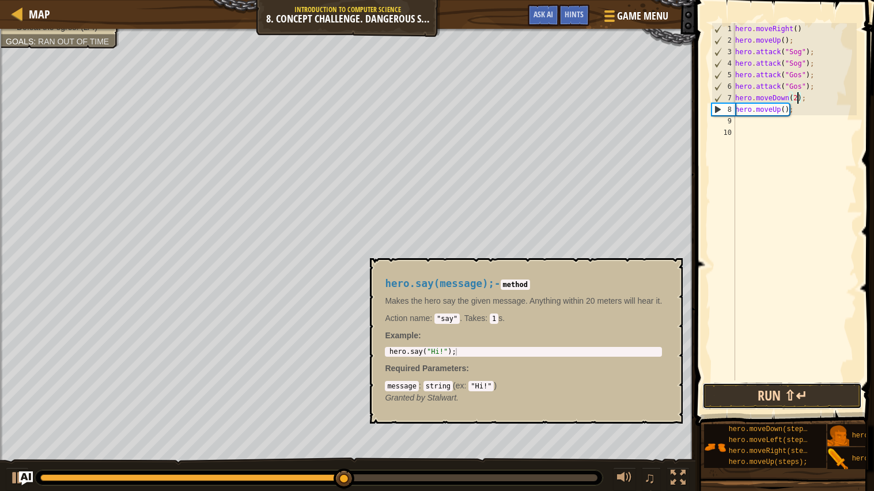
click at [828, 402] on button "Run ⇧↵" at bounding box center [783, 396] width 160 height 27
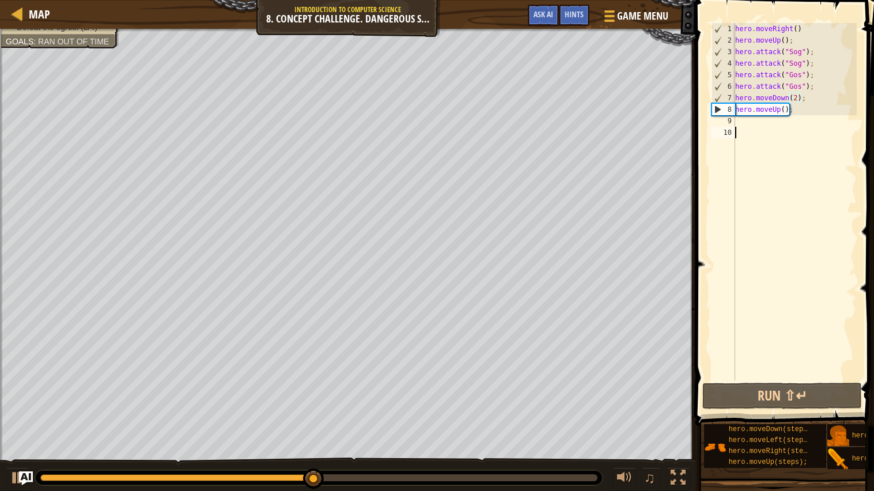
click at [764, 127] on div "hero . moveRight ( ) hero . moveUp ( ) ; hero . attack ( "Sog" ) ; hero . attac…" at bounding box center [795, 213] width 125 height 380
click at [759, 123] on div "hero . moveRight ( ) hero . moveUp ( ) ; hero . attack ( "Sog" ) ; hero . attac…" at bounding box center [795, 213] width 125 height 380
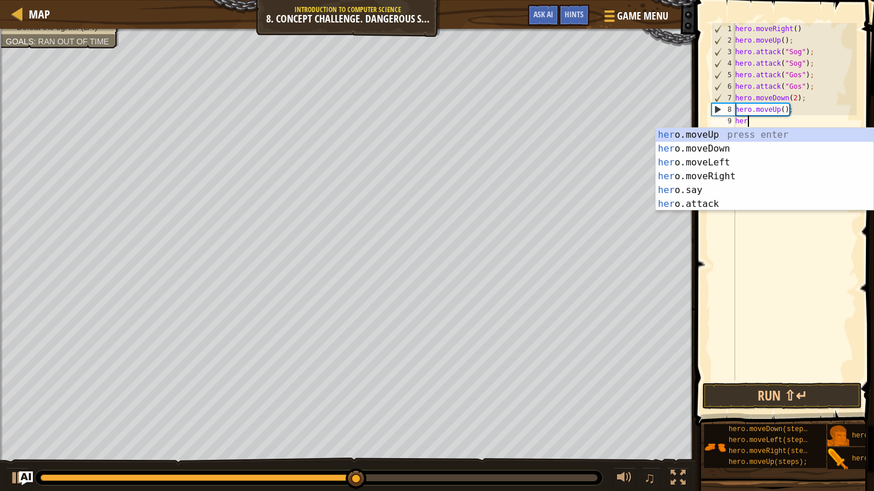
type textarea "hero"
click at [747, 176] on div "hero .moveUp press enter hero .moveDown press enter hero .moveLeft press enter …" at bounding box center [765, 183] width 218 height 111
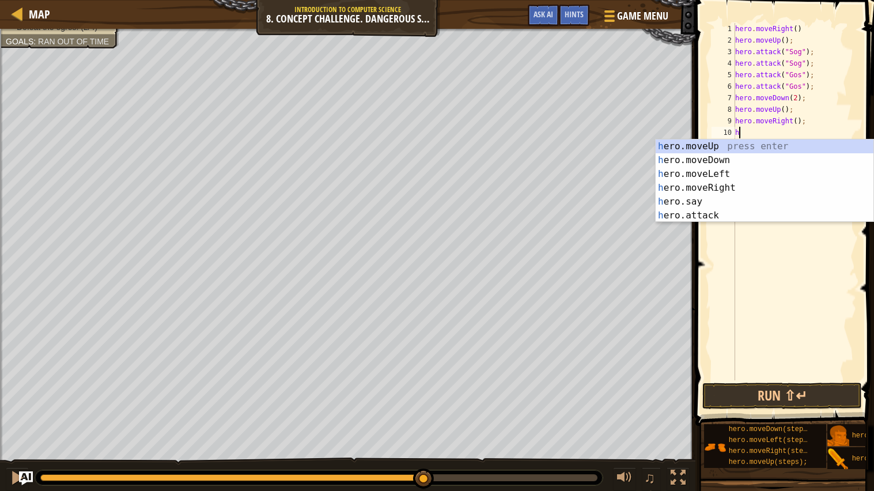
type textarea "he"
click at [817, 147] on div "he ro.moveUp press enter he ro.moveDown press enter he ro.moveLeft press enter …" at bounding box center [765, 194] width 218 height 111
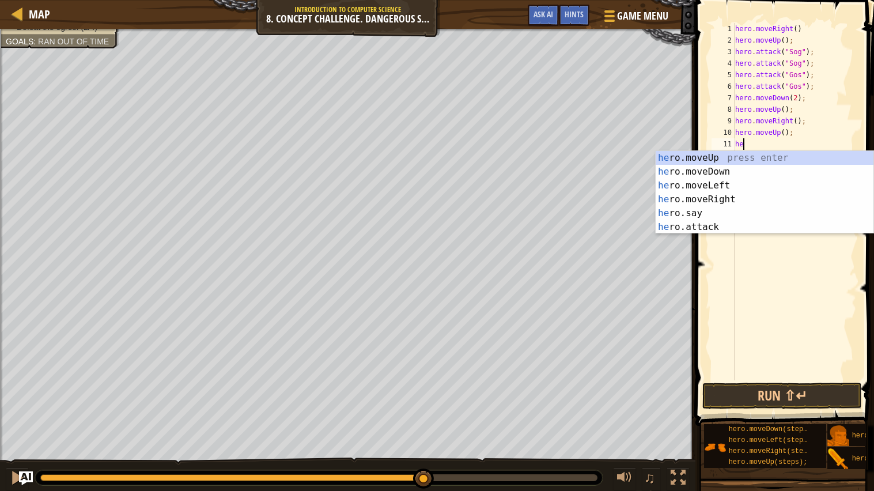
click at [762, 225] on div "he ro.moveUp press enter he ro.moveDown press enter he ro.moveLeft press enter …" at bounding box center [765, 206] width 218 height 111
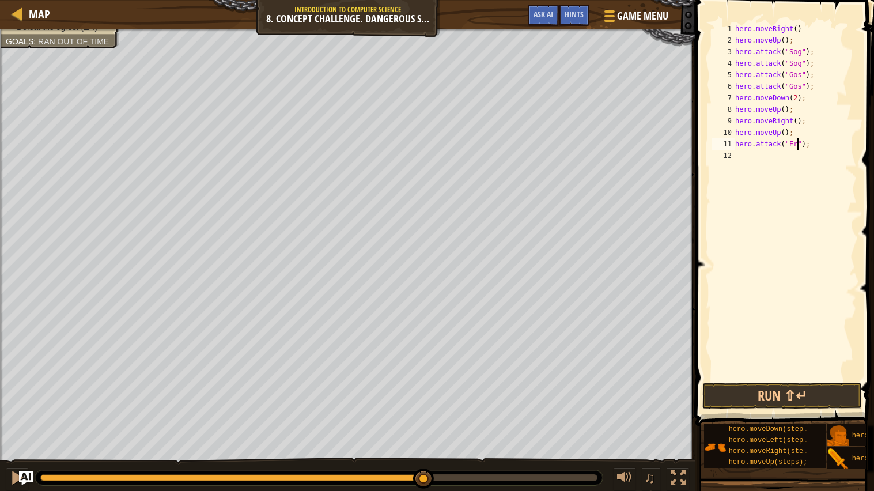
scroll to position [5, 5]
type textarea "hero.attack("Ergo");"
click at [768, 158] on div "hero . moveRight ( ) hero . moveUp ( ) ; hero . attack ( "Sog" ) ; hero . attac…" at bounding box center [795, 213] width 125 height 380
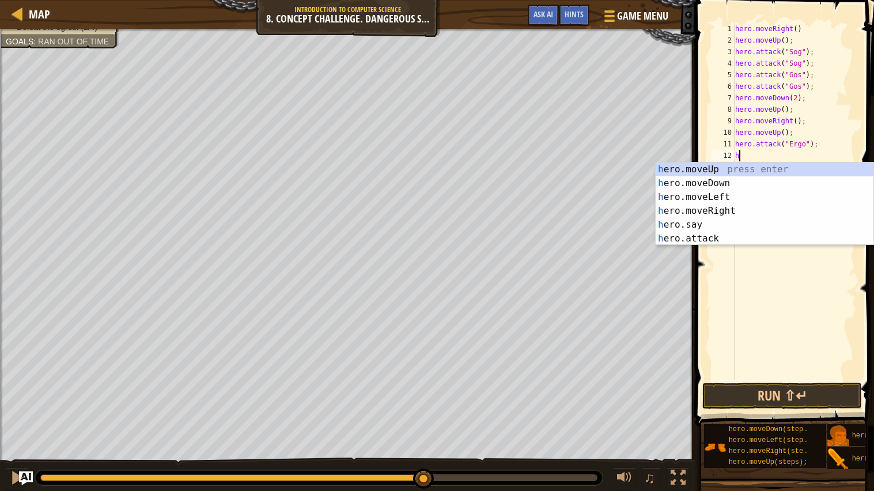
click at [745, 242] on div "h ero.moveUp press enter h ero.moveDown press enter h ero.moveLeft press enter …" at bounding box center [765, 218] width 218 height 111
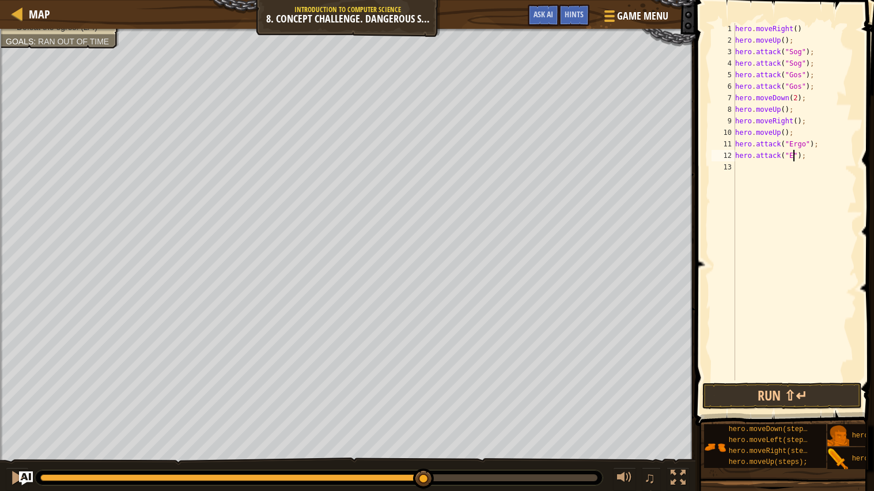
scroll to position [5, 5]
type textarea "hero.attack("Ergo");"
click at [783, 173] on div "hero . moveRight ( ) hero . moveUp ( ) ; hero . attack ( "Sog" ) ; hero . attac…" at bounding box center [795, 213] width 125 height 380
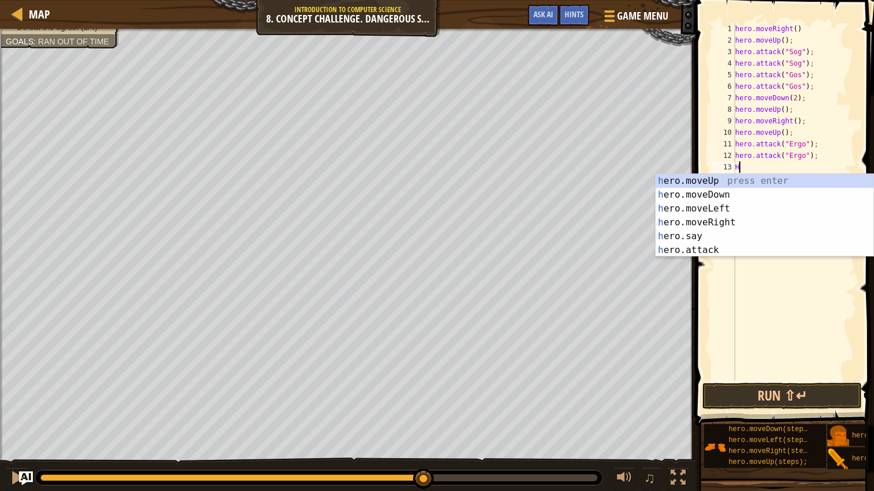
type textarea "H"
click at [748, 89] on body "Map Introduction to Computer Science 8. Concept Challenge. Dangerous Steps Game…" at bounding box center [437, 44] width 874 height 89
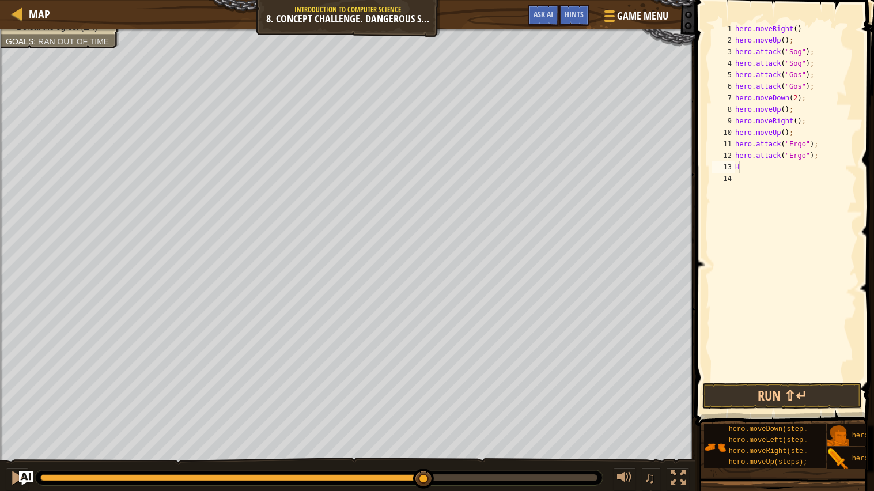
click at [768, 164] on div "hero . moveRight ( ) hero . moveUp ( ) ; hero . attack ( "Sog" ) ; hero . attac…" at bounding box center [795, 213] width 125 height 380
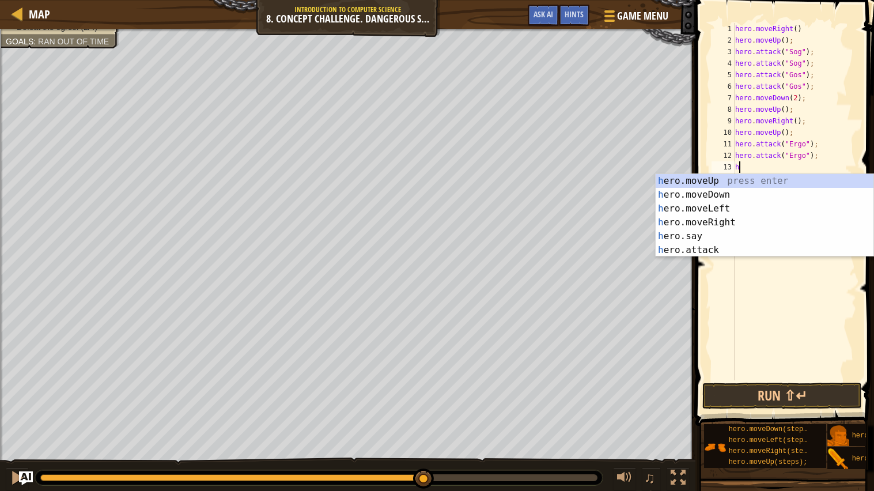
click at [749, 246] on div "h ero.moveUp press enter h ero.moveDown press enter h ero.moveLeft press enter …" at bounding box center [765, 229] width 218 height 111
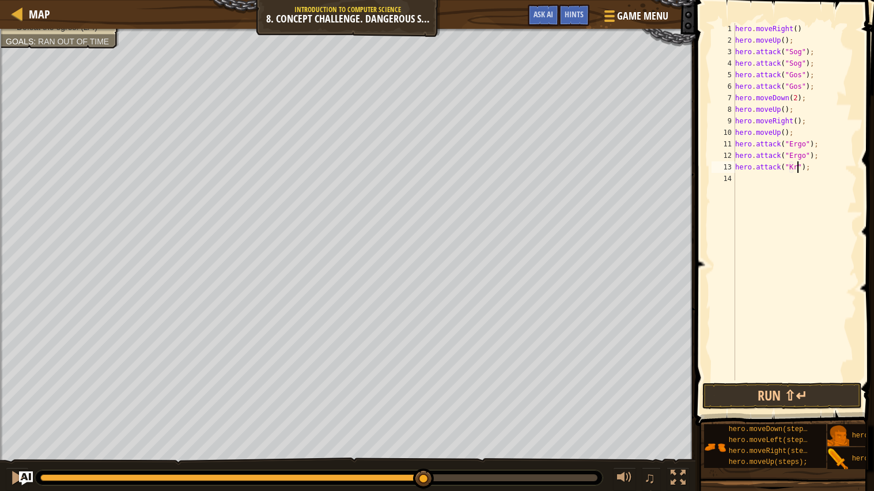
scroll to position [5, 5]
type textarea "hero.attack("Kro");"
click at [771, 182] on div "hero . moveRight ( ) hero . moveUp ( ) ; hero . attack ( "Sog" ) ; hero . attac…" at bounding box center [795, 213] width 125 height 380
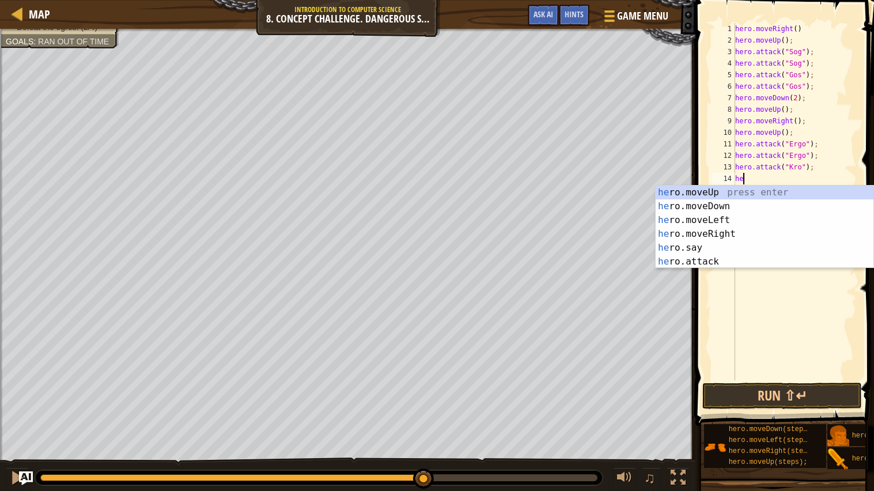
click at [739, 262] on div "he ro.moveUp press enter he ro.moveDown press enter he ro.moveLeft press enter …" at bounding box center [765, 241] width 218 height 111
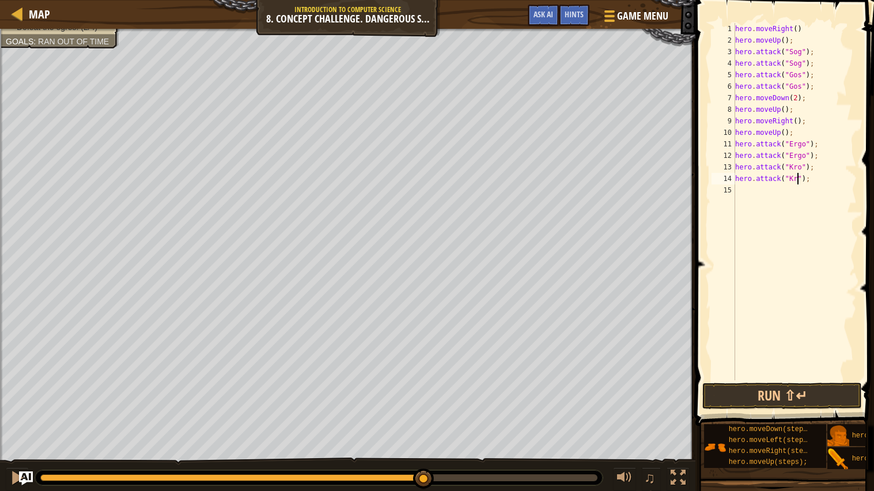
scroll to position [5, 5]
click at [808, 394] on button "Run ⇧↵" at bounding box center [783, 396] width 160 height 27
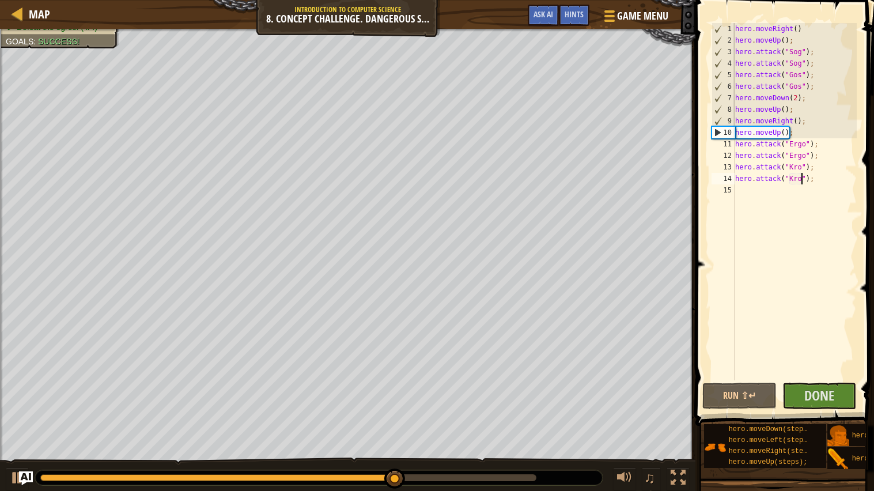
click at [738, 144] on div "hero . moveRight ( ) hero . moveUp ( ) ; hero . attack ( "Sog" ) ; hero . attac…" at bounding box center [795, 213] width 125 height 380
click at [798, 120] on div "hero . moveRight ( ) hero . moveUp ( ) ; hero . attack ( "Sog" ) ; hero . attac…" at bounding box center [795, 213] width 125 height 380
type textarea "hero.moveRight();"
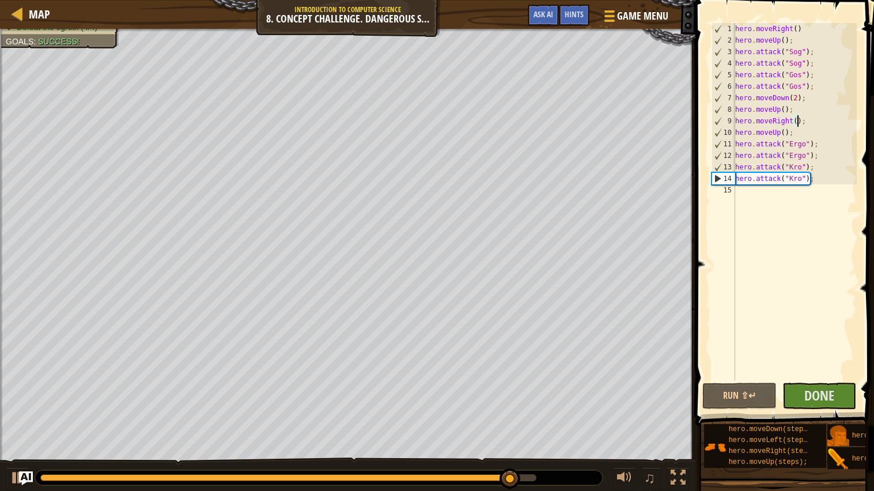
click at [761, 199] on div "hero . moveRight ( ) hero . moveUp ( ) ; hero . attack ( "Sog" ) ; hero . attac…" at bounding box center [795, 213] width 125 height 380
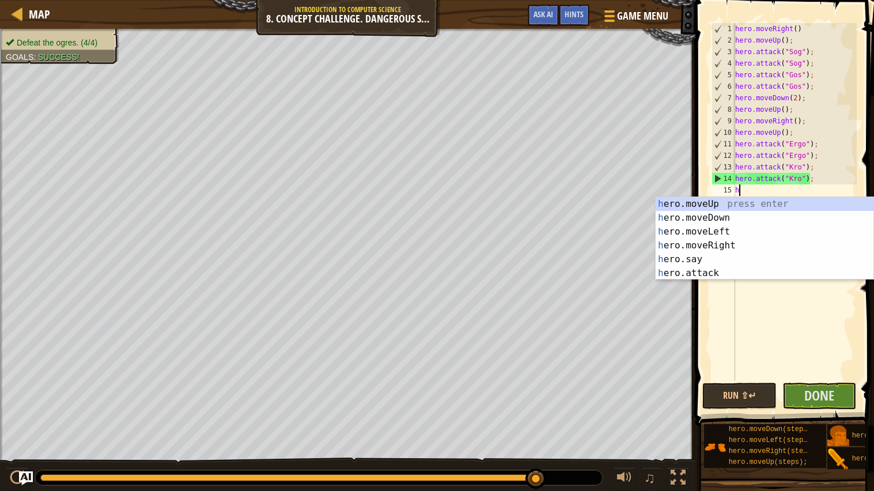
type textarea "he"
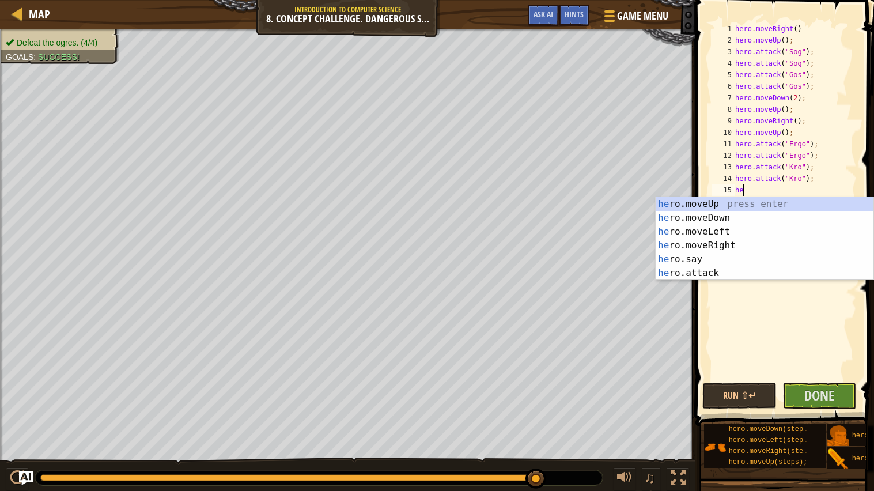
click at [755, 220] on div "he ro.moveUp press enter he ro.moveDown press enter he ro.moveLeft press enter …" at bounding box center [765, 252] width 218 height 111
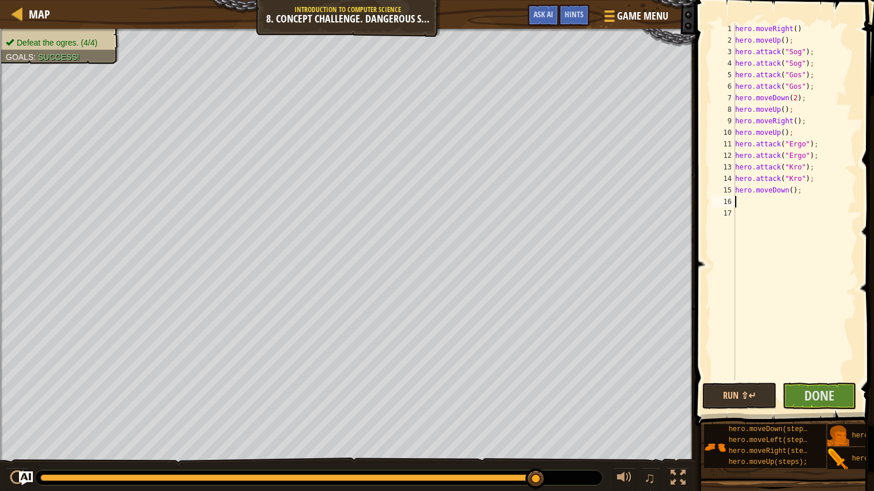
click at [791, 188] on div "hero . moveRight ( ) hero . moveUp ( ) ; hero . attack ( "Sog" ) ; hero . attac…" at bounding box center [795, 213] width 125 height 380
type textarea "hero.moveDown();"
click at [772, 205] on div "hero . moveRight ( ) hero . moveUp ( ) ; hero . attack ( "Sog" ) ; hero . attac…" at bounding box center [795, 213] width 125 height 380
type textarea "he"
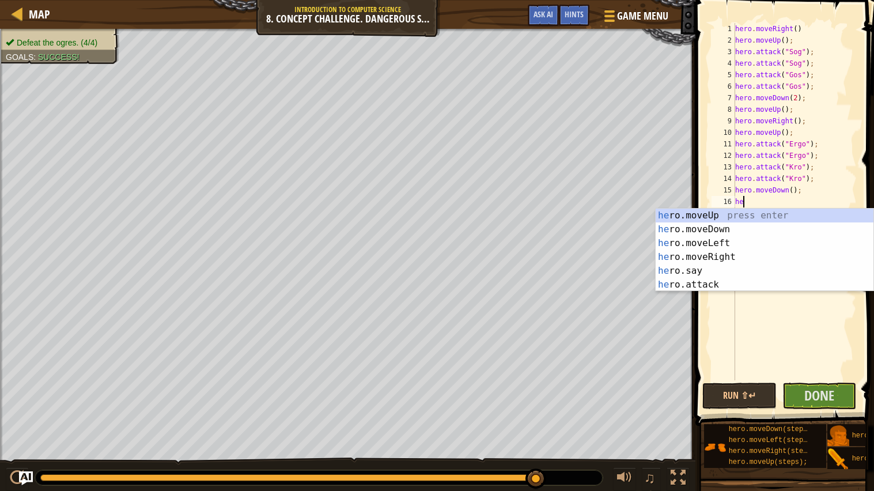
click at [749, 212] on div "he ro.moveUp press enter he ro.moveDown press enter he ro.moveLeft press enter …" at bounding box center [765, 264] width 218 height 111
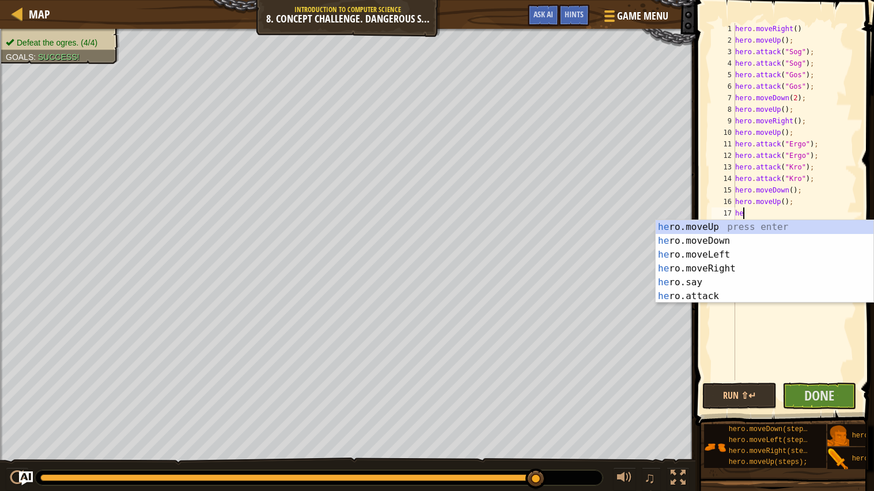
type textarea "h"
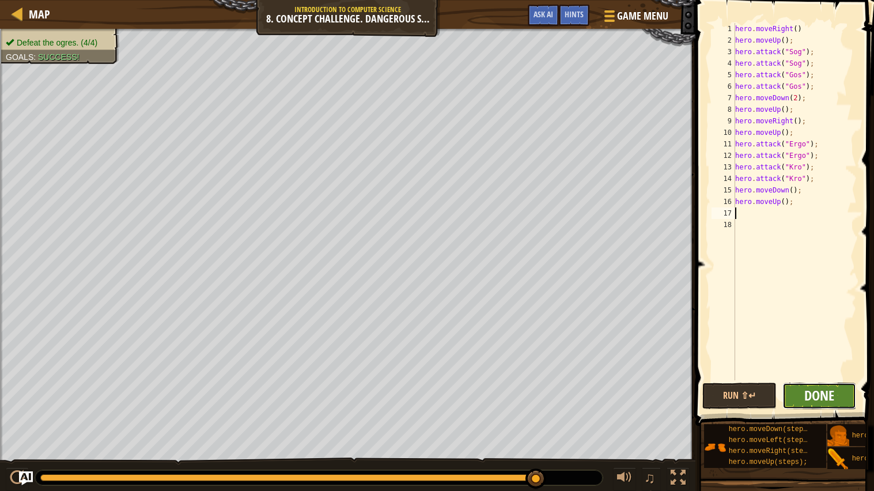
click at [821, 397] on span "Done" at bounding box center [820, 395] width 30 height 18
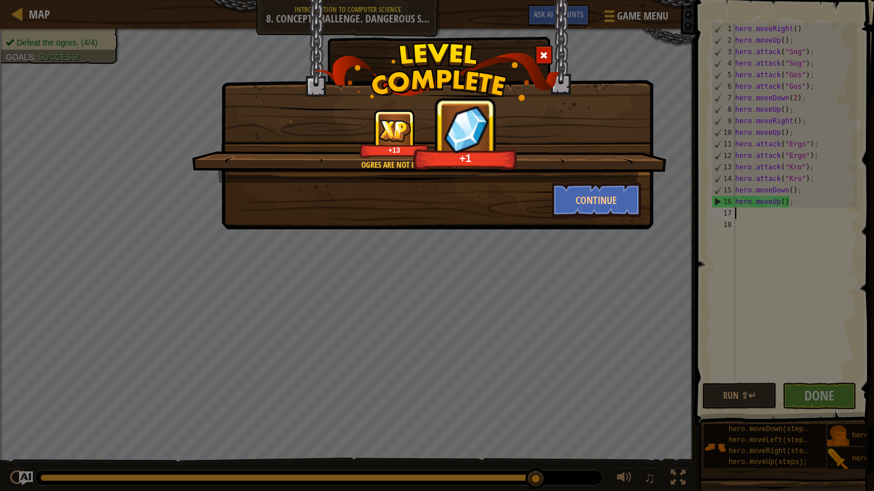
click at [539, 63] on div at bounding box center [543, 55] width 17 height 19
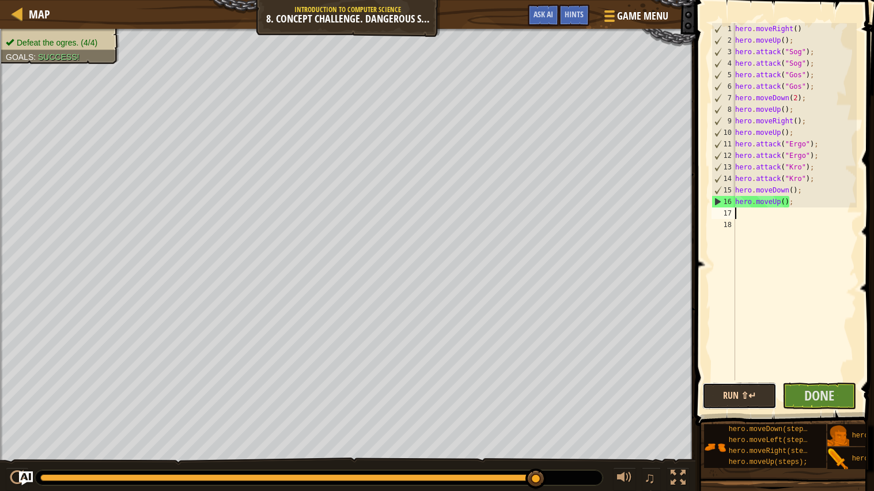
click at [740, 397] on button "Run ⇧↵" at bounding box center [740, 396] width 74 height 27
click at [830, 388] on span "Done" at bounding box center [820, 395] width 30 height 18
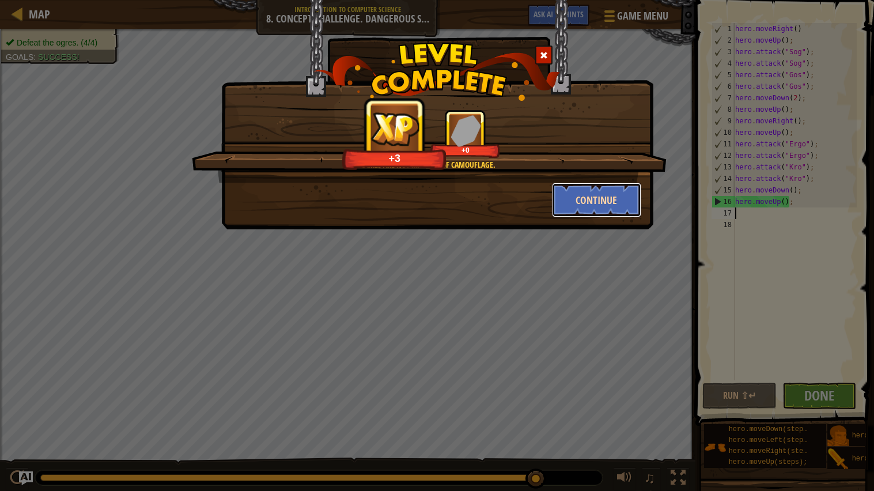
click at [572, 209] on button "Continue" at bounding box center [596, 200] width 89 height 35
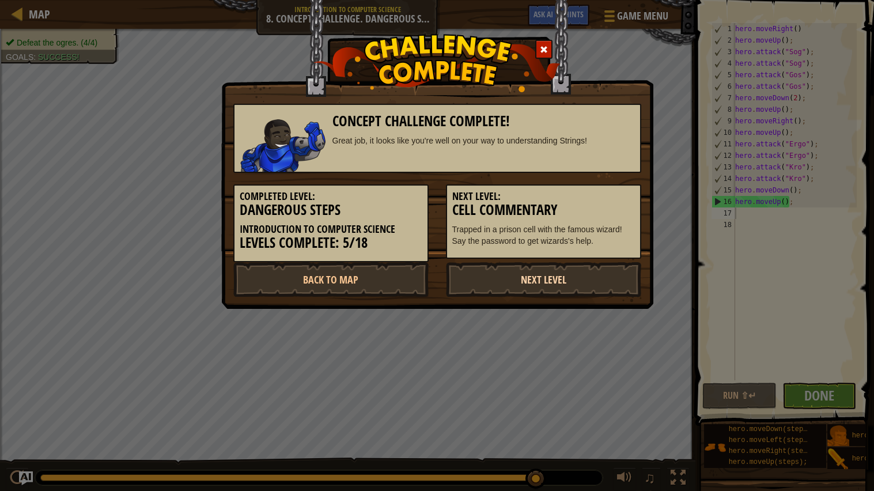
click at [580, 287] on link "Next Level" at bounding box center [543, 279] width 195 height 35
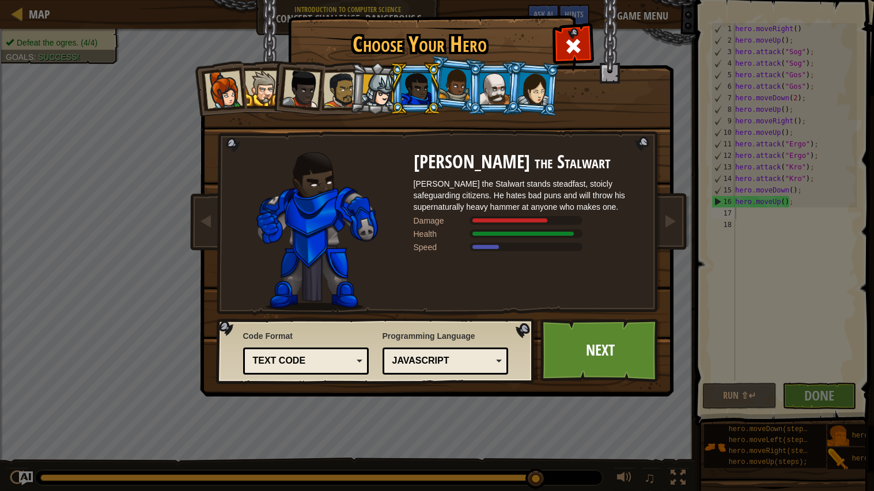
click at [528, 95] on div at bounding box center [534, 88] width 32 height 33
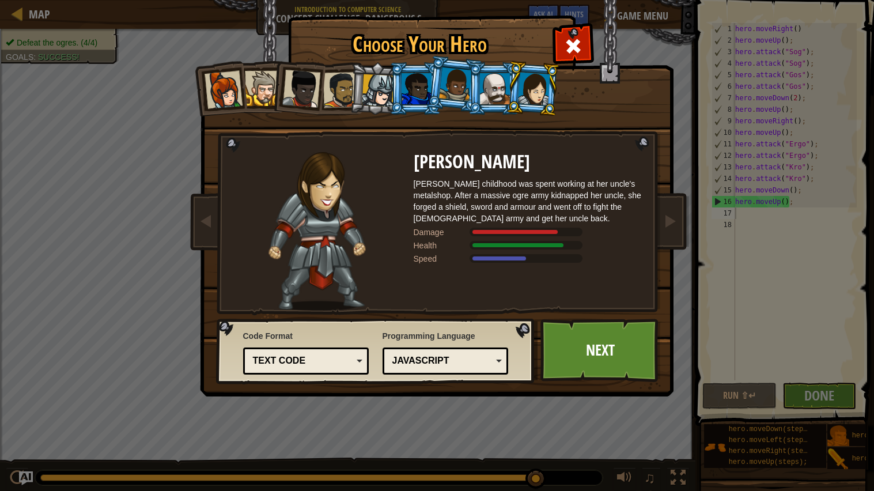
click at [506, 92] on div at bounding box center [495, 88] width 30 height 31
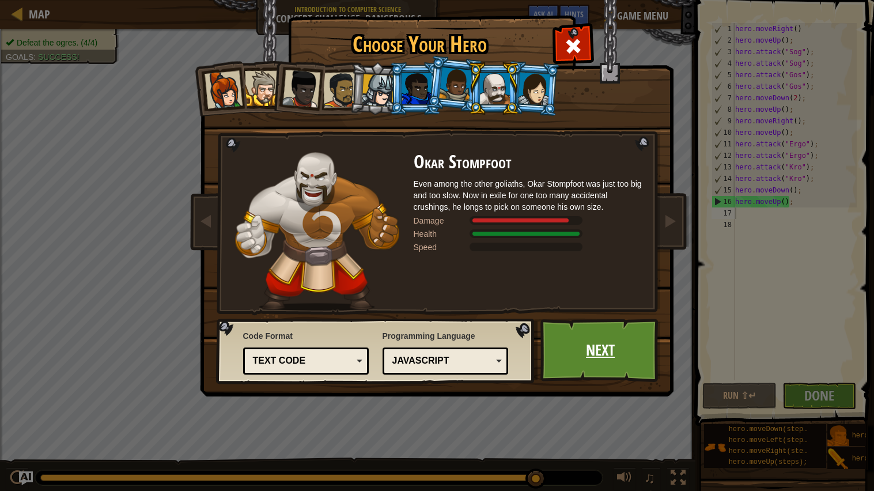
click at [611, 349] on link "Next" at bounding box center [601, 350] width 120 height 63
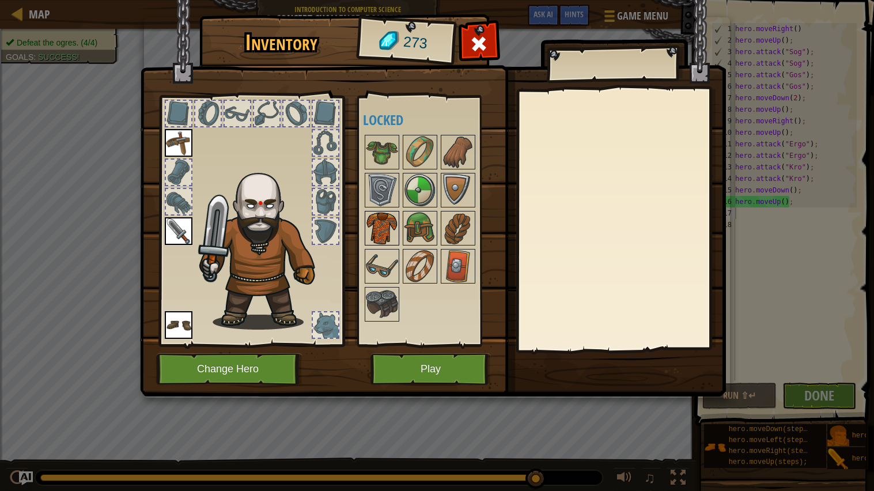
click at [387, 217] on img at bounding box center [382, 228] width 32 height 32
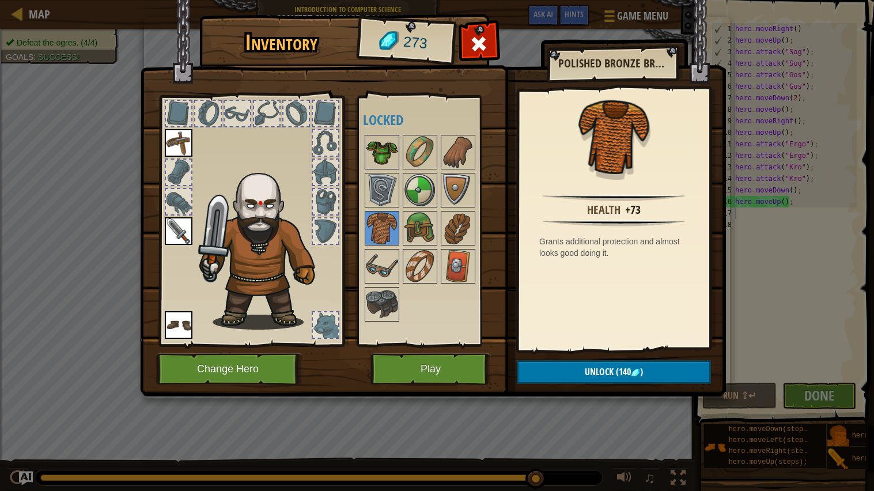
click at [391, 152] on img at bounding box center [382, 152] width 32 height 32
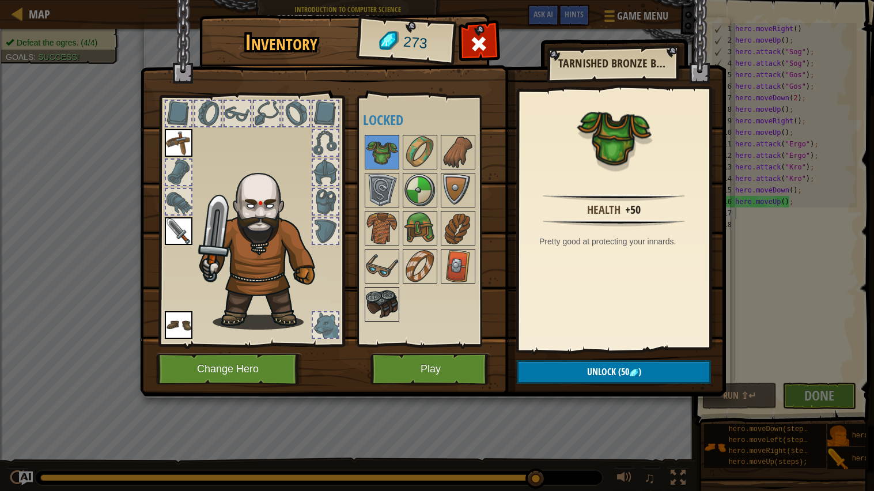
click at [384, 293] on img at bounding box center [382, 304] width 32 height 32
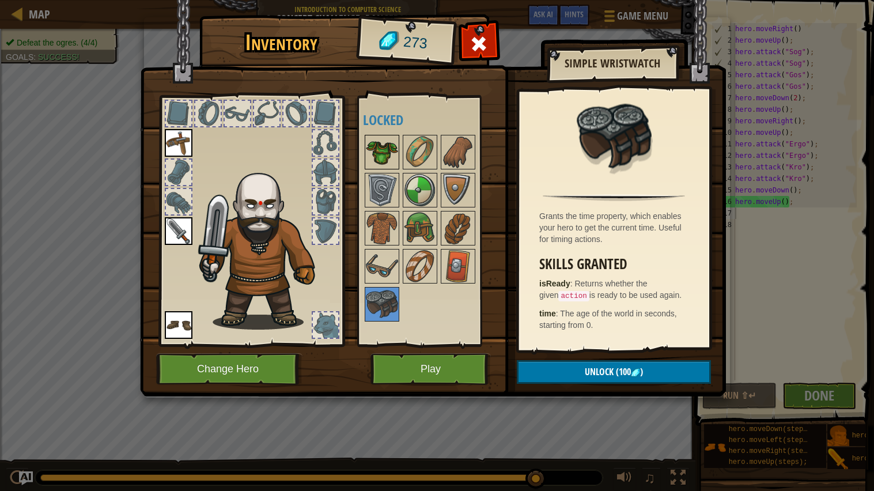
click at [383, 160] on img at bounding box center [382, 152] width 32 height 32
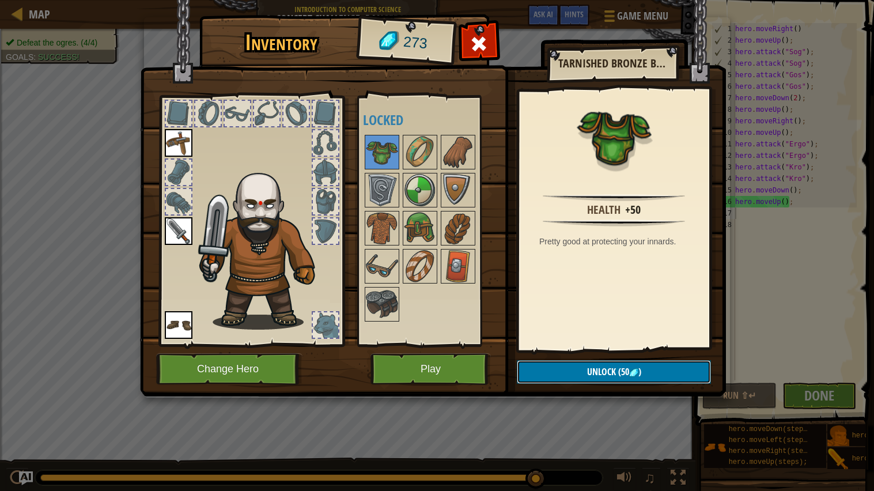
click at [632, 371] on img at bounding box center [633, 372] width 9 height 9
click at [567, 364] on button "Confirm" at bounding box center [614, 372] width 194 height 24
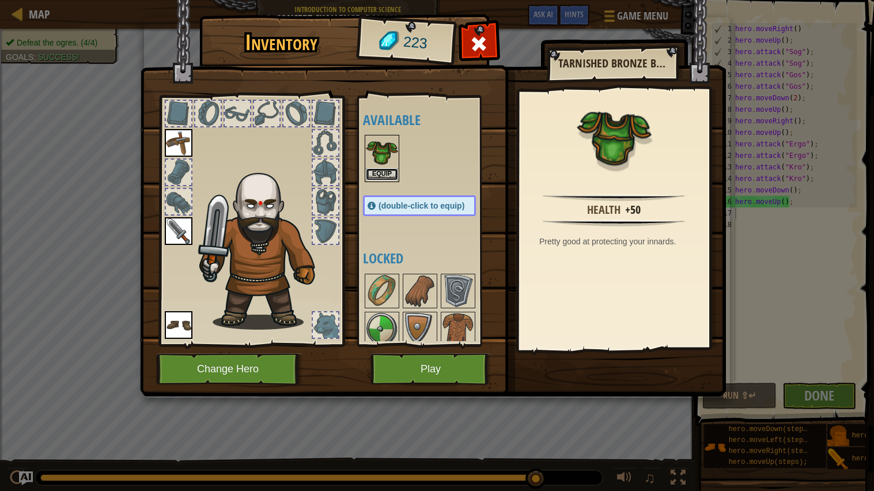
click at [384, 176] on button "Equip" at bounding box center [382, 174] width 32 height 12
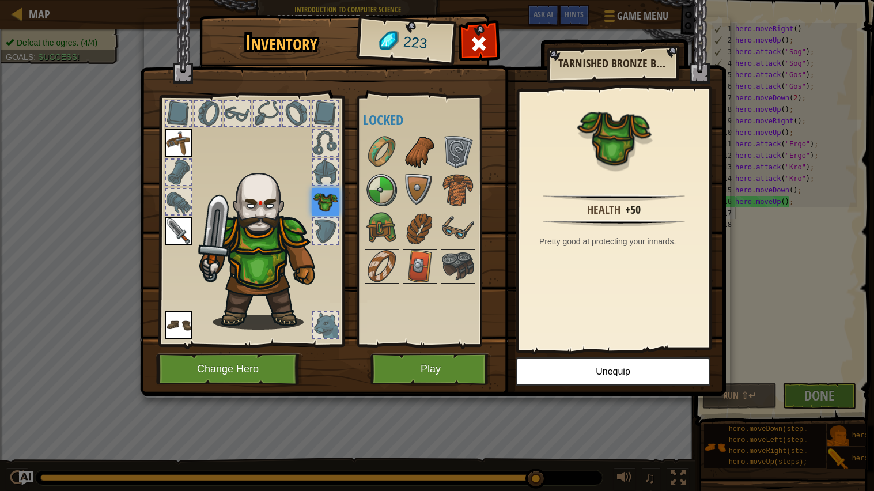
click at [415, 156] on img at bounding box center [420, 152] width 32 height 32
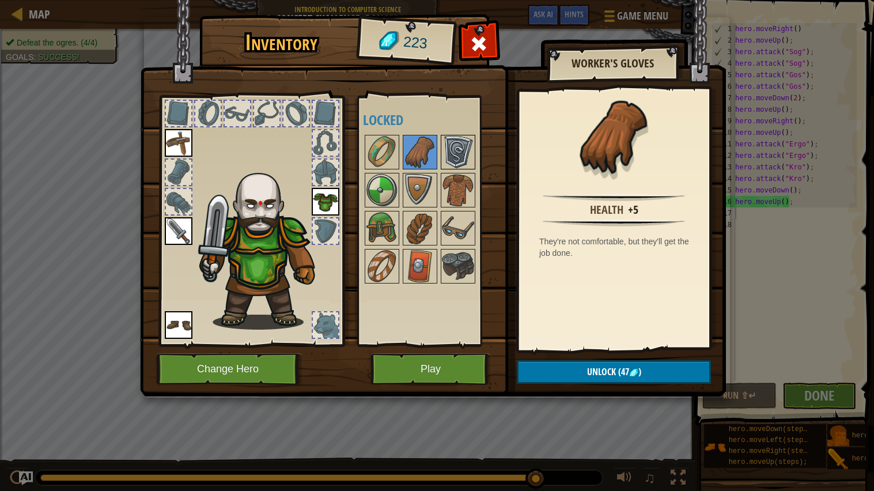
click at [452, 149] on img at bounding box center [458, 152] width 32 height 32
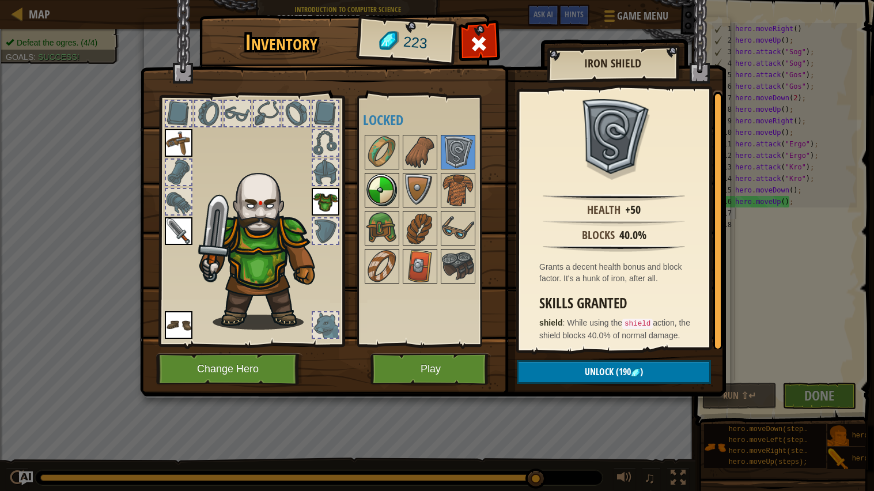
click at [390, 184] on img at bounding box center [382, 190] width 32 height 32
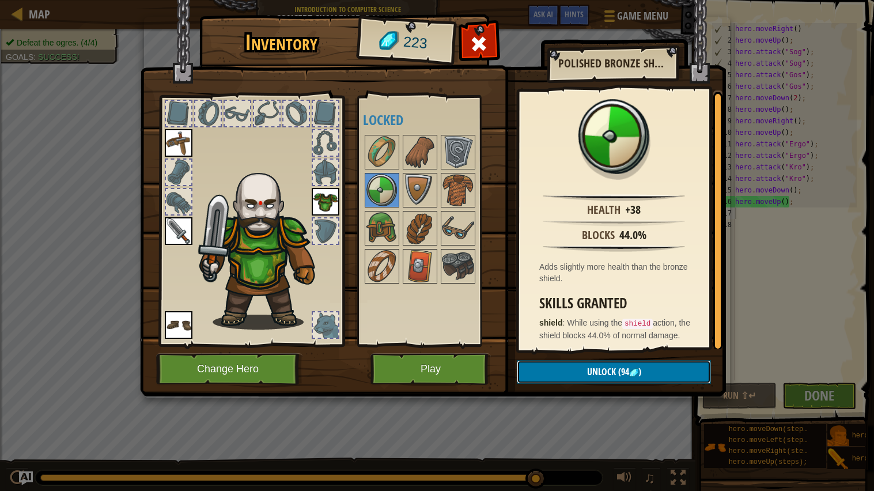
click at [688, 375] on button "Unlock (94 )" at bounding box center [614, 372] width 194 height 24
click at [635, 375] on button "Confirm" at bounding box center [614, 372] width 194 height 24
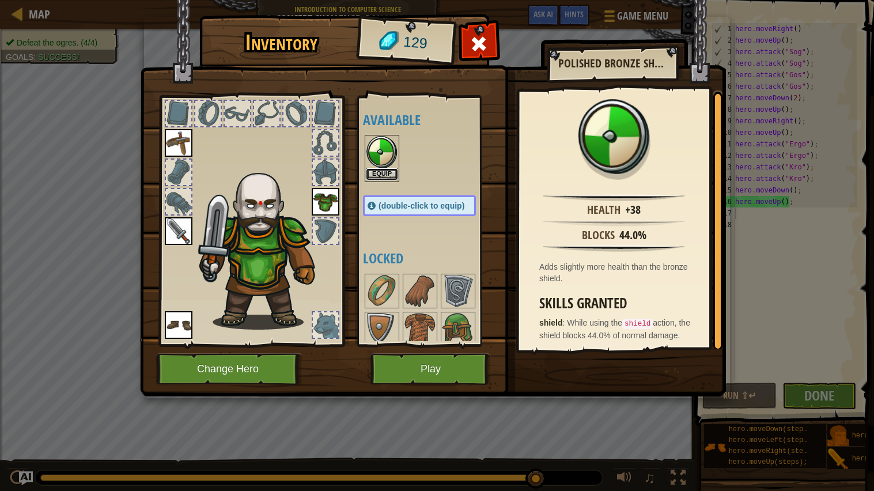
click at [390, 177] on button "Equip" at bounding box center [382, 174] width 32 height 12
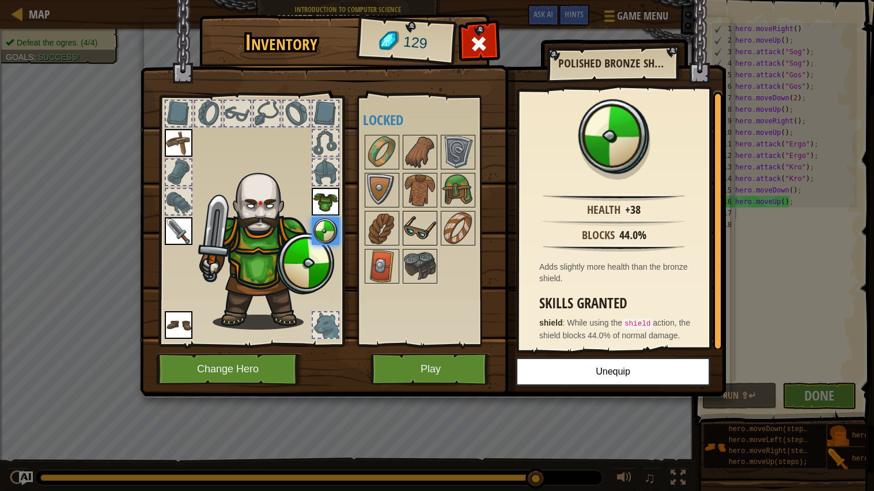
click at [408, 235] on img at bounding box center [420, 228] width 32 height 32
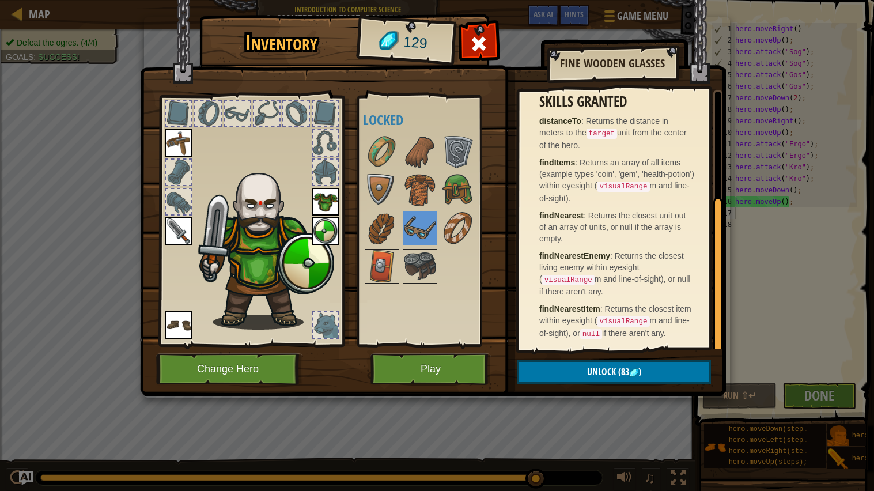
scroll to position [0, 0]
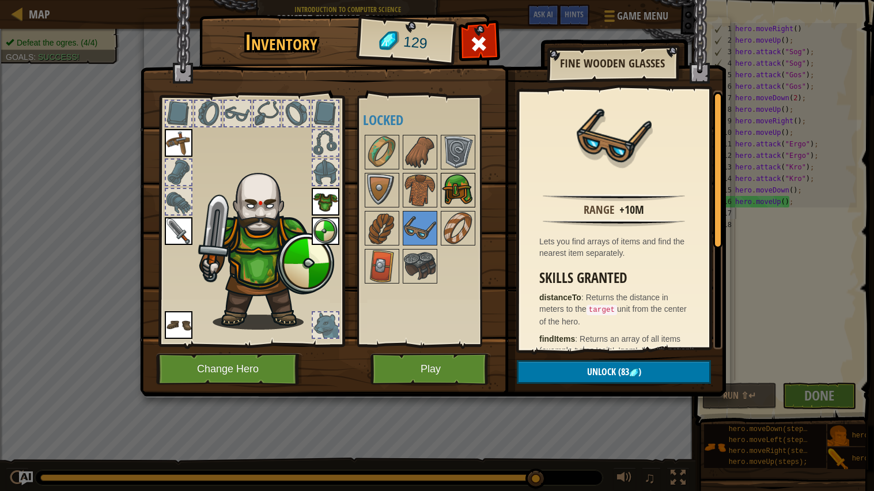
click at [461, 187] on img at bounding box center [458, 190] width 32 height 32
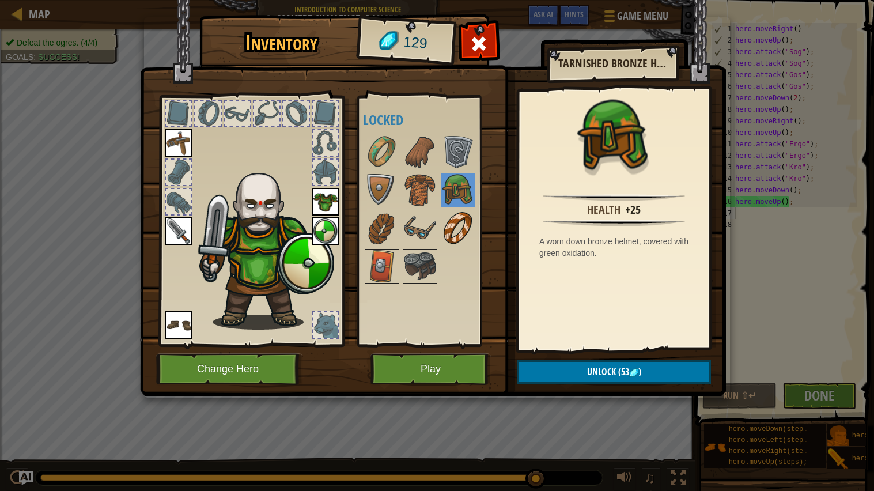
click at [457, 235] on img at bounding box center [458, 228] width 32 height 32
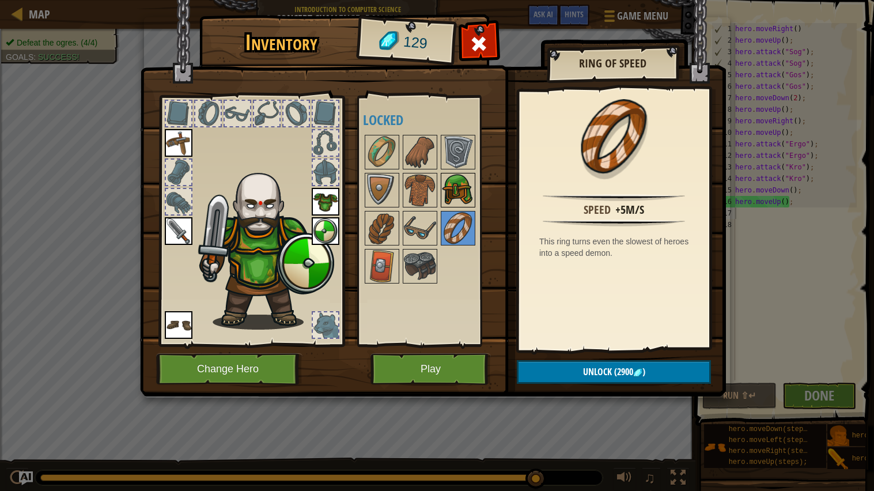
click at [454, 192] on img at bounding box center [458, 190] width 32 height 32
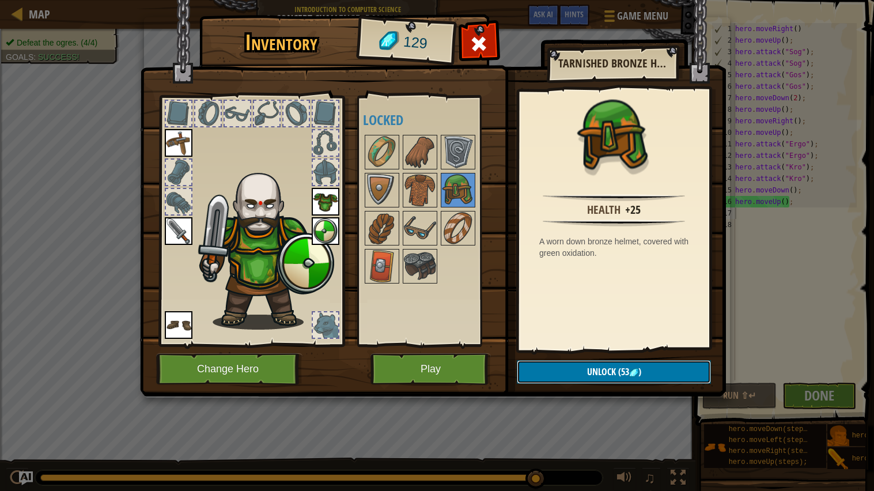
click at [578, 366] on button "Unlock (53 )" at bounding box center [614, 372] width 194 height 24
click at [577, 363] on button "Confirm" at bounding box center [614, 372] width 194 height 24
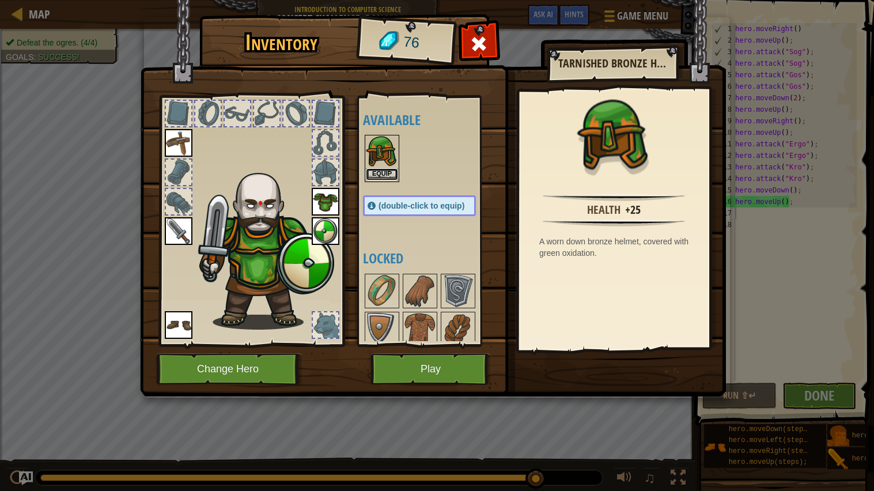
click at [371, 170] on button "Equip" at bounding box center [382, 174] width 32 height 12
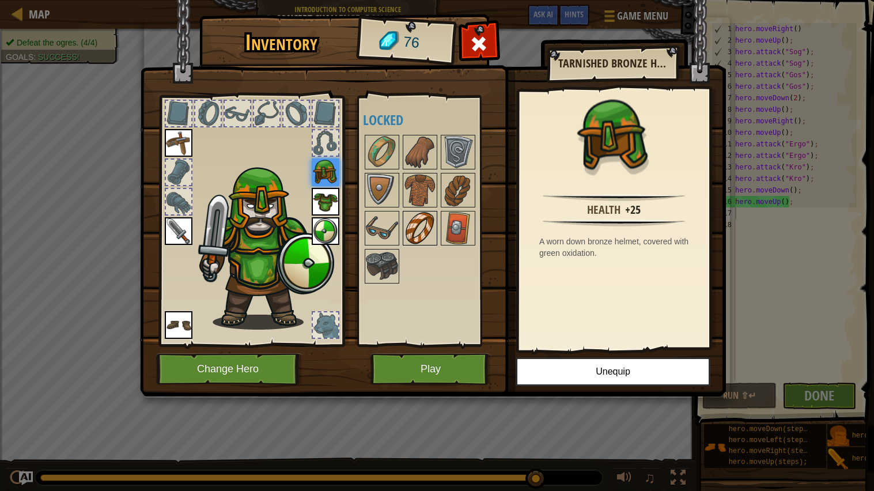
click at [422, 224] on img at bounding box center [420, 228] width 32 height 32
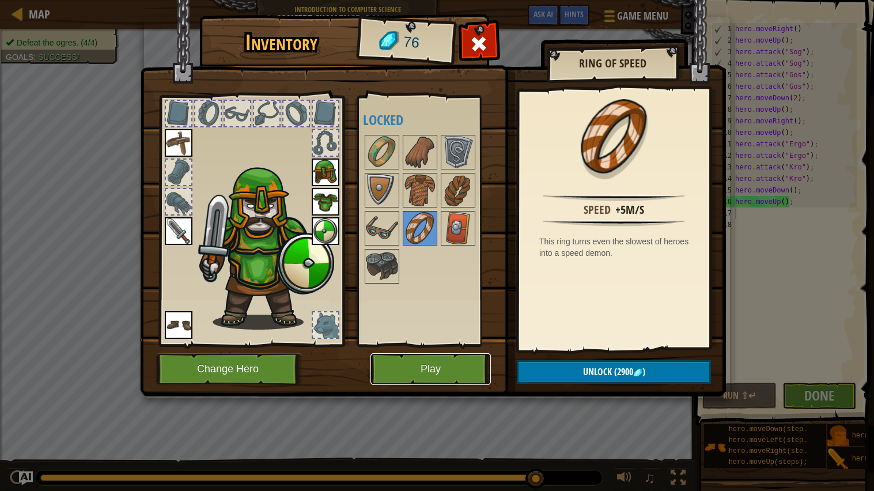
click at [453, 369] on button "Play" at bounding box center [431, 369] width 120 height 32
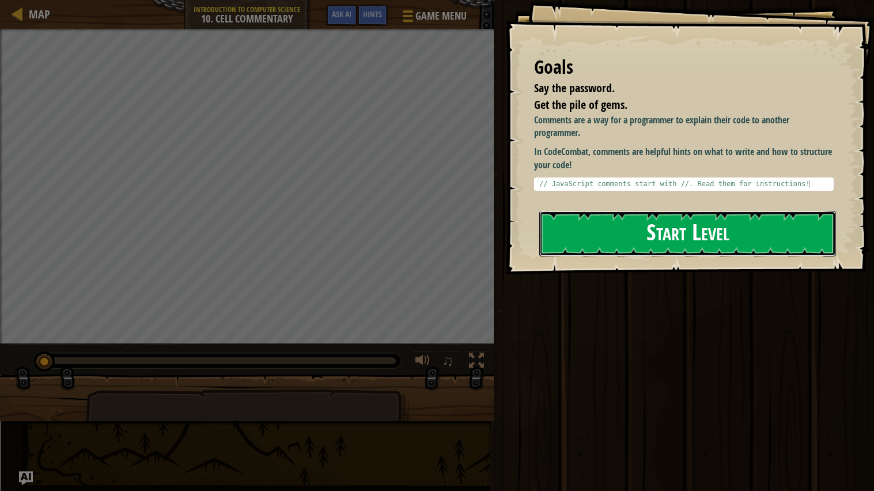
click at [730, 231] on button "Start Level" at bounding box center [688, 234] width 297 height 46
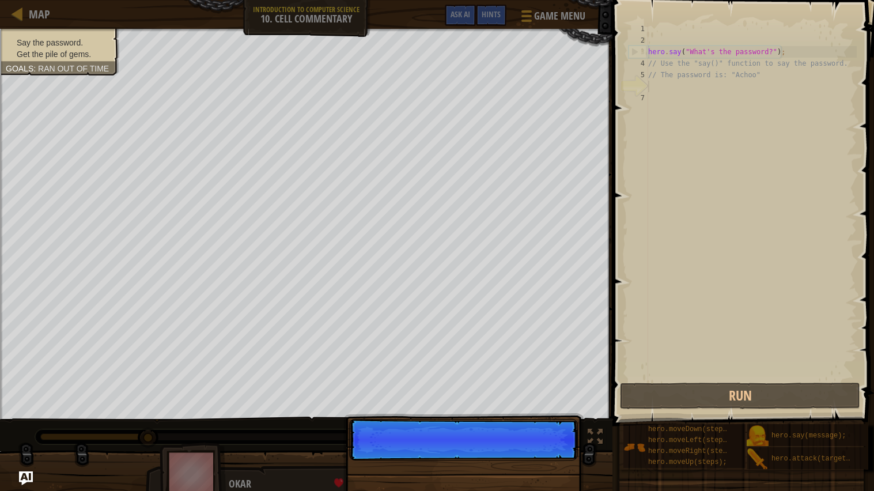
click at [555, 421] on p "Skip (esc) Continue" at bounding box center [463, 440] width 229 height 42
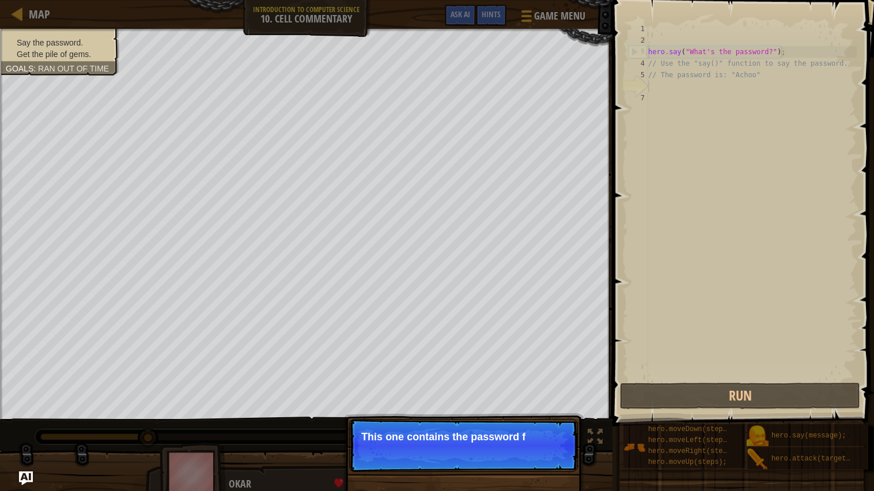
click at [716, 56] on div "hero . say ( "What's the password?" ) ; // Use the "say()" function to say the …" at bounding box center [751, 213] width 211 height 380
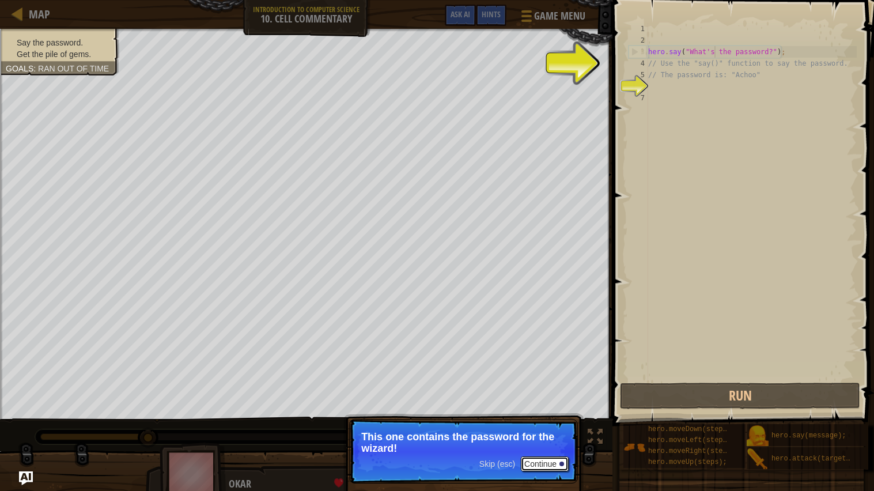
click at [562, 421] on div at bounding box center [562, 464] width 5 height 5
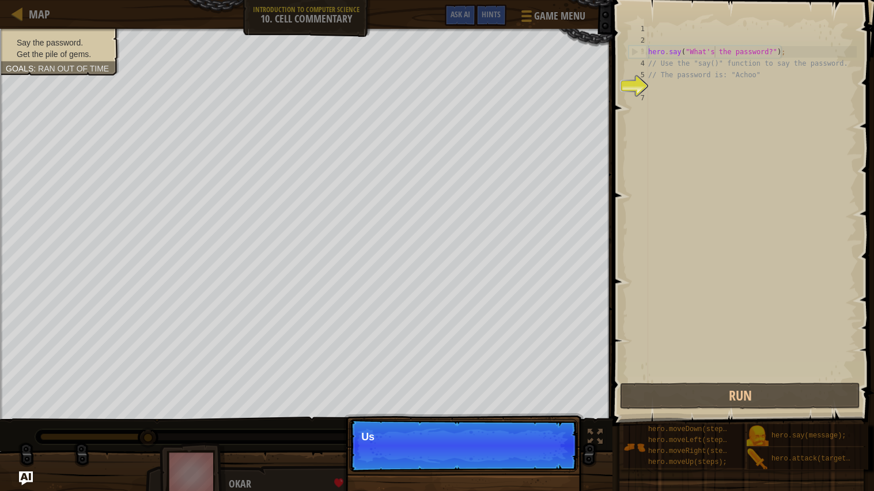
scroll to position [5, 5]
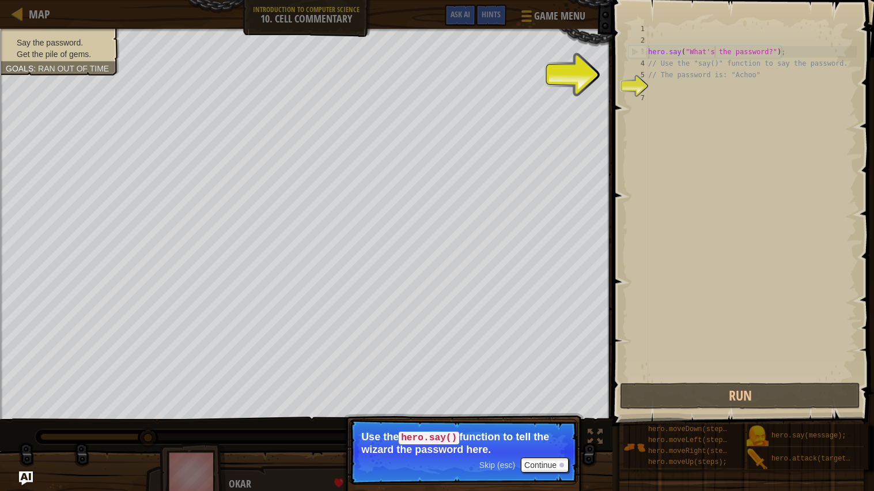
click at [552, 421] on p "Skip (esc) Continue Use the hero.say() function to tell the wizard the password…" at bounding box center [463, 452] width 229 height 66
click at [559, 421] on button "Continue" at bounding box center [545, 465] width 48 height 15
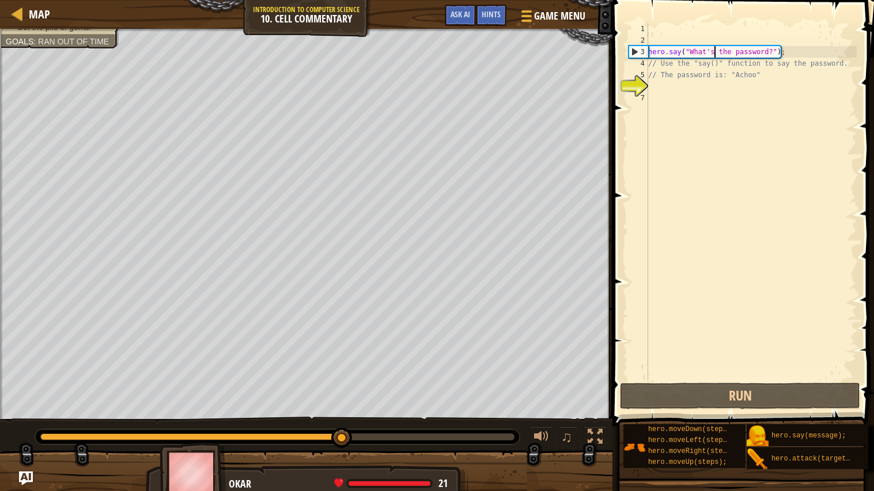
click at [648, 52] on div "3" at bounding box center [638, 52] width 19 height 12
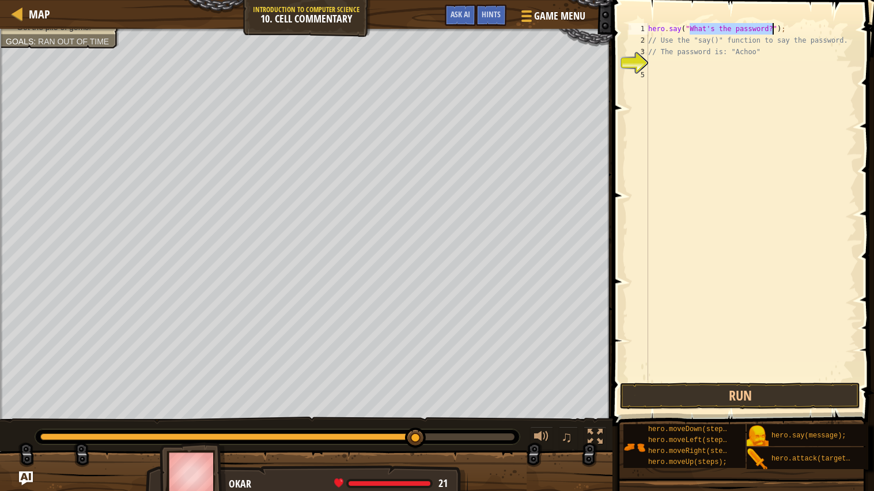
drag, startPoint x: 690, startPoint y: 27, endPoint x: 773, endPoint y: 29, distance: 83.0
click at [773, 29] on div "hero . say ( "What's the password?" ) ; // Use the "say()" function to say the …" at bounding box center [751, 213] width 211 height 380
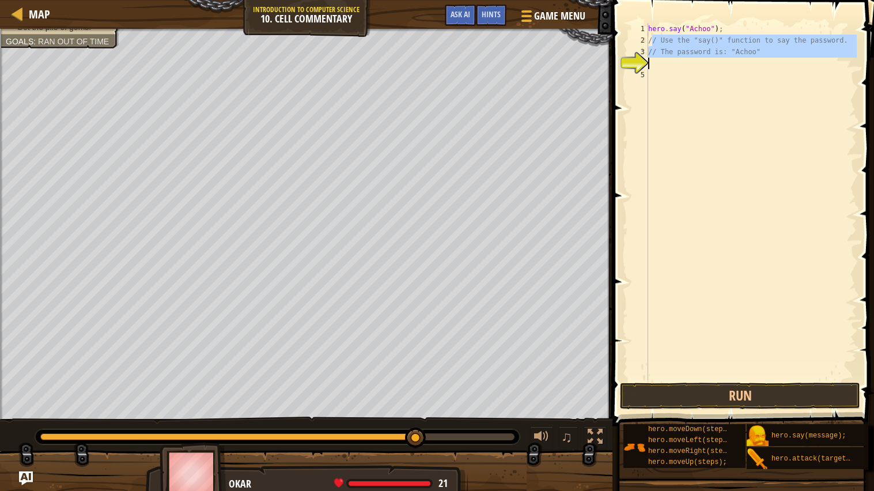
drag, startPoint x: 653, startPoint y: 38, endPoint x: 783, endPoint y: 63, distance: 133.2
click at [783, 63] on div "hero . say ( "Achoo" ) ; // Use the "say()" function to say the password. // Th…" at bounding box center [751, 213] width 211 height 380
type textarea "/"
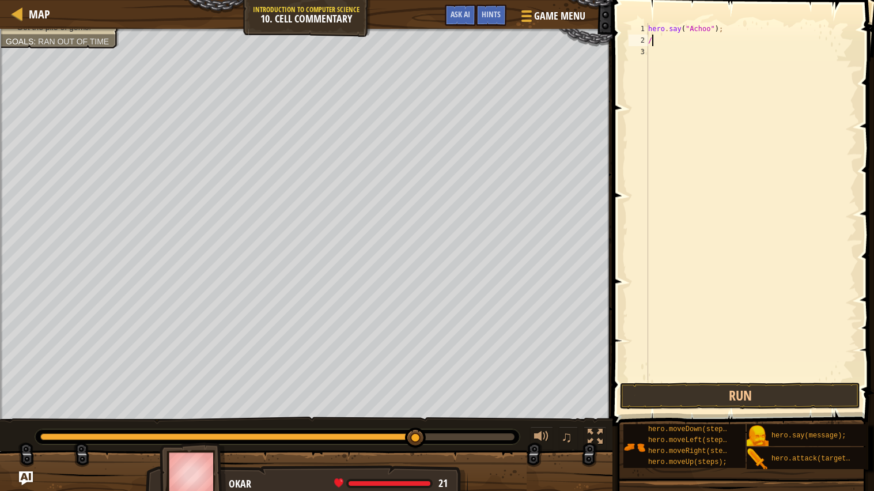
scroll to position [5, 0]
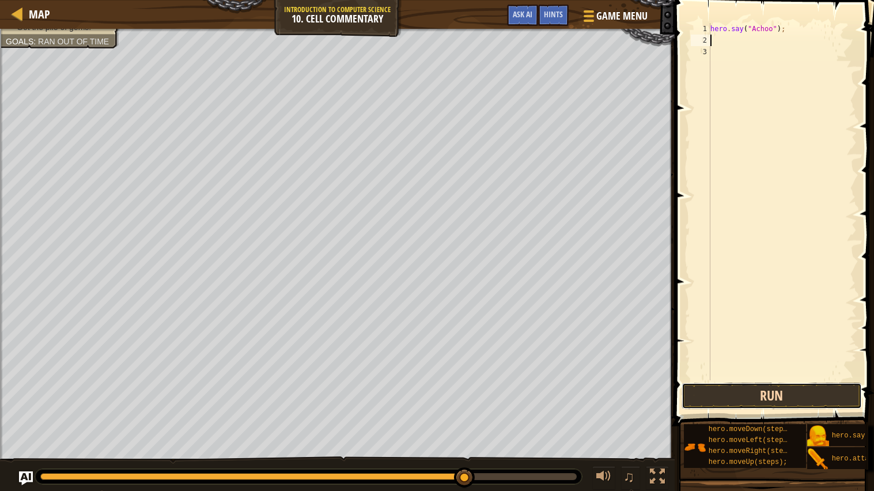
click at [817, 392] on button "Run" at bounding box center [772, 396] width 180 height 27
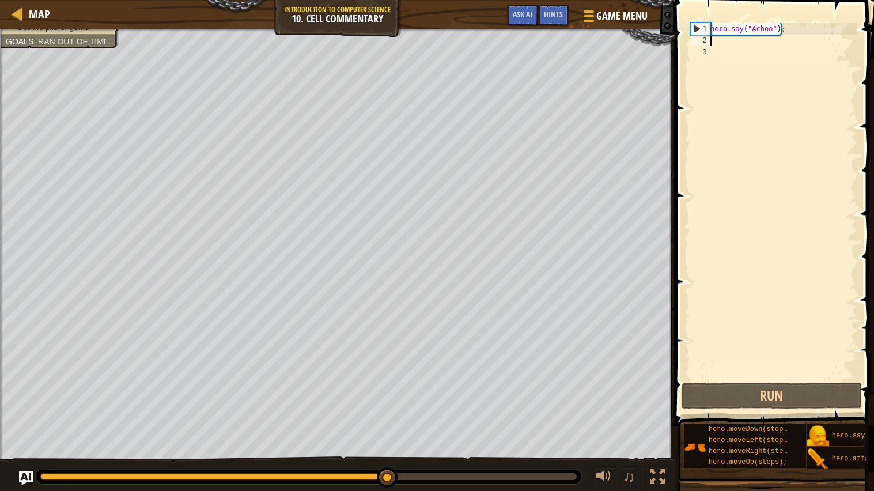
type textarea "h"
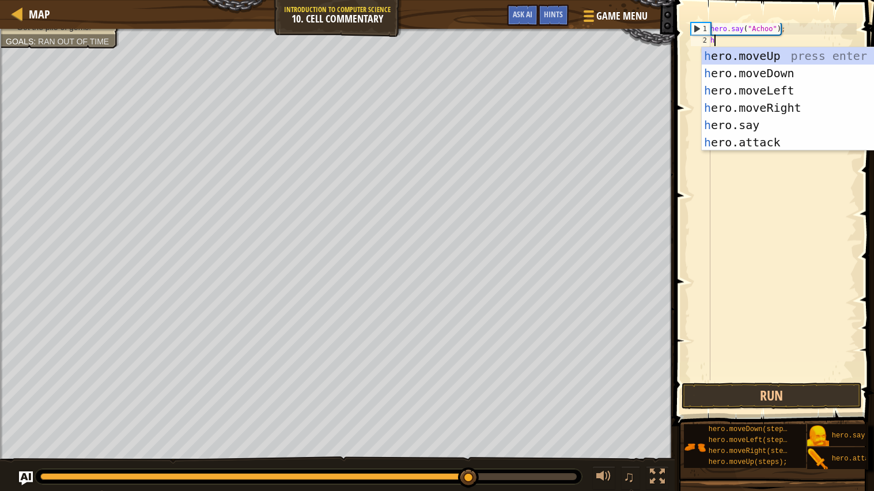
click at [812, 59] on div "h ero.moveUp press enter h ero.moveDown press enter h ero.moveLeft press enter …" at bounding box center [811, 116] width 218 height 138
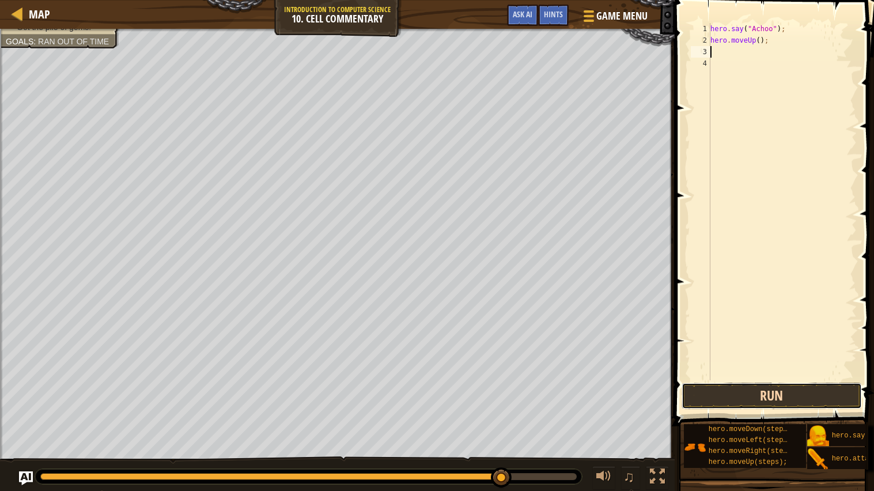
click at [815, 401] on button "Run" at bounding box center [772, 396] width 180 height 27
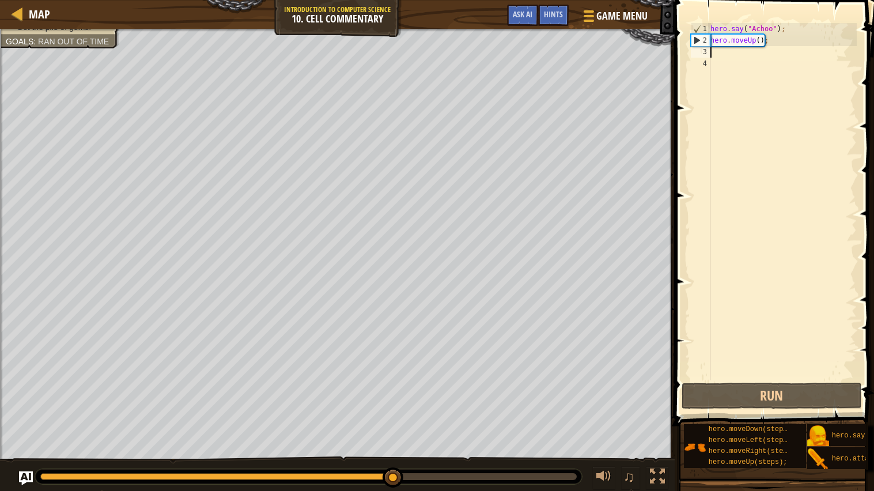
click at [763, 40] on div "hero . say ( "Achoo" ) ; hero . moveUp ( ) ;" at bounding box center [782, 213] width 149 height 380
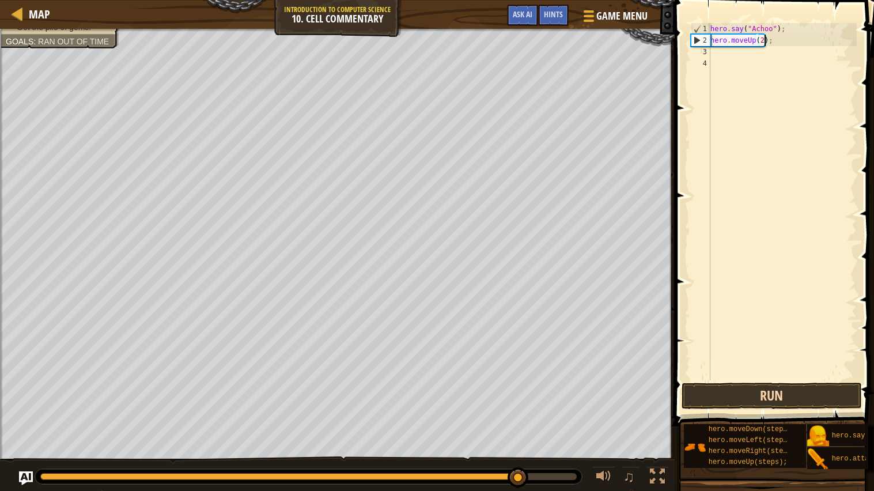
type textarea "hero.moveUp(2);"
click at [804, 395] on button "Run" at bounding box center [772, 396] width 180 height 27
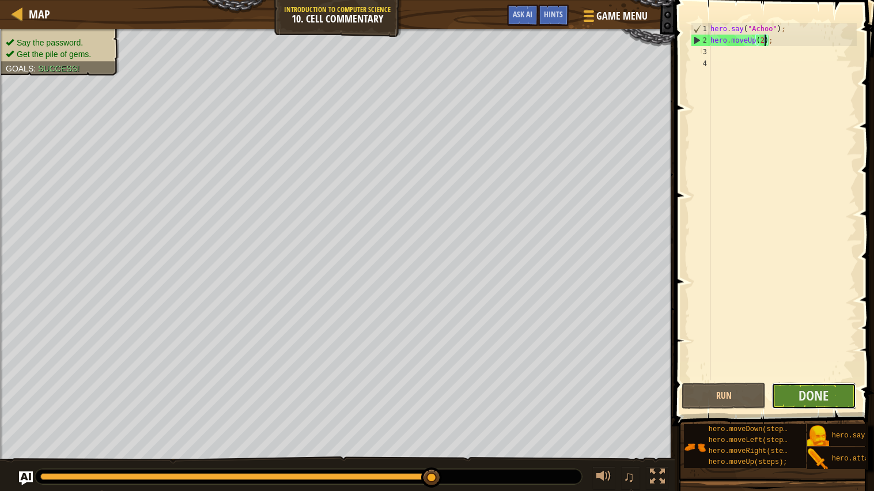
click at [842, 398] on button "Done" at bounding box center [814, 396] width 84 height 27
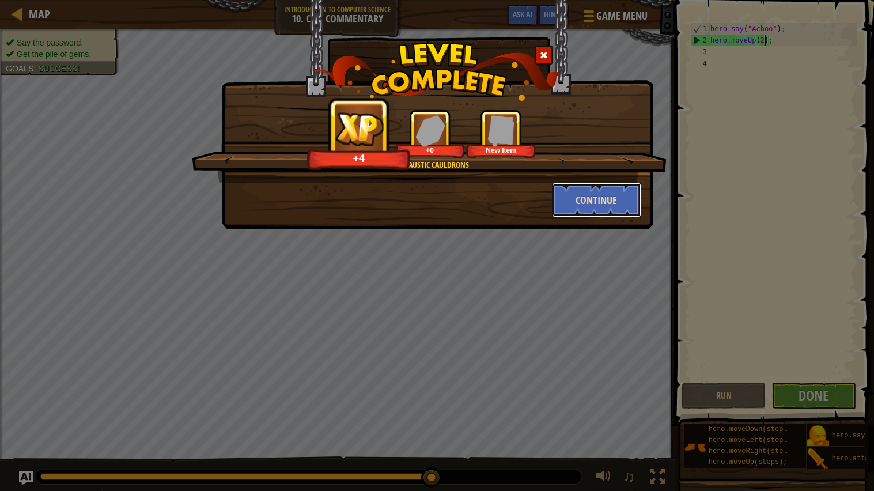
click at [616, 209] on button "Continue" at bounding box center [596, 200] width 89 height 35
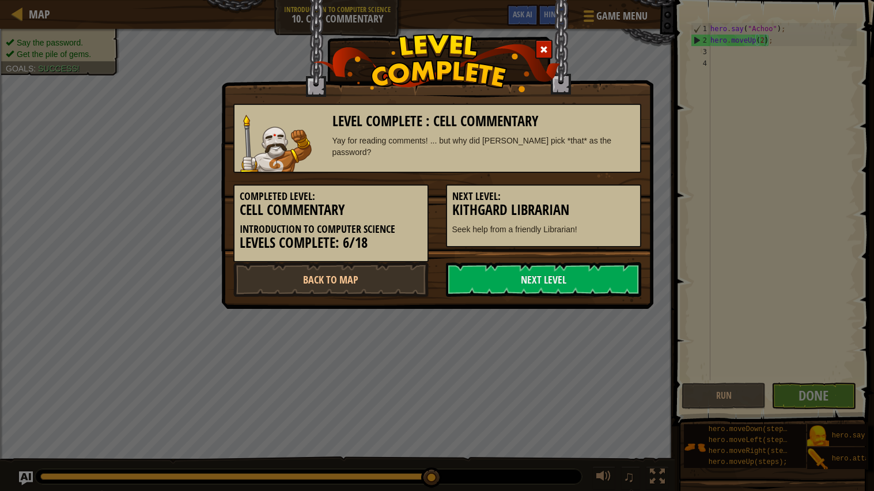
click at [628, 205] on h3 "Kithgard Librarian" at bounding box center [543, 210] width 183 height 16
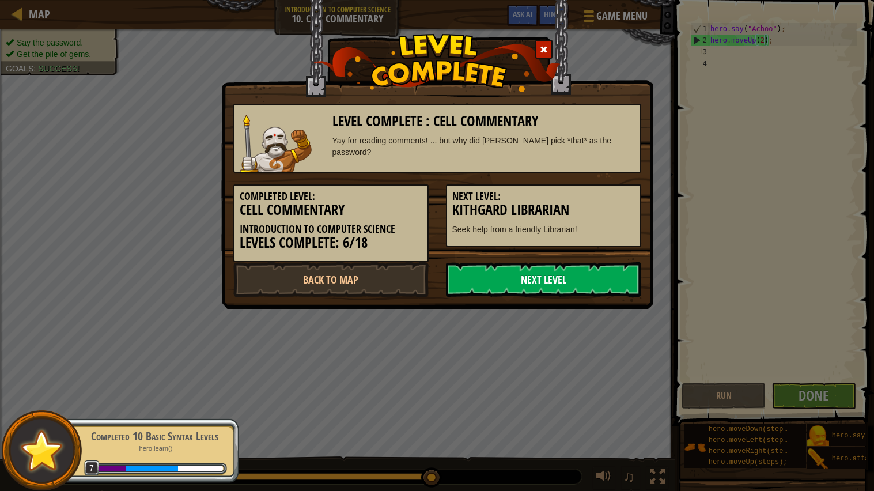
click at [502, 277] on link "Next Level" at bounding box center [543, 279] width 195 height 35
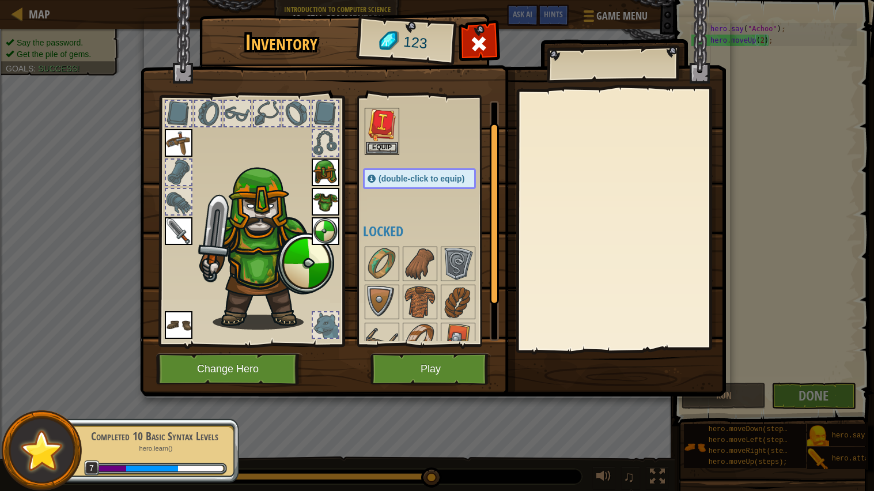
scroll to position [0, 0]
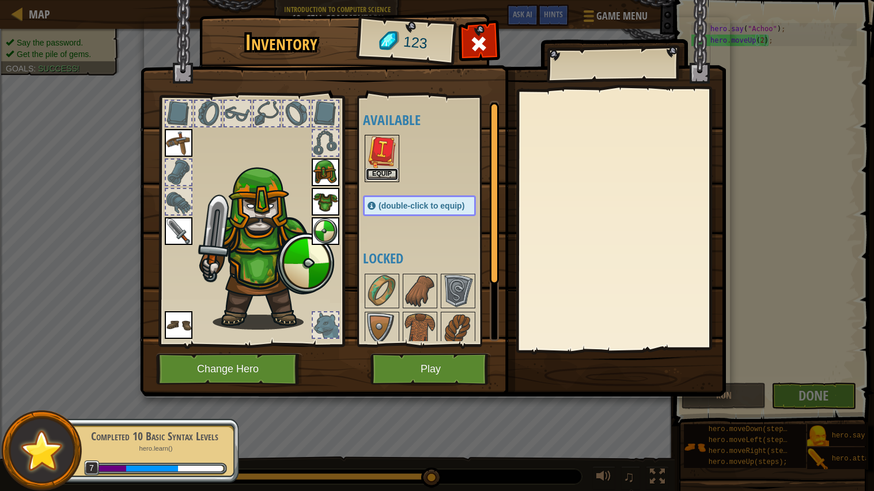
click at [386, 171] on button "Equip" at bounding box center [382, 174] width 32 height 12
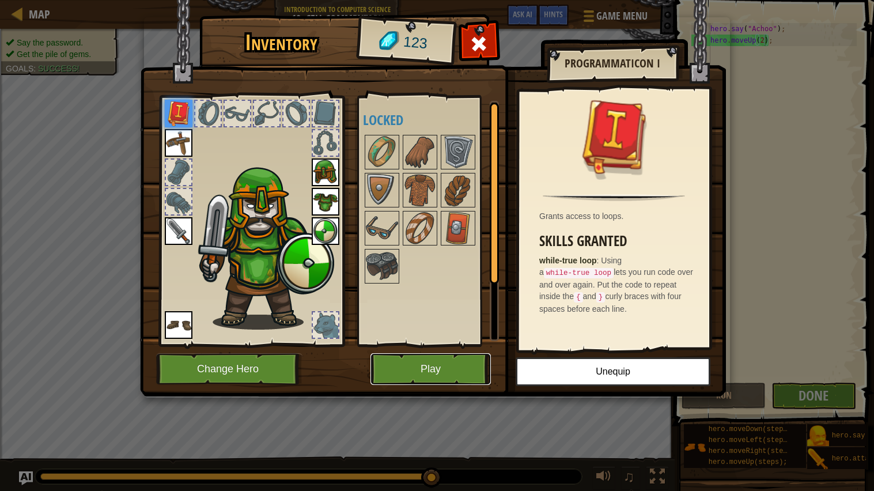
click at [433, 367] on button "Play" at bounding box center [431, 369] width 120 height 32
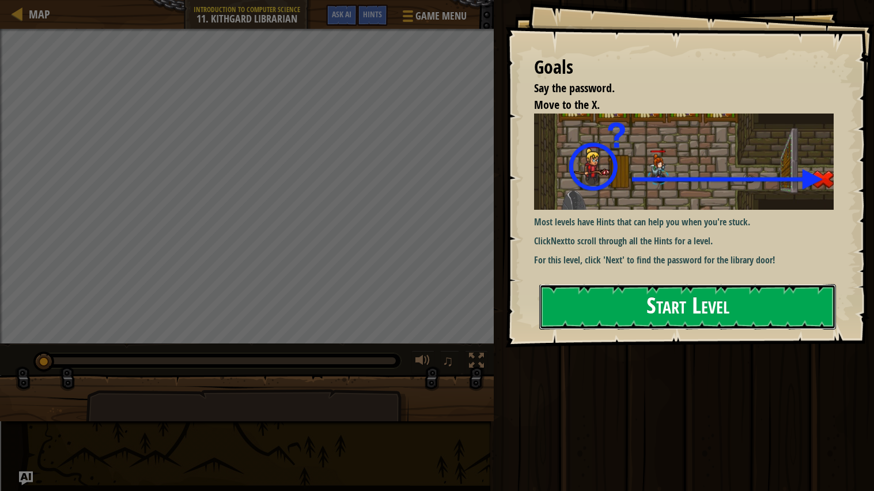
click at [645, 293] on button "Start Level" at bounding box center [688, 307] width 297 height 46
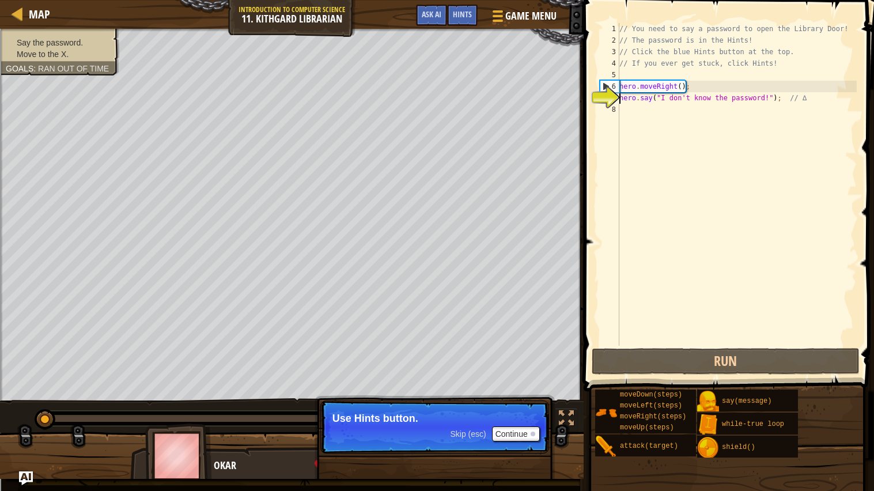
click at [681, 82] on div "// You need to say a password to open the Library Door! // The password is in t…" at bounding box center [737, 196] width 240 height 346
click at [530, 421] on button "Continue" at bounding box center [516, 434] width 48 height 15
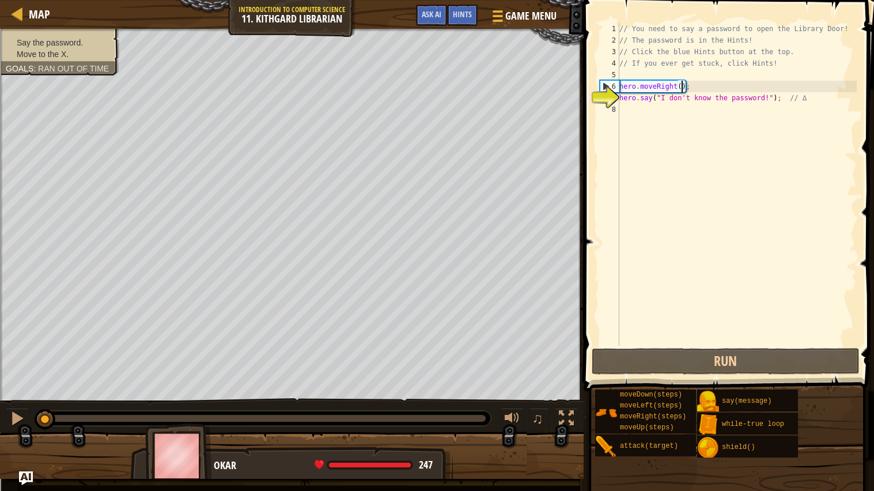
click at [600, 95] on div "7" at bounding box center [610, 98] width 20 height 12
click at [646, 103] on div "// You need to say a password to open the Library Door! // The password is in t…" at bounding box center [737, 196] width 240 height 346
click at [654, 93] on div "// You need to say a password to open the Library Door! // The password is in t…" at bounding box center [737, 196] width 240 height 346
click at [726, 95] on div "// You need to say a password to open the Library Door! // The password is in t…" at bounding box center [737, 196] width 240 height 346
drag, startPoint x: 693, startPoint y: 90, endPoint x: 616, endPoint y: 87, distance: 77.9
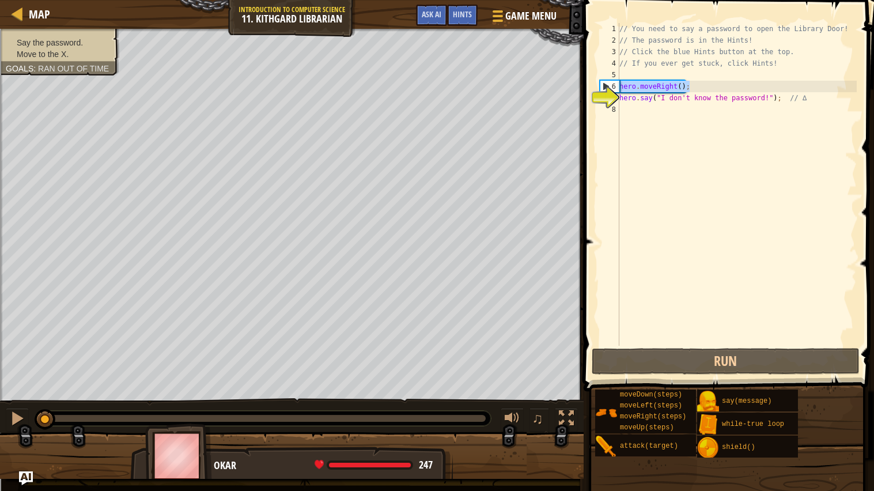
click at [616, 87] on div "hero.say("I don't know the password!"); // ∆ 1 2 3 4 5 6 7 8 // You need to say…" at bounding box center [727, 184] width 259 height 323
type textarea "hero.moveRight();"
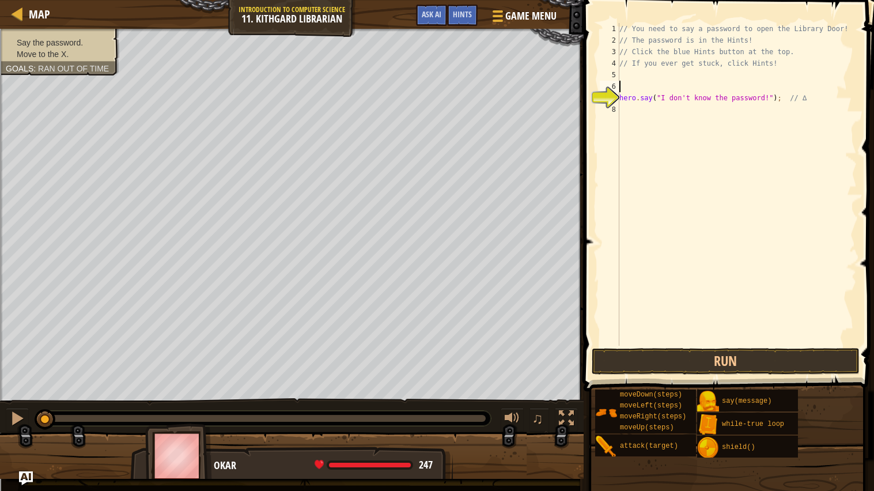
click at [620, 97] on div "// You need to say a password to open the Library Door! // The password is in t…" at bounding box center [737, 196] width 240 height 346
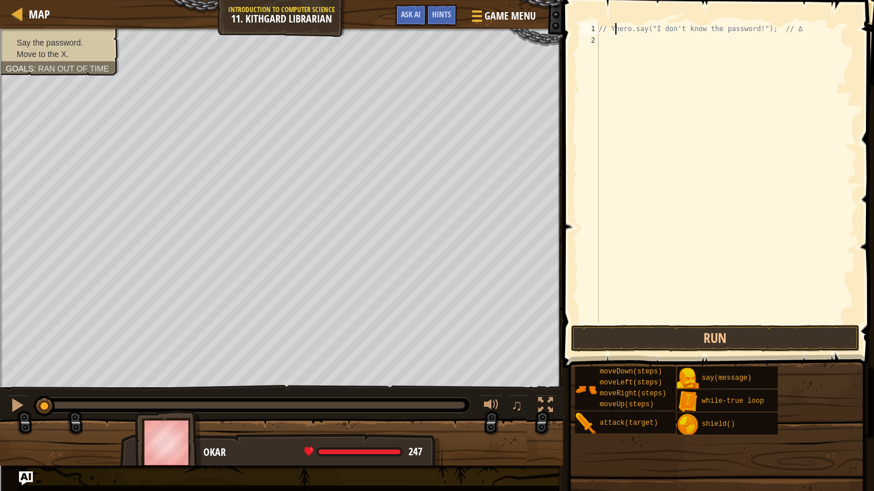
type textarea "hero.say("I don't know the password!"); // ∆"
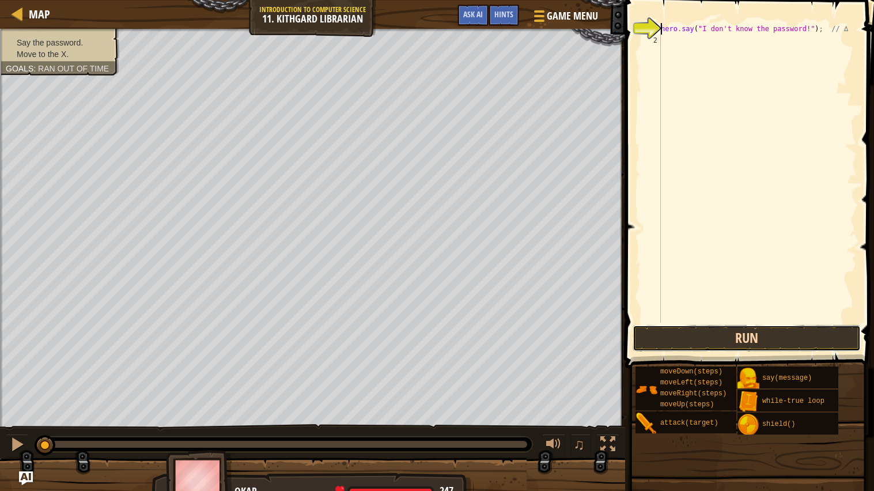
click at [787, 340] on button "Run" at bounding box center [747, 338] width 228 height 27
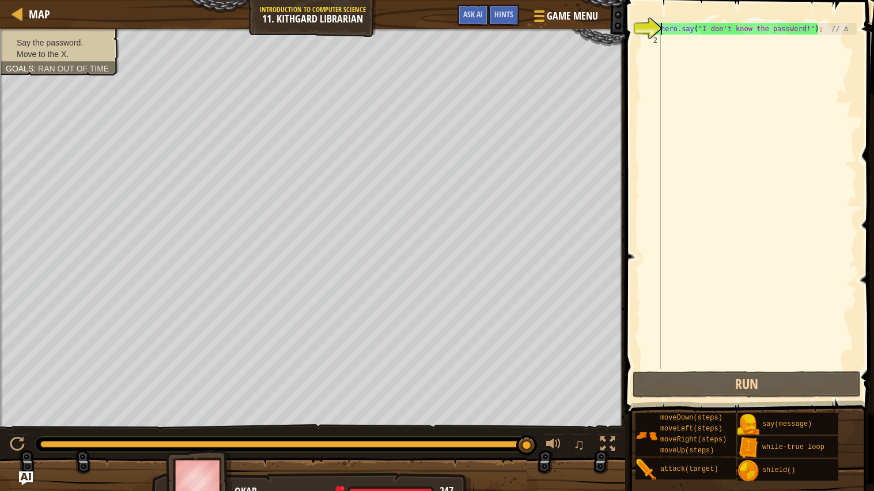
click at [670, 48] on div "hero . say ( "I don't know the password!" ) ; // ∆" at bounding box center [758, 207] width 198 height 369
click at [675, 48] on div "hero . say ( "I don't know the password!" ) ; // ∆" at bounding box center [758, 207] width 198 height 369
click at [664, 27] on div "hero . say ( "I don't know the password!" ) ; // ∆" at bounding box center [758, 207] width 198 height 369
click at [662, 28] on div "hero . say ( "I don't know the password!" ) ; // ∆" at bounding box center [758, 207] width 198 height 369
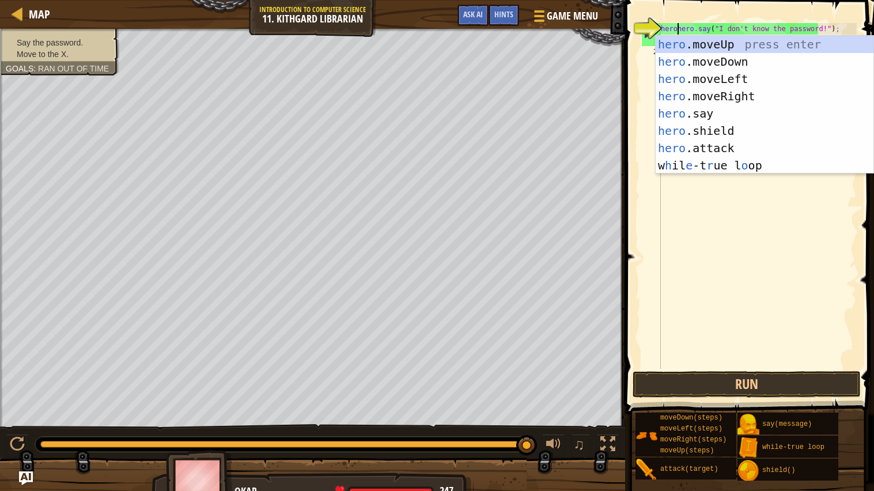
scroll to position [5, 2]
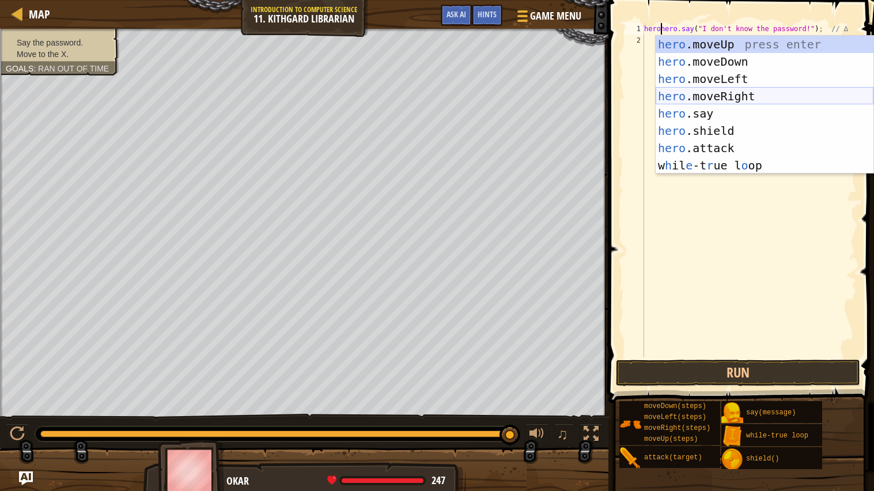
click at [778, 96] on div "hero .moveUp press enter hero .moveDown press enter hero .moveLeft press enter …" at bounding box center [765, 122] width 218 height 173
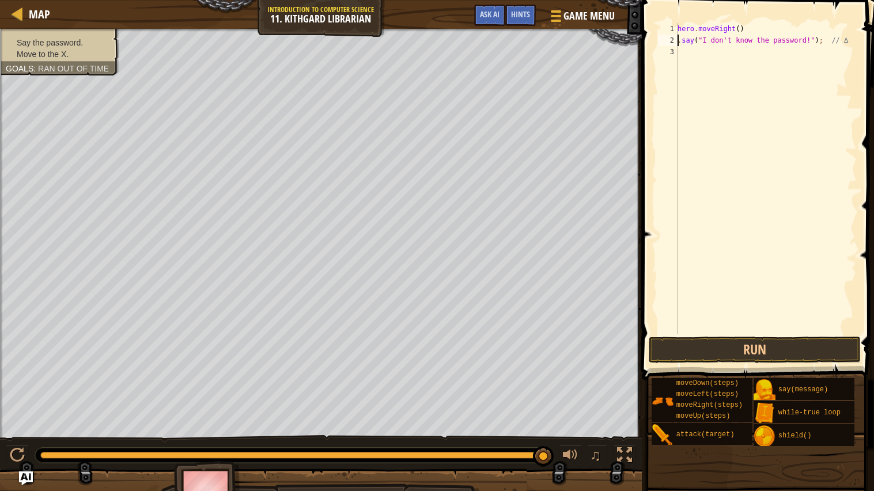
type textarea "h.say("I don't know the password!"); // ∆"
